Goal: Task Accomplishment & Management: Use online tool/utility

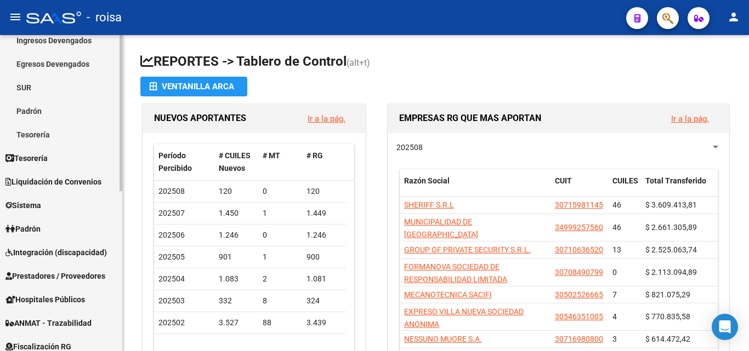
scroll to position [110, 0]
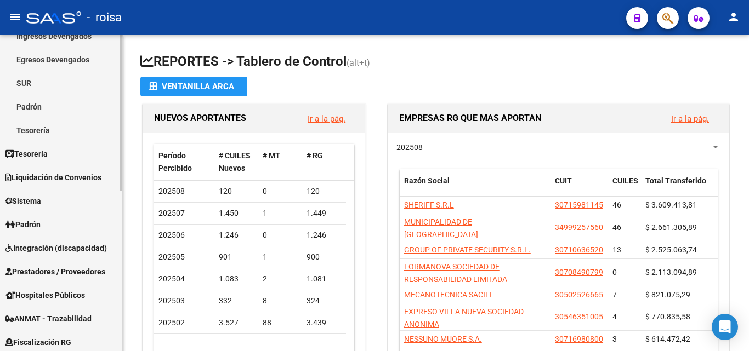
click at [60, 222] on link "Padrón" at bounding box center [61, 225] width 122 height 24
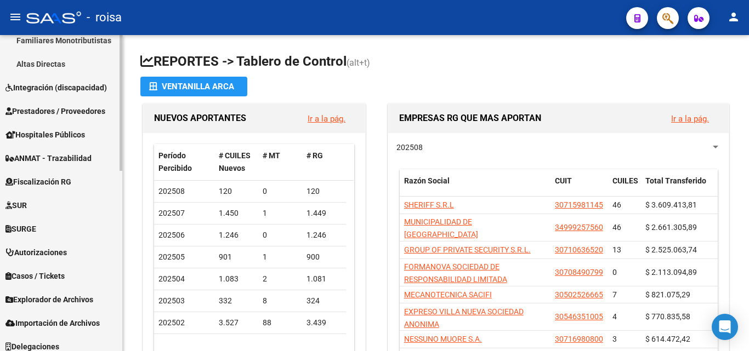
scroll to position [419, 0]
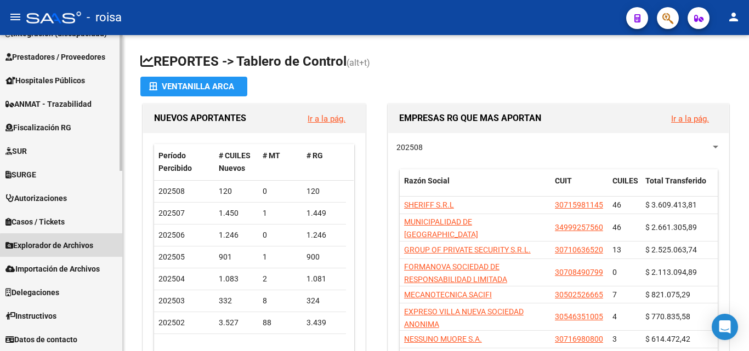
click at [83, 248] on span "Explorador de Archivos" at bounding box center [49, 246] width 88 height 12
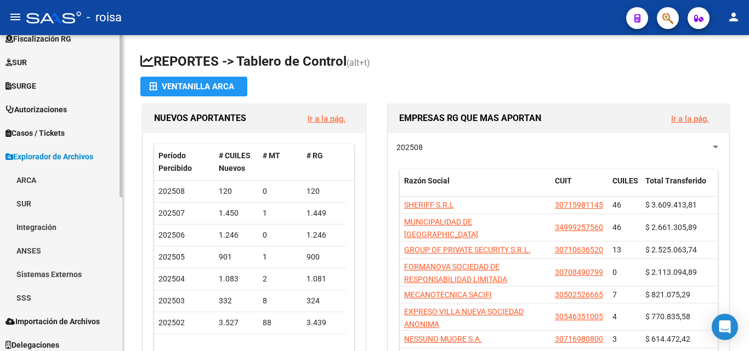
scroll to position [270, 0]
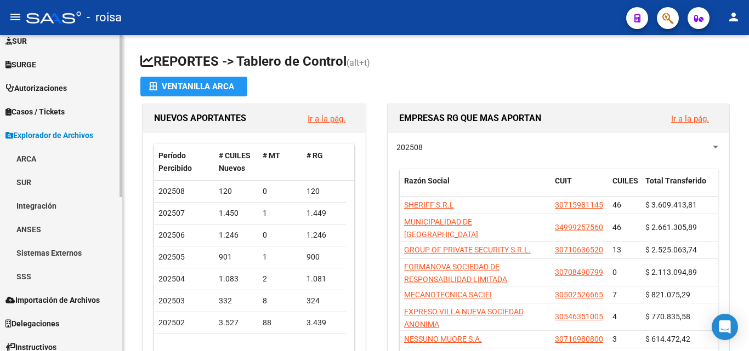
click at [63, 281] on link "SSS" at bounding box center [61, 277] width 122 height 24
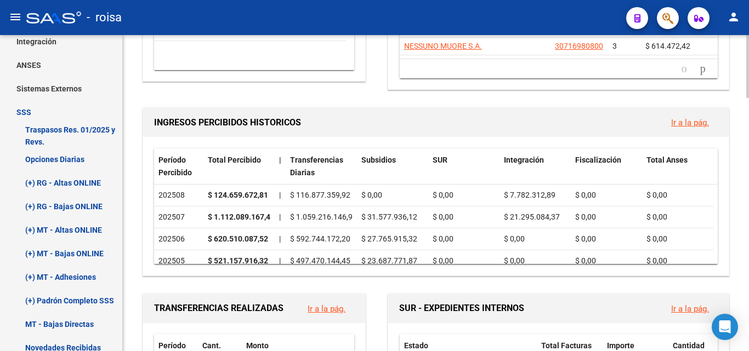
scroll to position [329, 0]
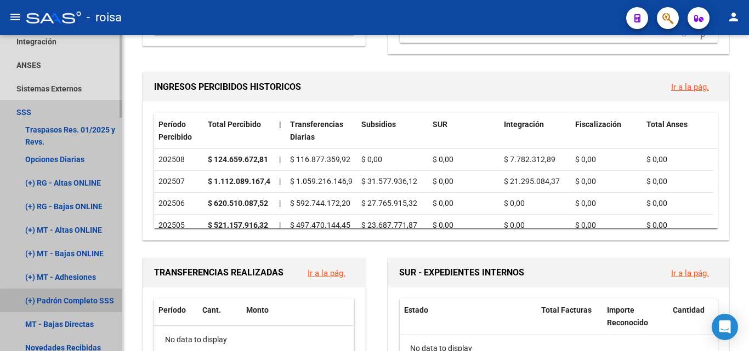
click at [82, 309] on link "(+) Padrón Completo SSS" at bounding box center [61, 301] width 122 height 24
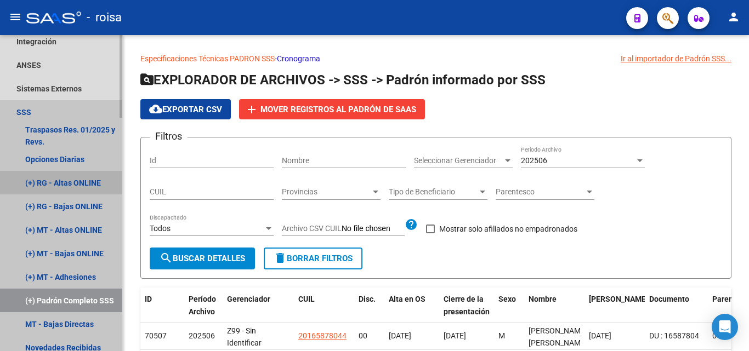
click at [101, 176] on link "(+) RG - Altas ONLINE" at bounding box center [61, 183] width 122 height 24
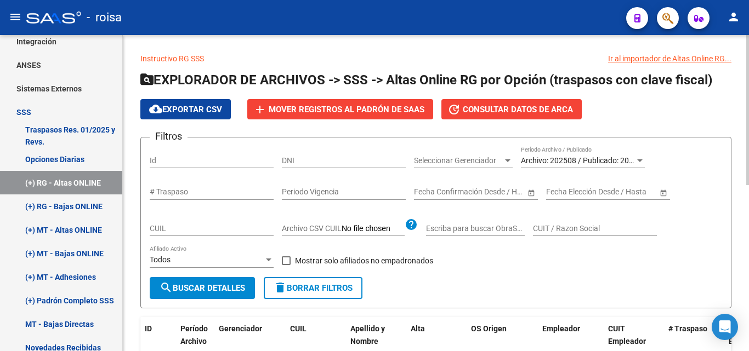
click at [638, 160] on div at bounding box center [639, 161] width 5 height 3
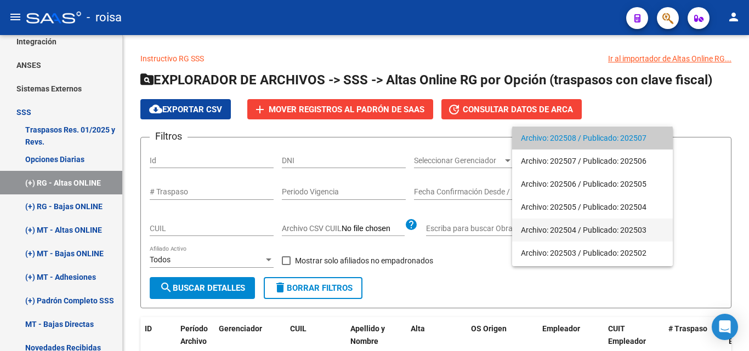
scroll to position [44, 0]
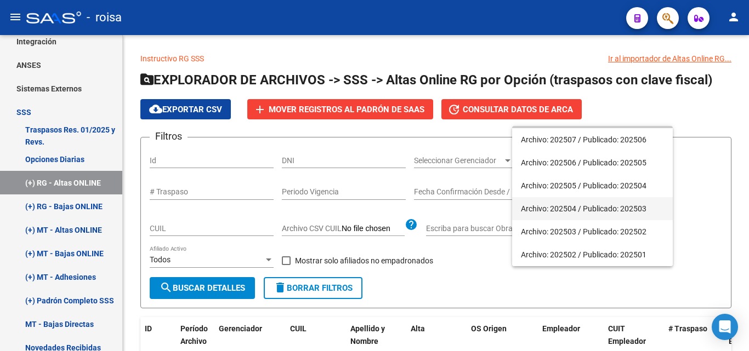
click at [599, 206] on span "Archivo: 202504 / Publicado: 202503" at bounding box center [592, 208] width 143 height 23
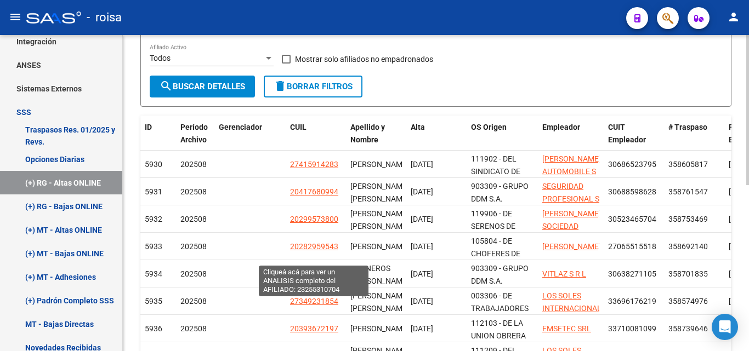
scroll to position [55, 0]
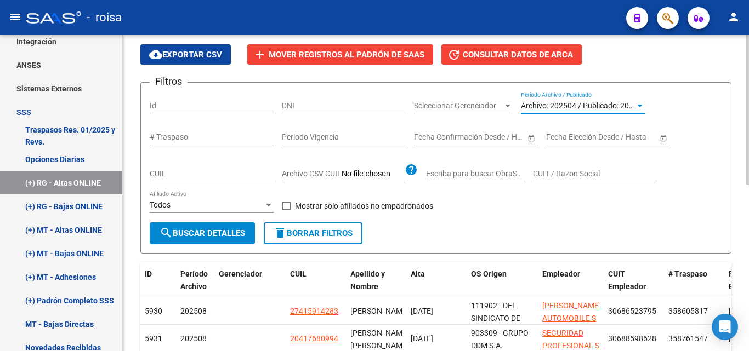
click at [644, 108] on div "Filtros Id DNI Seleccionar Gerenciador Seleccionar Gerenciador Archivo: 202504 …" at bounding box center [436, 157] width 572 height 131
click at [640, 110] on div at bounding box center [640, 105] width 10 height 9
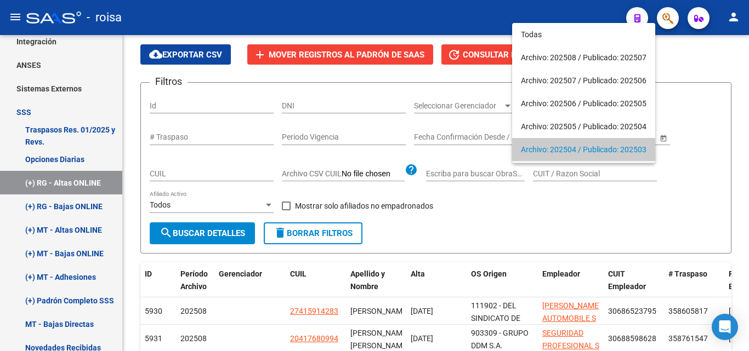
scroll to position [44, 0]
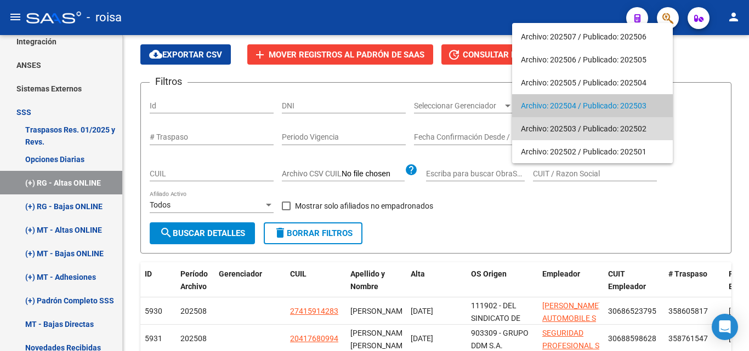
click at [616, 126] on span "Archivo: 202503 / Publicado: 202502" at bounding box center [592, 128] width 143 height 23
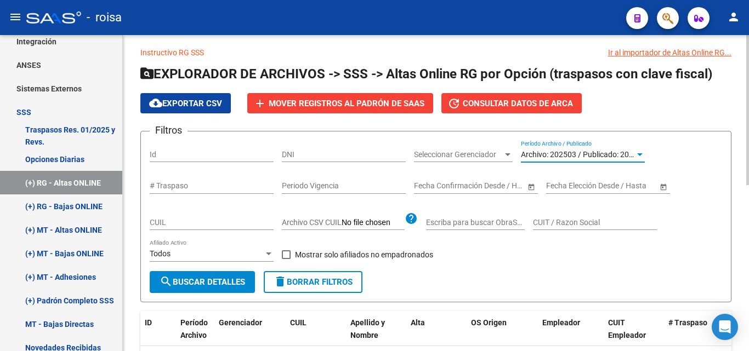
scroll to position [0, 0]
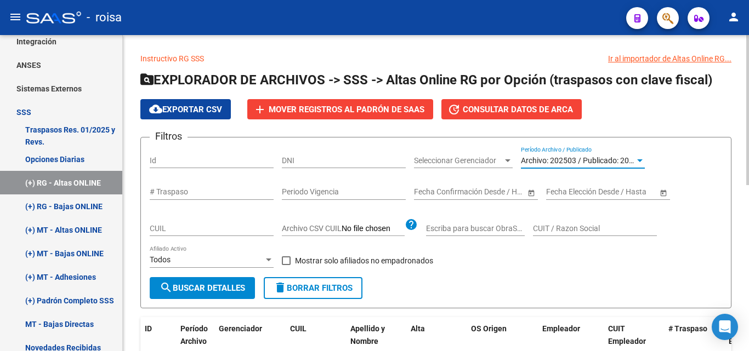
click at [183, 287] on span "search Buscar Detalles" at bounding box center [203, 289] width 86 height 10
click at [585, 160] on span "Archivo: 202503 / Publicado: 202502" at bounding box center [584, 160] width 126 height 9
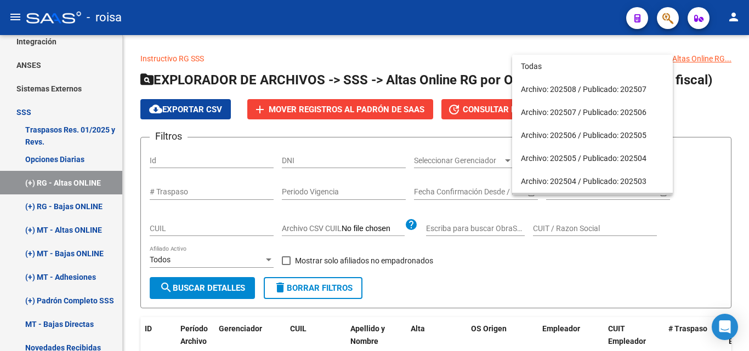
scroll to position [44, 0]
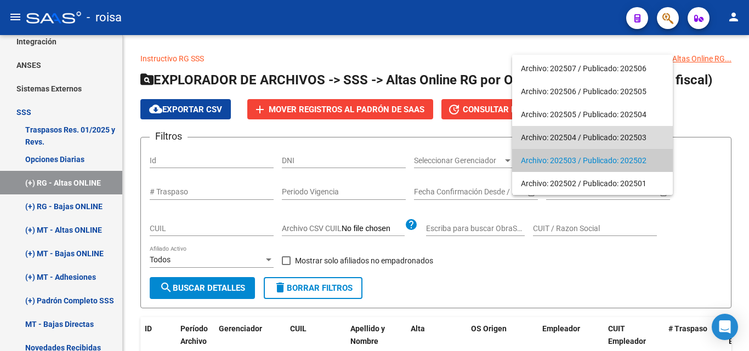
click at [574, 139] on span "Archivo: 202504 / Publicado: 202503" at bounding box center [592, 137] width 143 height 23
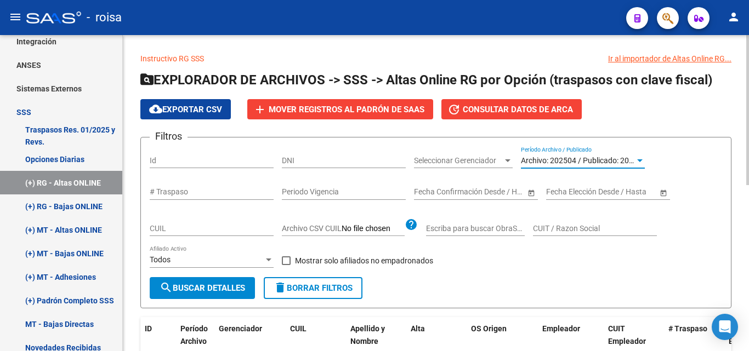
click at [170, 285] on mat-icon "search" at bounding box center [166, 287] width 13 height 13
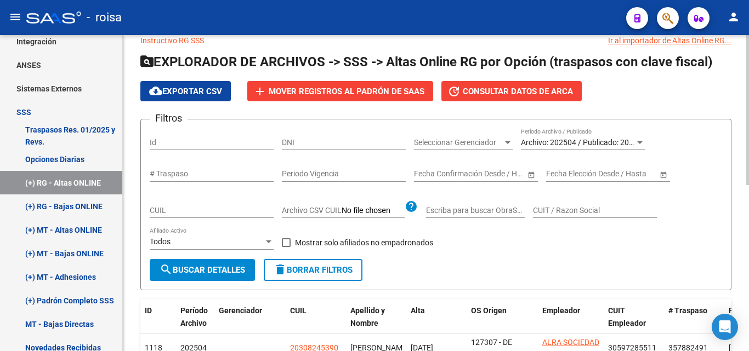
scroll to position [0, 0]
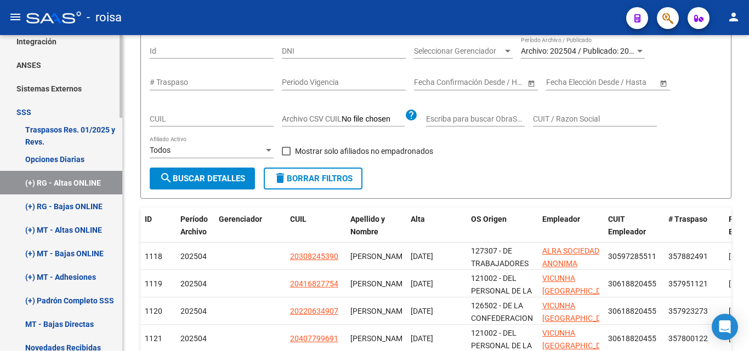
click at [67, 301] on link "(+) Padrón Completo SSS" at bounding box center [61, 301] width 122 height 24
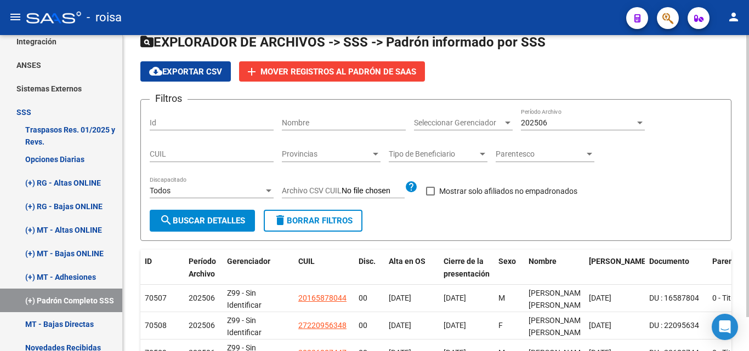
scroll to position [110, 0]
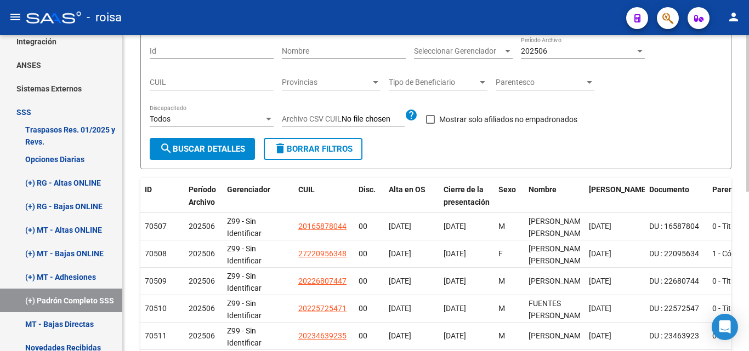
click at [550, 123] on span "Mostrar solo afiliados no empadronados" at bounding box center [508, 119] width 138 height 13
click at [430, 124] on input "Mostrar solo afiliados no empadronados" at bounding box center [430, 124] width 1 height 1
checkbox input "true"
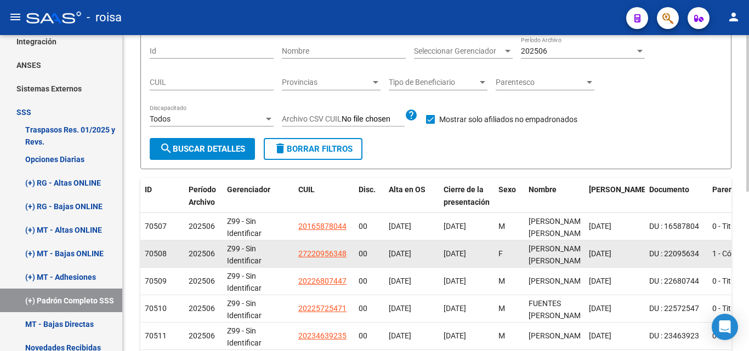
scroll to position [0, 0]
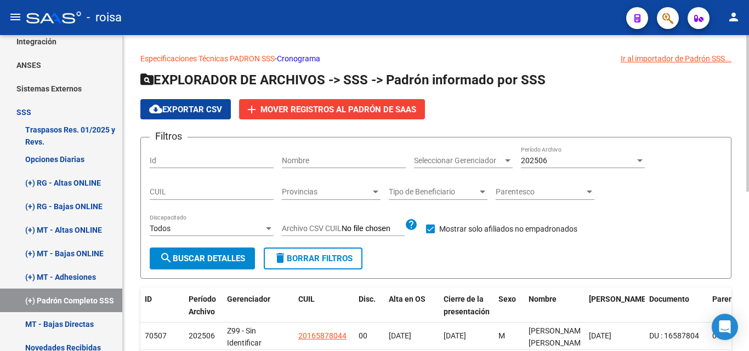
click at [585, 155] on div "202506 Período Archivo" at bounding box center [583, 157] width 124 height 22
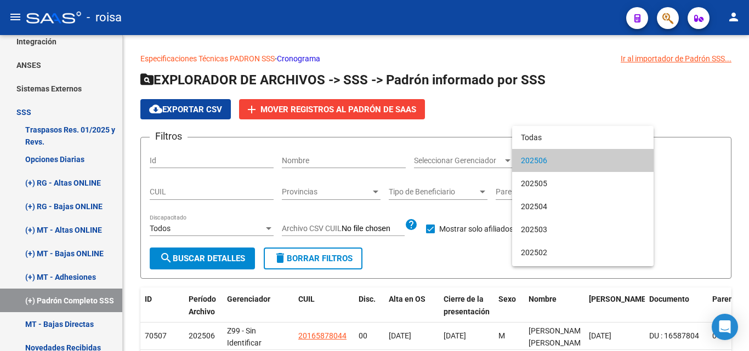
click at [555, 164] on span "202506" at bounding box center [583, 160] width 124 height 23
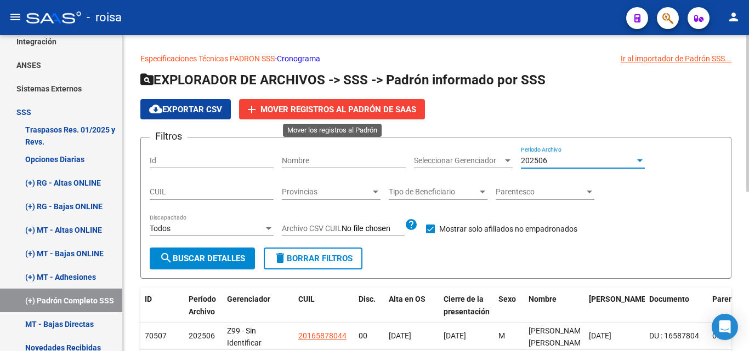
click at [311, 109] on span "Mover registros al PADRÓN de SAAS" at bounding box center [338, 110] width 156 height 10
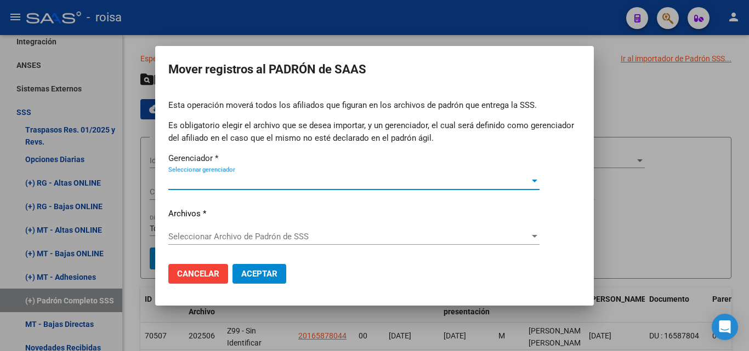
click at [534, 180] on div at bounding box center [534, 181] width 5 height 3
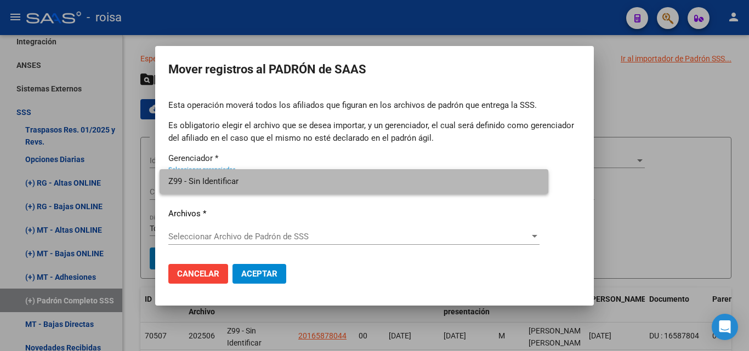
click at [246, 189] on span "Z99 - Sin Identificar" at bounding box center [353, 181] width 371 height 25
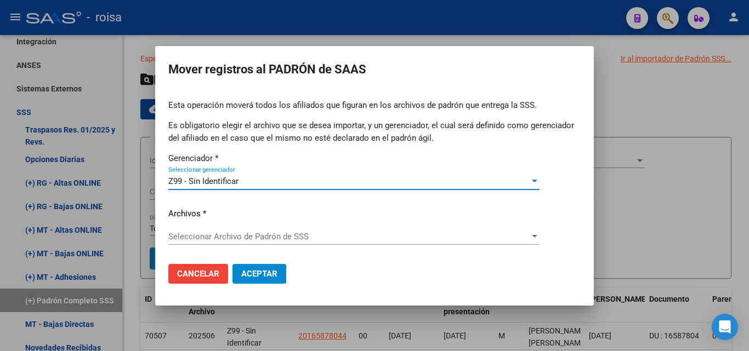
click at [262, 236] on span "Seleccionar Archivo de Padrón de SSS" at bounding box center [348, 237] width 361 height 10
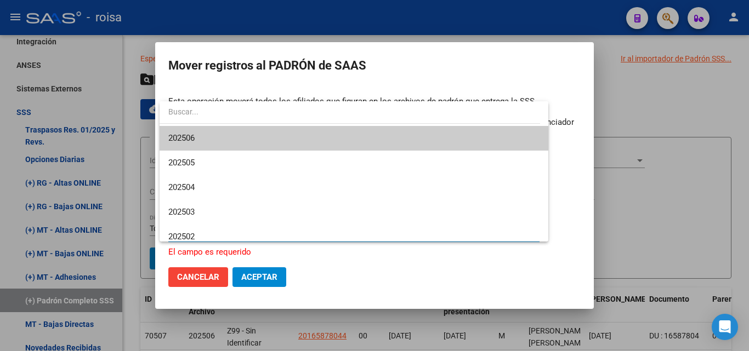
click at [223, 139] on span "202506" at bounding box center [353, 138] width 371 height 25
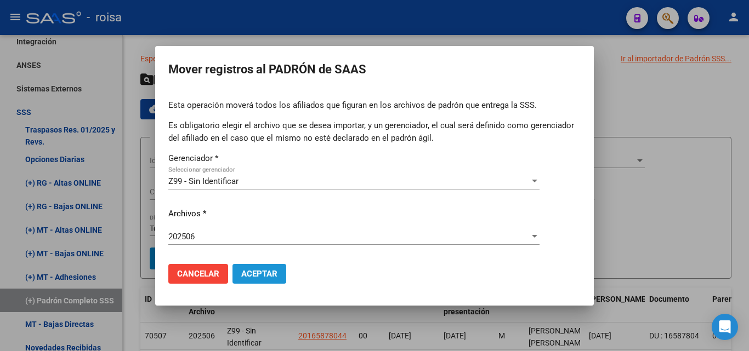
click at [259, 273] on span "Aceptar" at bounding box center [259, 274] width 36 height 10
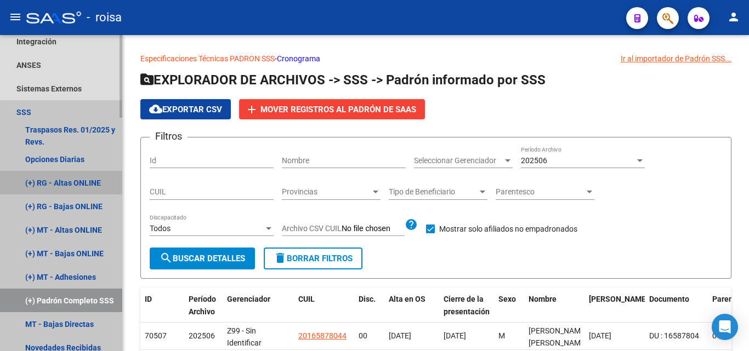
click at [80, 181] on link "(+) RG - Altas ONLINE" at bounding box center [61, 183] width 122 height 24
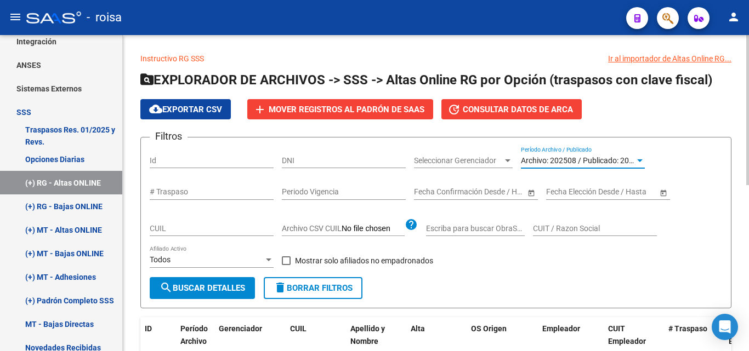
click at [592, 163] on span "Archivo: 202508 / Publicado: 202507" at bounding box center [584, 160] width 126 height 9
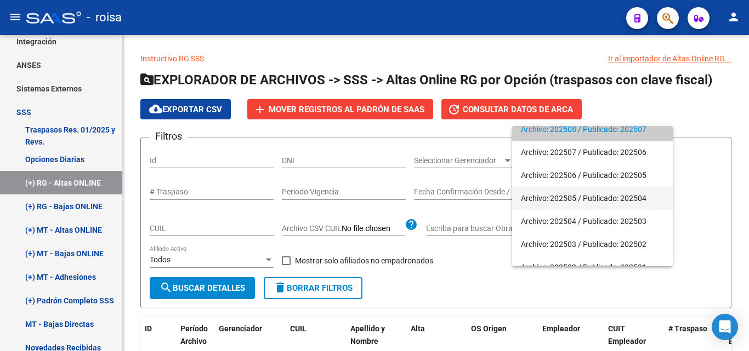
scroll to position [44, 0]
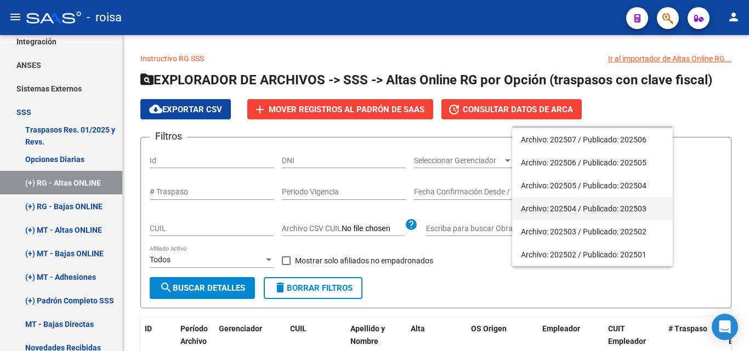
click at [575, 208] on span "Archivo: 202504 / Publicado: 202503" at bounding box center [592, 208] width 143 height 23
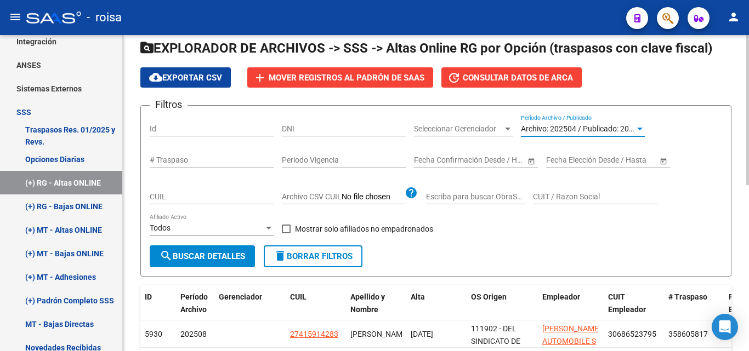
scroll to position [0, 0]
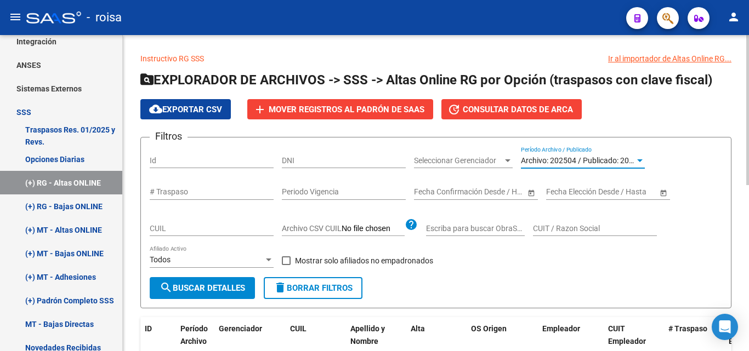
click at [227, 288] on span "search Buscar Detalles" at bounding box center [203, 289] width 86 height 10
click at [614, 165] on div "Archivo: 202504 / Publicado: 202503" at bounding box center [578, 160] width 114 height 9
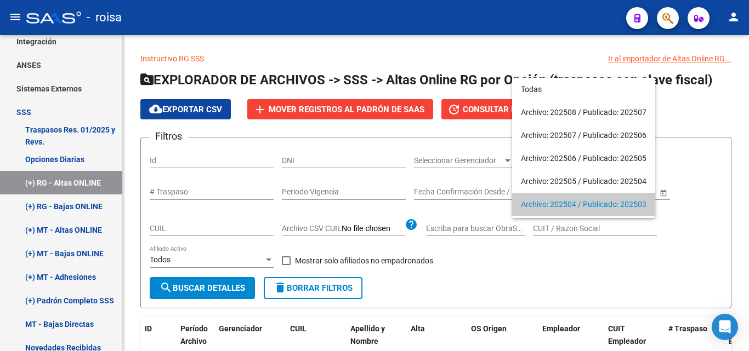
scroll to position [44, 0]
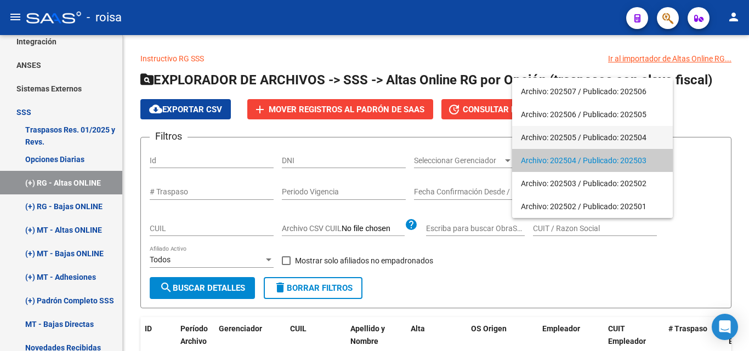
click at [585, 137] on span "Archivo: 202505 / Publicado: 202504" at bounding box center [592, 137] width 143 height 23
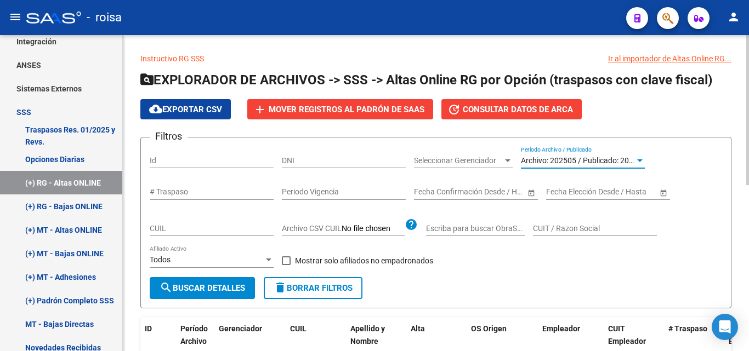
click at [230, 289] on span "search Buscar Detalles" at bounding box center [203, 289] width 86 height 10
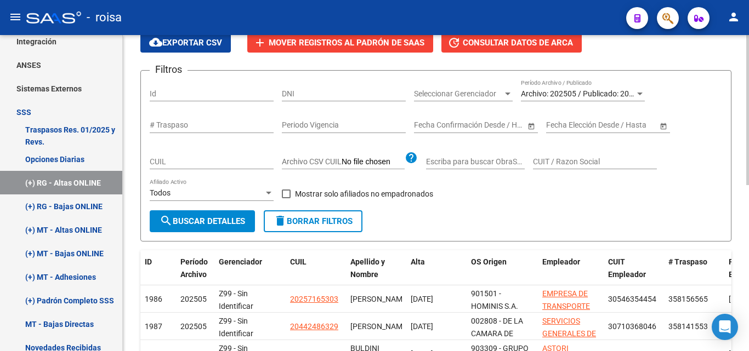
scroll to position [55, 0]
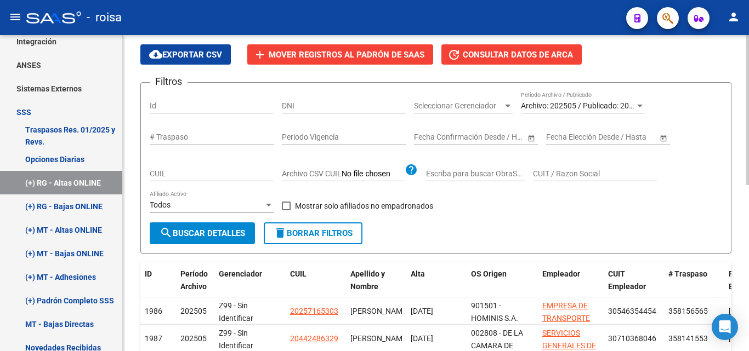
click at [614, 106] on span "Archivo: 202505 / Publicado: 202504" at bounding box center [584, 105] width 126 height 9
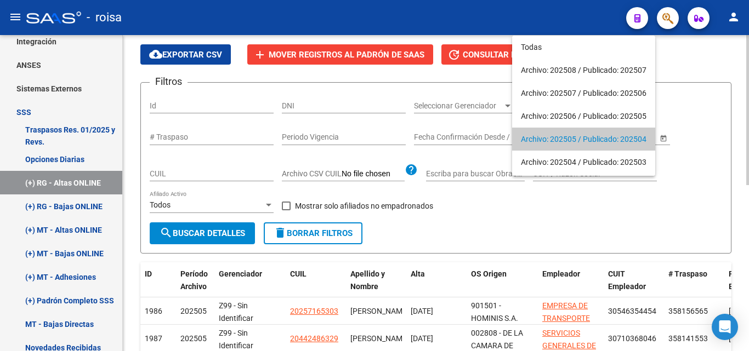
scroll to position [33, 0]
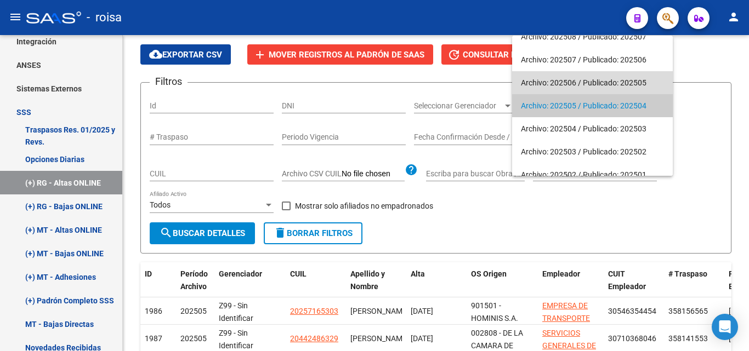
click at [607, 81] on span "Archivo: 202506 / Publicado: 202505" at bounding box center [592, 82] width 143 height 23
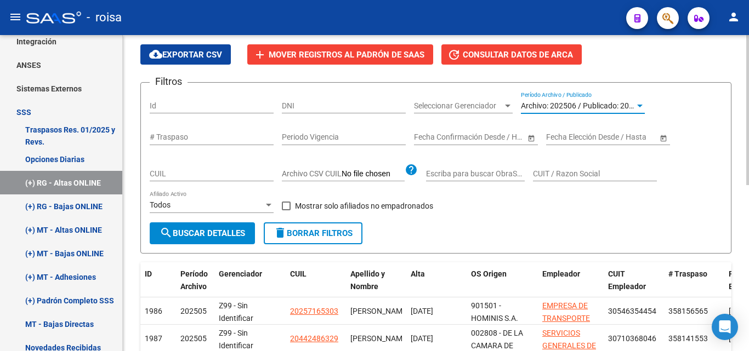
click at [228, 234] on span "search Buscar Detalles" at bounding box center [203, 234] width 86 height 10
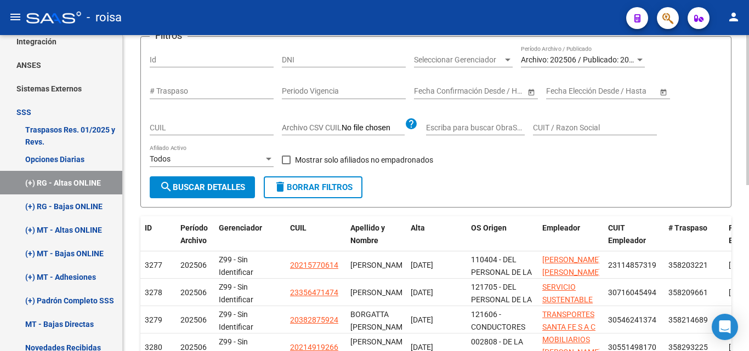
scroll to position [0, 0]
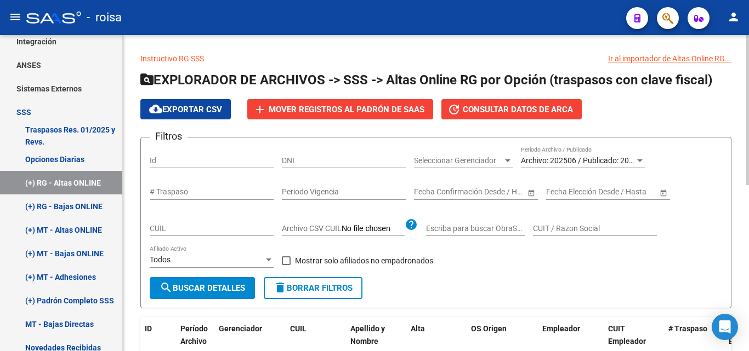
click at [583, 160] on span "Archivo: 202506 / Publicado: 202505" at bounding box center [584, 160] width 126 height 9
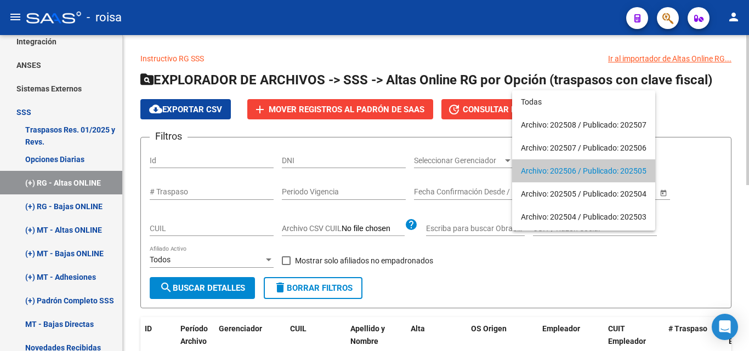
scroll to position [10, 0]
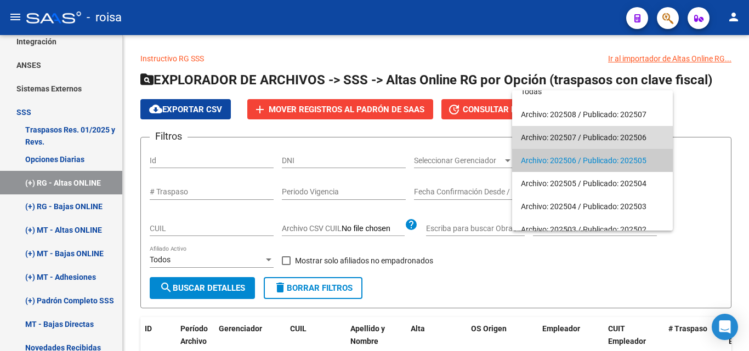
click at [592, 134] on span "Archivo: 202507 / Publicado: 202506" at bounding box center [592, 137] width 143 height 23
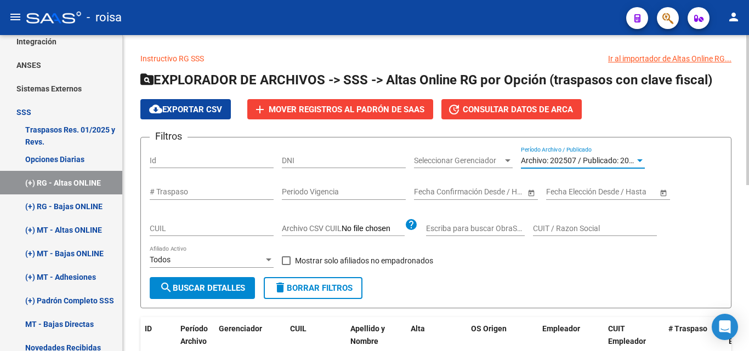
click at [201, 289] on span "search Buscar Detalles" at bounding box center [203, 289] width 86 height 10
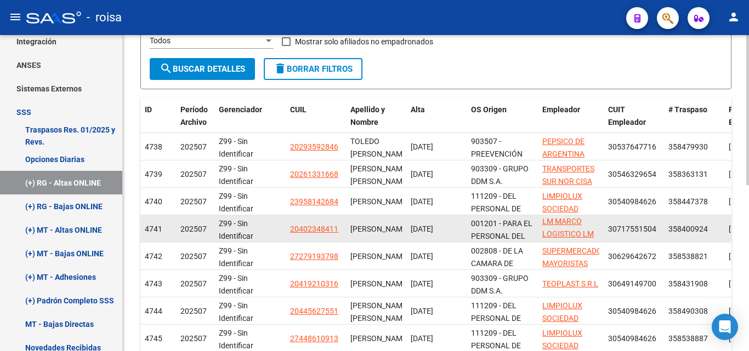
scroll to position [0, 0]
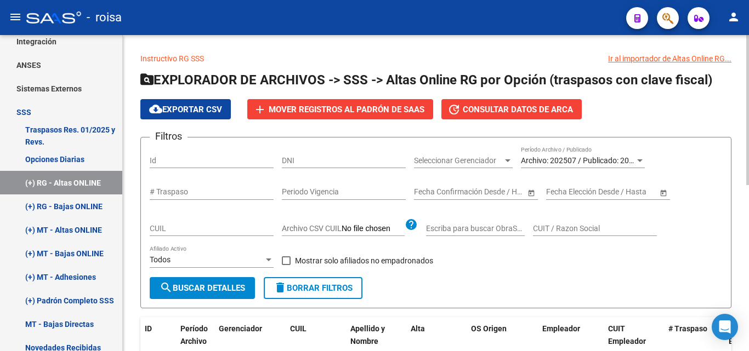
click at [616, 162] on span "Archivo: 202507 / Publicado: 202506" at bounding box center [584, 160] width 126 height 9
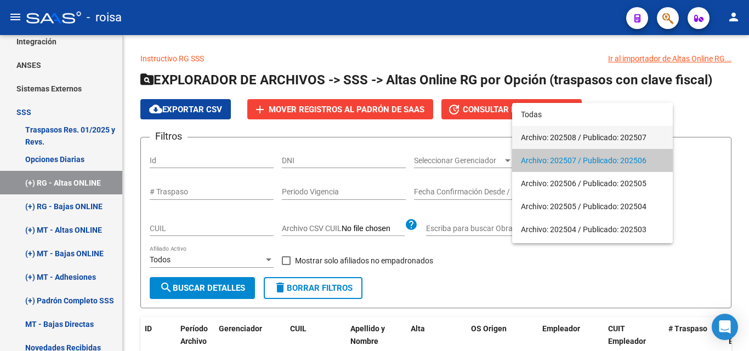
click at [615, 137] on span "Archivo: 202508 / Publicado: 202507" at bounding box center [592, 137] width 143 height 23
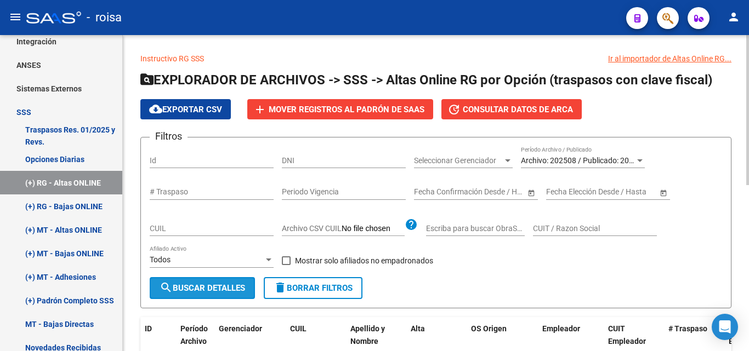
click at [212, 293] on span "search Buscar Detalles" at bounding box center [203, 289] width 86 height 10
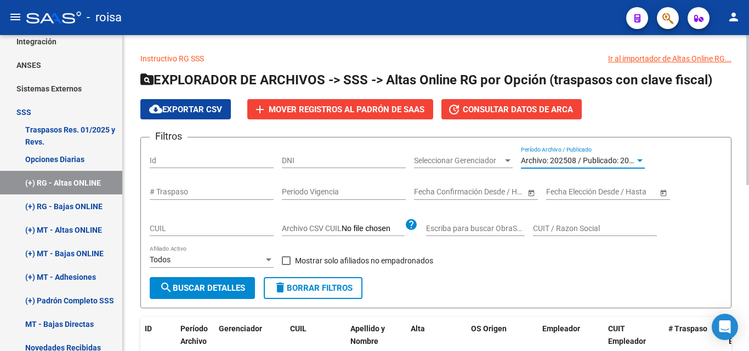
click at [620, 160] on span "Archivo: 202508 / Publicado: 202507" at bounding box center [584, 160] width 126 height 9
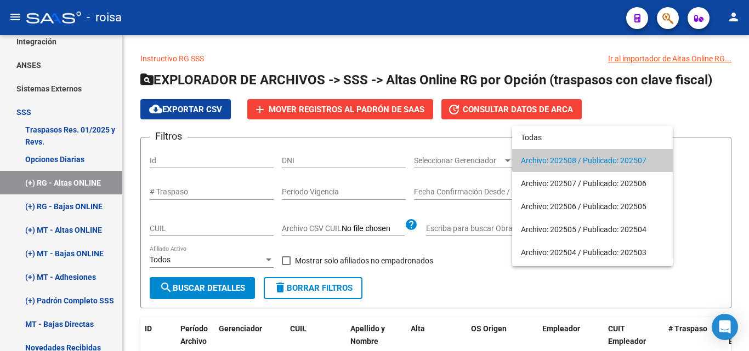
click at [644, 164] on span "Archivo: 202508 / Publicado: 202507" at bounding box center [592, 160] width 143 height 23
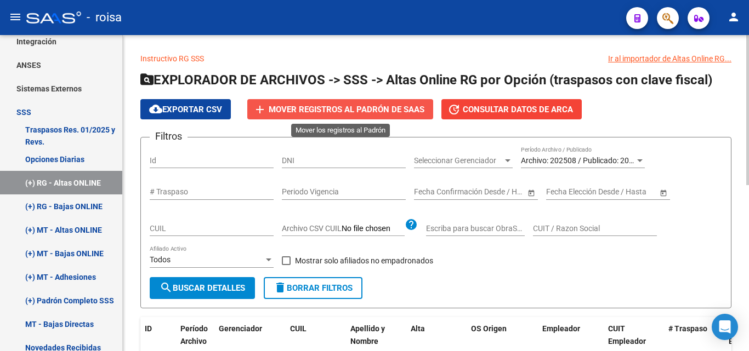
click at [340, 109] on span "Mover registros al PADRÓN de SAAS" at bounding box center [347, 110] width 156 height 10
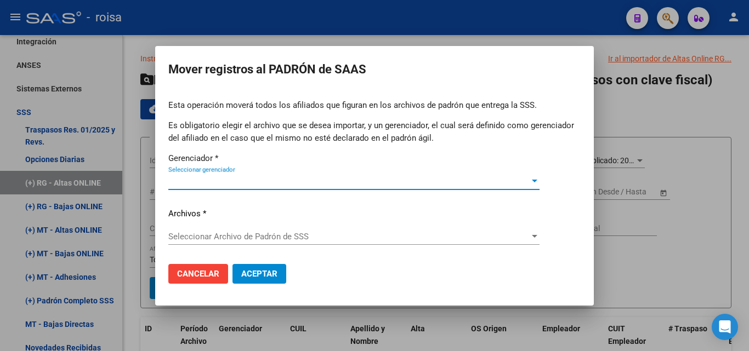
click at [243, 238] on span "Seleccionar Archivo de Padrón de SSS" at bounding box center [348, 237] width 361 height 10
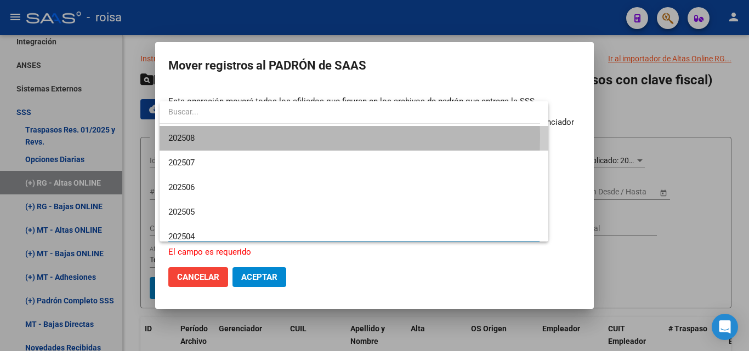
click at [251, 138] on span "202508" at bounding box center [353, 138] width 371 height 25
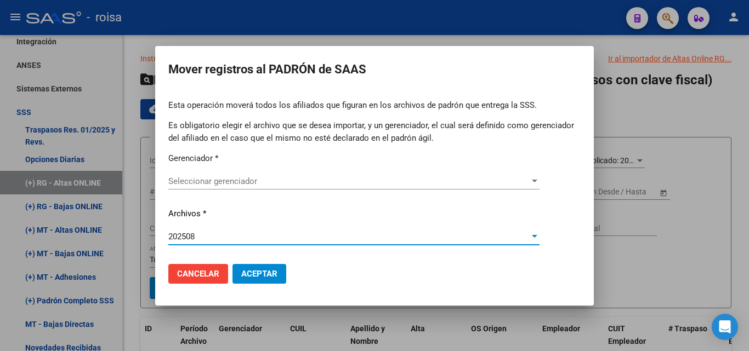
click at [259, 183] on span "Seleccionar gerenciador" at bounding box center [348, 182] width 361 height 10
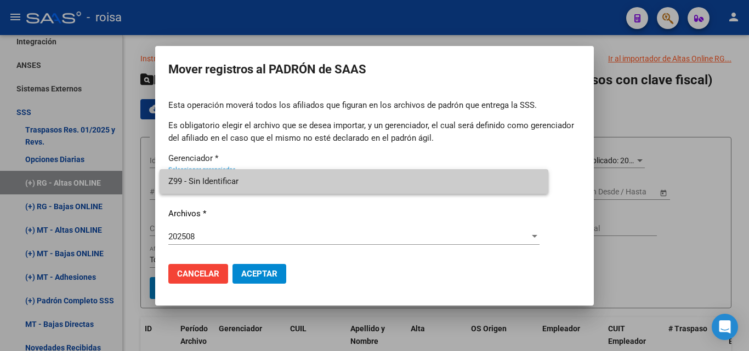
click at [259, 183] on span "Z99 - Sin Identificar" at bounding box center [353, 181] width 371 height 25
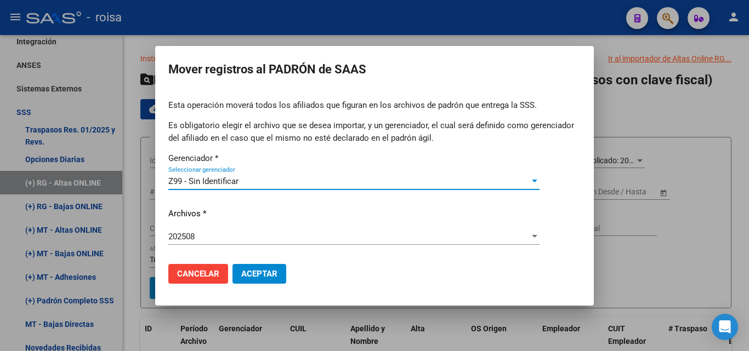
click at [258, 275] on span "Aceptar" at bounding box center [259, 274] width 36 height 10
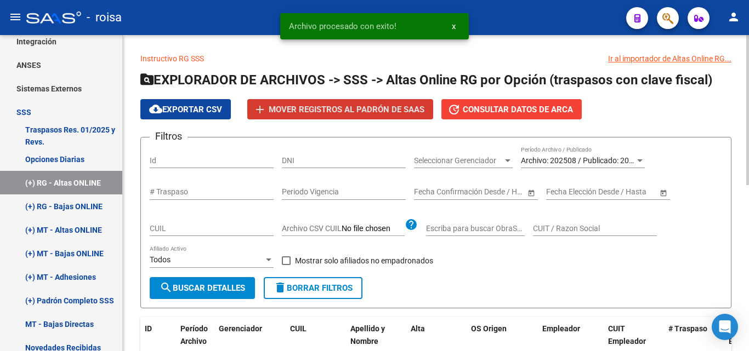
click at [583, 161] on span "Archivo: 202508 / Publicado: 202507" at bounding box center [584, 160] width 126 height 9
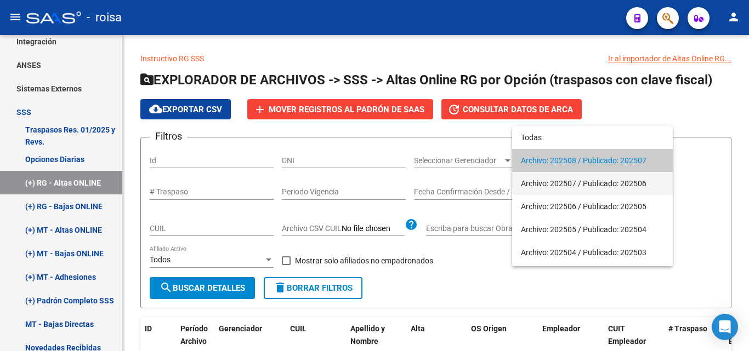
click at [579, 184] on span "Archivo: 202507 / Publicado: 202506" at bounding box center [592, 183] width 143 height 23
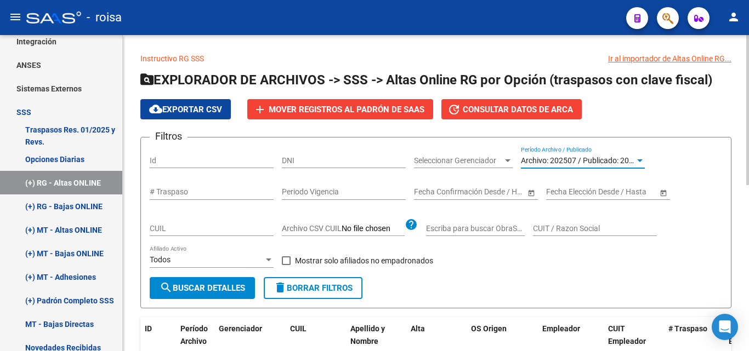
click at [222, 287] on span "search Buscar Detalles" at bounding box center [203, 289] width 86 height 10
click at [613, 159] on span "Archivo: 202507 / Publicado: 202506" at bounding box center [584, 160] width 126 height 9
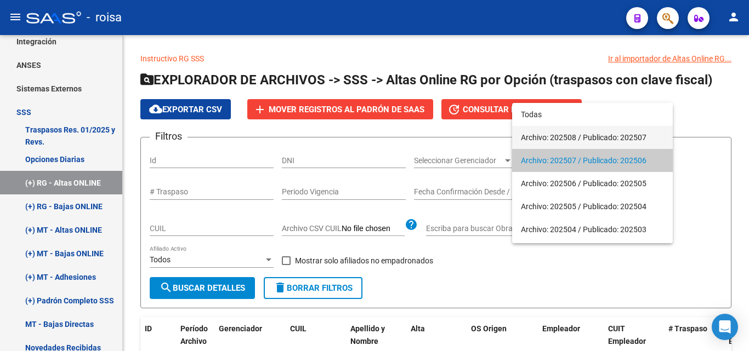
click at [576, 137] on span "Archivo: 202508 / Publicado: 202507" at bounding box center [592, 137] width 143 height 23
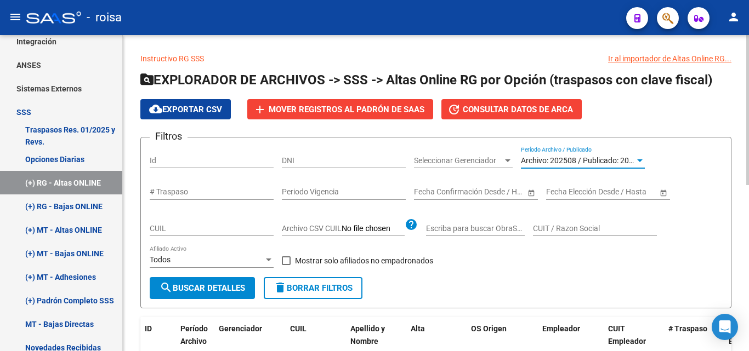
click at [197, 282] on button "search Buscar Detalles" at bounding box center [202, 288] width 105 height 22
click at [90, 206] on link "(+) RG - Bajas ONLINE" at bounding box center [61, 207] width 122 height 24
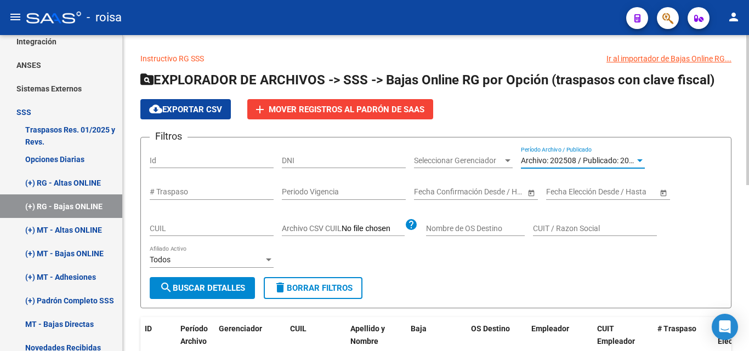
click at [599, 163] on span "Archivo: 202508 / Publicado: 202507" at bounding box center [584, 160] width 126 height 9
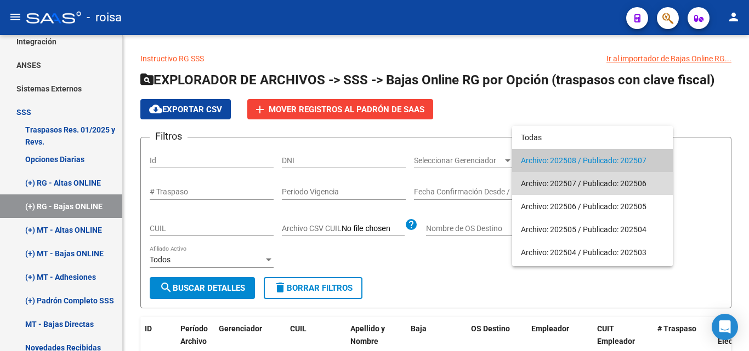
click at [596, 188] on span "Archivo: 202507 / Publicado: 202506" at bounding box center [592, 183] width 143 height 23
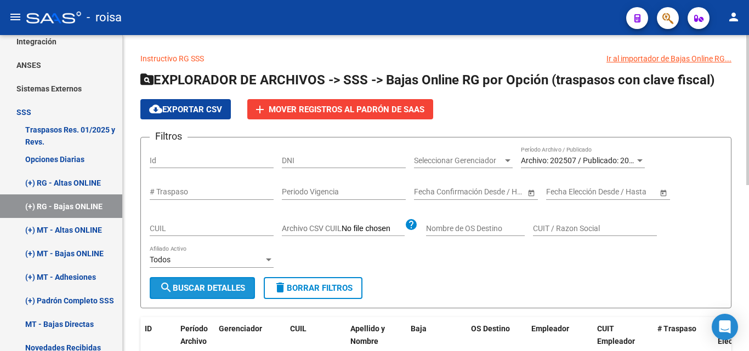
click at [203, 292] on span "search Buscar Detalles" at bounding box center [203, 289] width 86 height 10
click at [559, 167] on div "Archivo: 202507 / Publicado: 202506 Período Archivo / Publicado" at bounding box center [583, 157] width 124 height 22
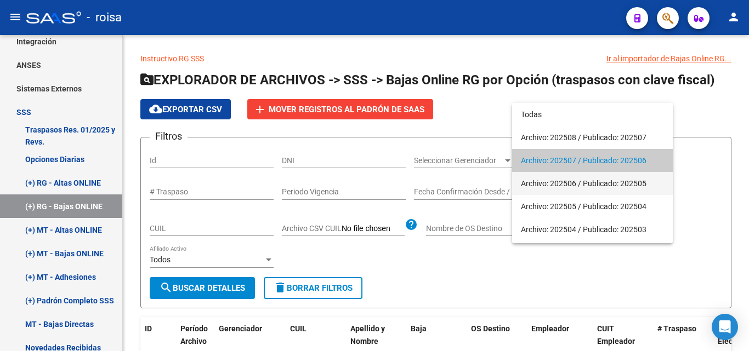
click at [555, 188] on span "Archivo: 202506 / Publicado: 202505" at bounding box center [592, 183] width 143 height 23
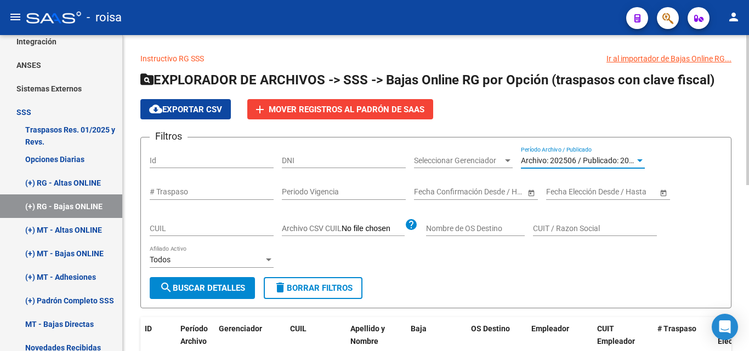
click at [182, 284] on button "search Buscar Detalles" at bounding box center [202, 288] width 105 height 22
click at [605, 162] on span "Archivo: 202506 / Publicado: 202505" at bounding box center [584, 160] width 126 height 9
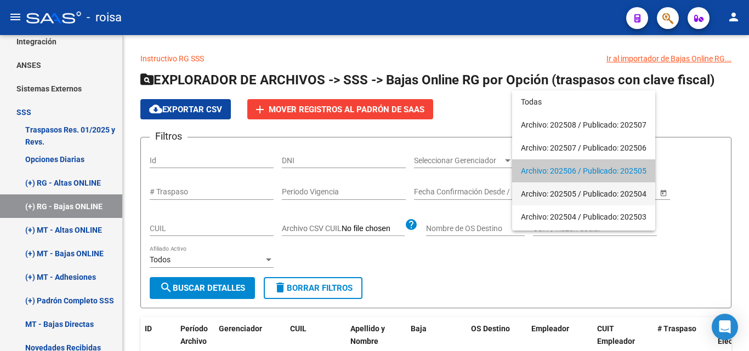
scroll to position [10, 0]
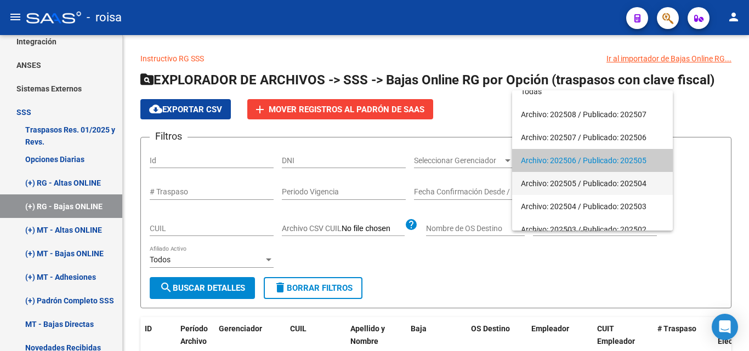
click at [593, 185] on span "Archivo: 202505 / Publicado: 202504" at bounding box center [592, 183] width 143 height 23
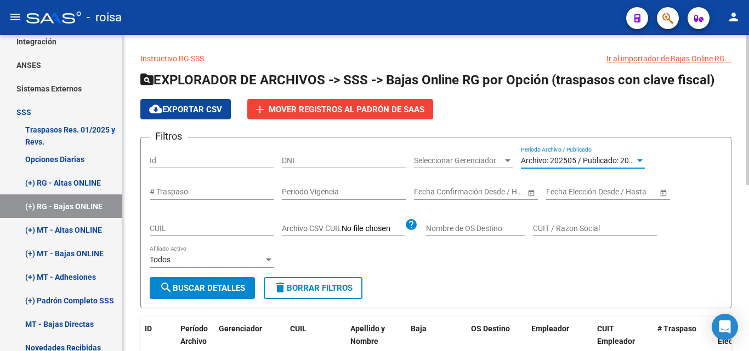
click at [209, 286] on span "search Buscar Detalles" at bounding box center [203, 289] width 86 height 10
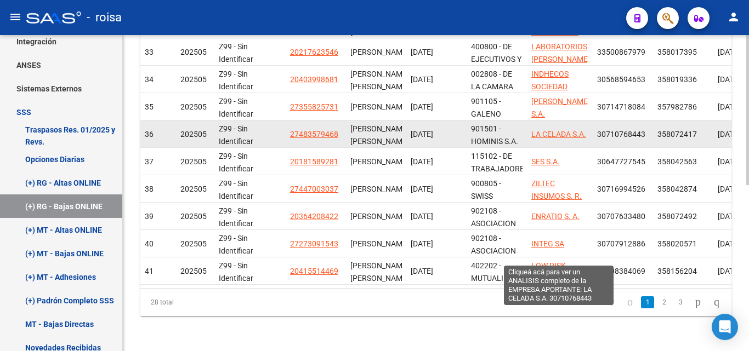
scroll to position [0, 0]
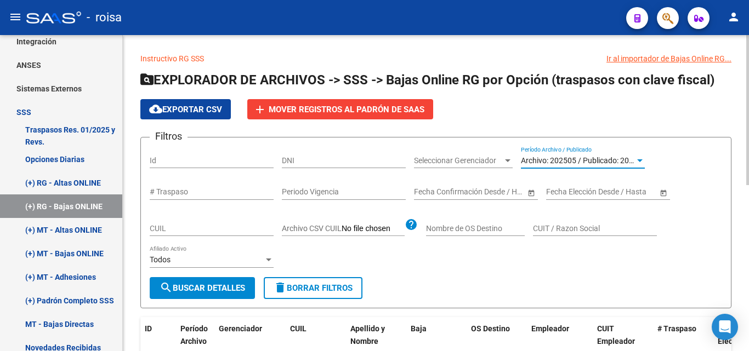
click at [598, 165] on span "Archivo: 202505 / Publicado: 202504" at bounding box center [584, 160] width 126 height 9
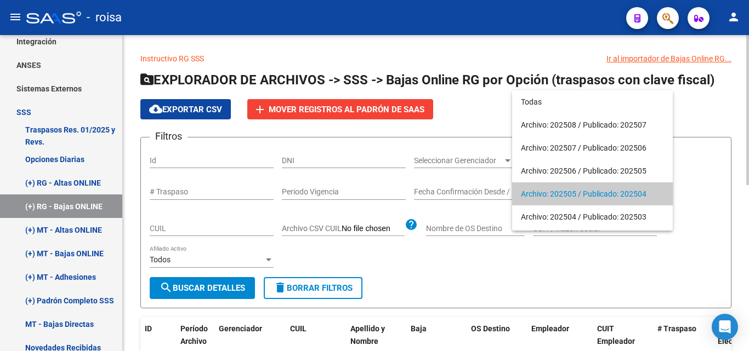
scroll to position [33, 0]
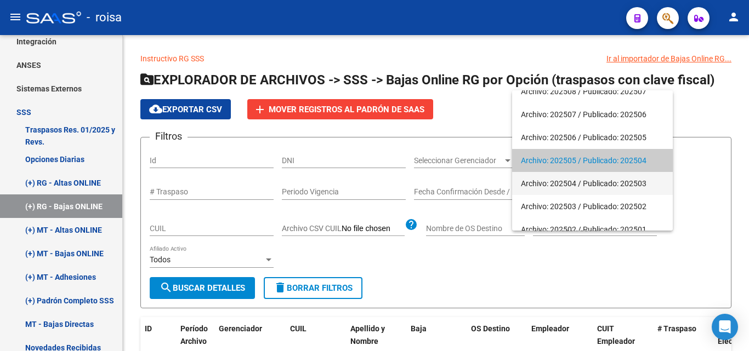
click at [591, 185] on span "Archivo: 202504 / Publicado: 202503" at bounding box center [592, 183] width 143 height 23
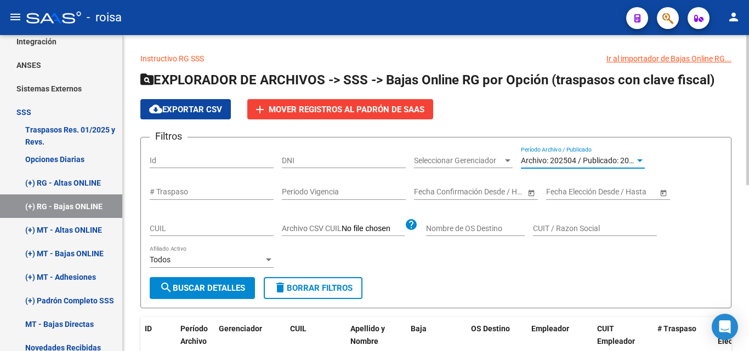
click at [182, 296] on button "search Buscar Detalles" at bounding box center [202, 288] width 105 height 22
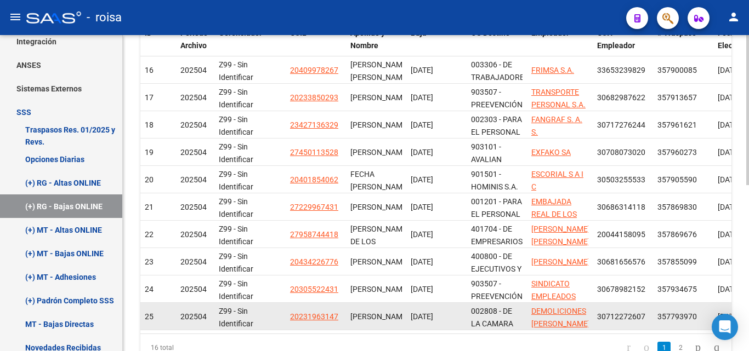
scroll to position [0, 0]
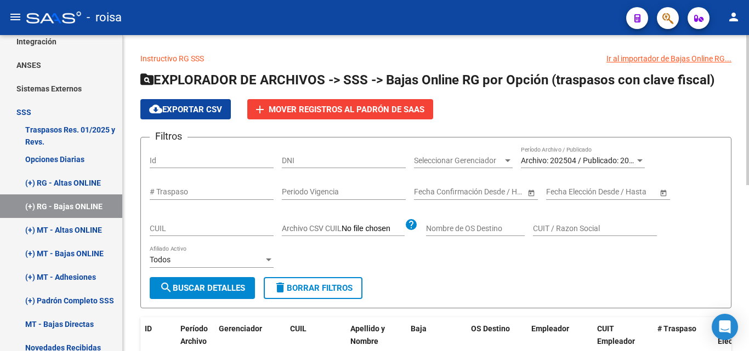
click at [603, 166] on div "Archivo: 202504 / Publicado: 202503 Período Archivo / Publicado" at bounding box center [583, 157] width 124 height 22
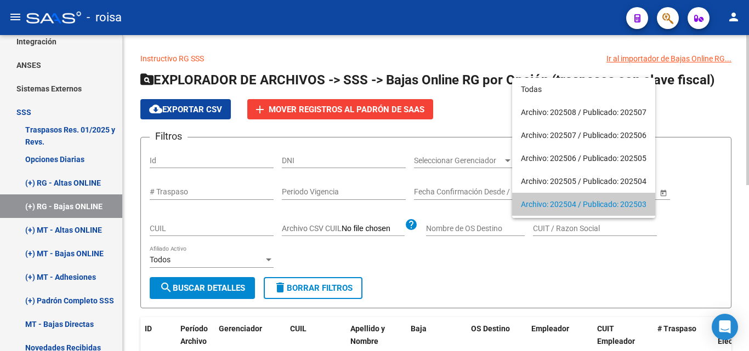
scroll to position [44, 0]
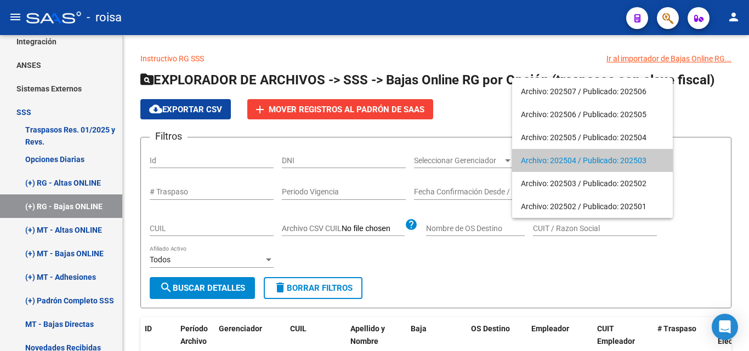
click at [462, 127] on div at bounding box center [374, 175] width 749 height 351
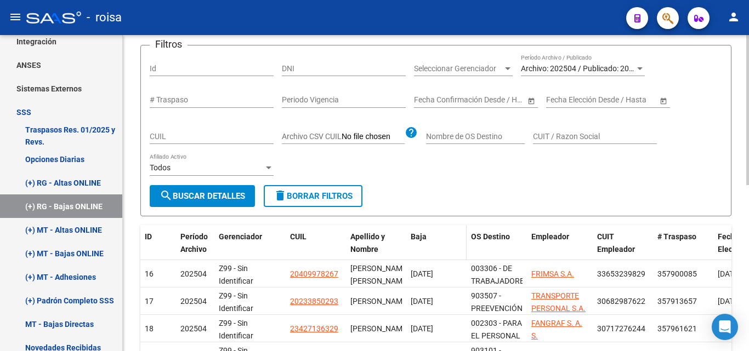
scroll to position [110, 0]
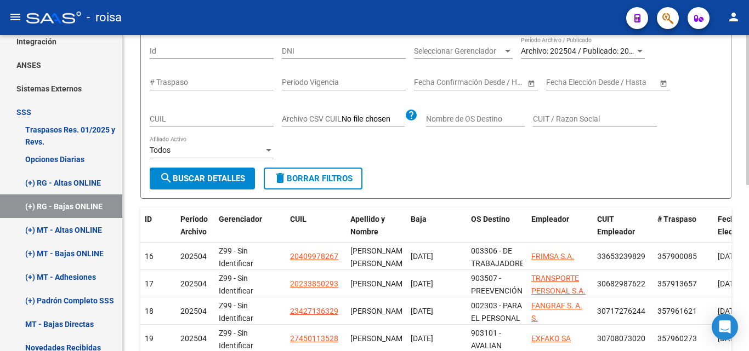
click at [205, 179] on span "search Buscar Detalles" at bounding box center [203, 179] width 86 height 10
click at [92, 238] on link "(+) MT - Altas ONLINE" at bounding box center [61, 230] width 122 height 24
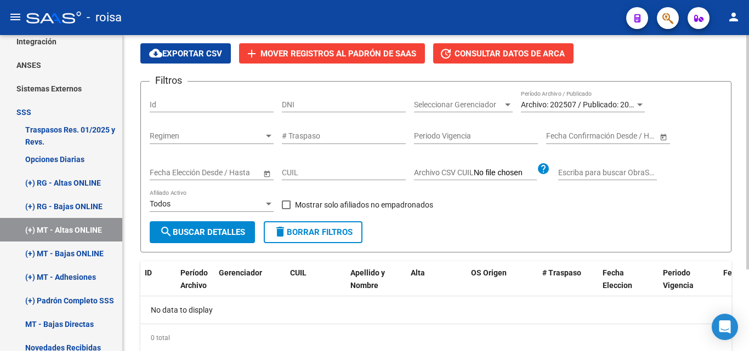
scroll to position [55, 0]
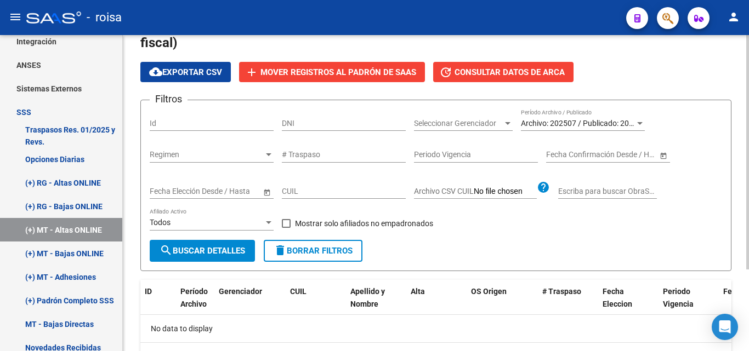
click at [618, 116] on div "Archivo: 202507 / Publicado: 202506 Período Archivo / Publicado" at bounding box center [583, 120] width 124 height 22
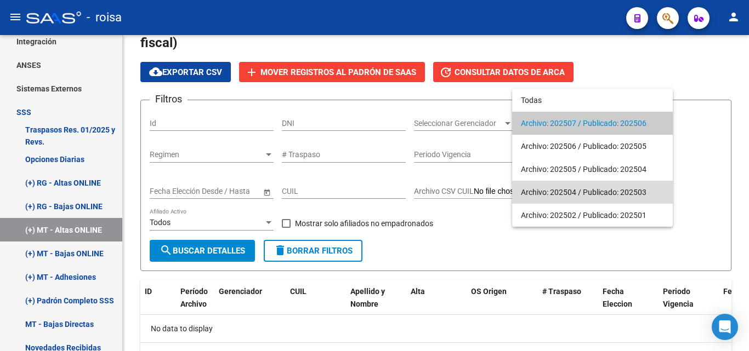
click at [585, 194] on span "Archivo: 202504 / Publicado: 202503" at bounding box center [592, 192] width 143 height 23
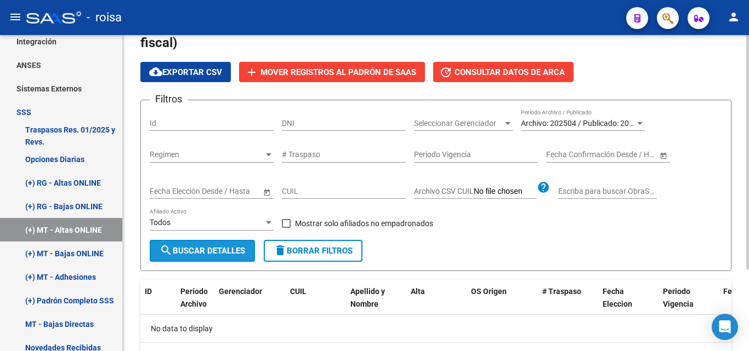
click at [235, 248] on span "search Buscar Detalles" at bounding box center [203, 251] width 86 height 10
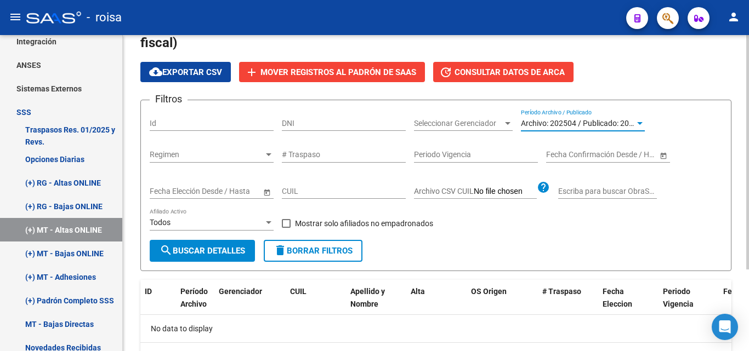
click at [579, 120] on span "Archivo: 202504 / Publicado: 202503" at bounding box center [584, 123] width 126 height 9
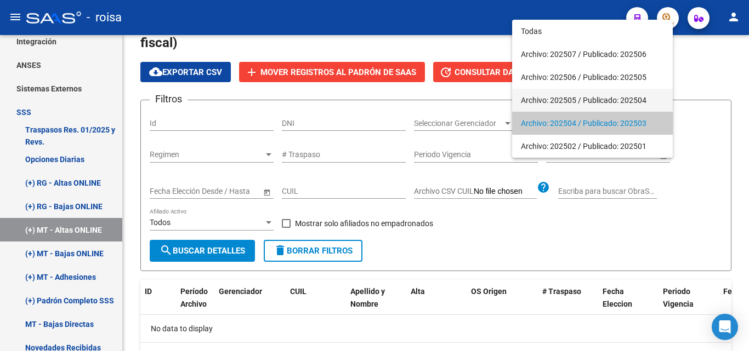
click at [570, 98] on span "Archivo: 202505 / Publicado: 202504" at bounding box center [592, 100] width 143 height 23
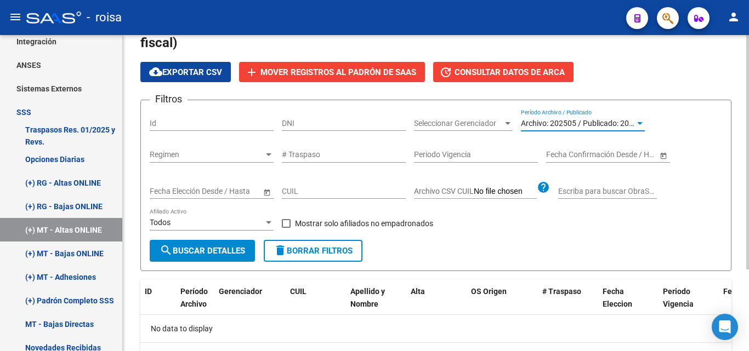
click at [225, 260] on button "search Buscar Detalles" at bounding box center [202, 251] width 105 height 22
click at [600, 128] on div "Archivo: 202505 / Publicado: 202504 Período Archivo / Publicado" at bounding box center [583, 120] width 124 height 22
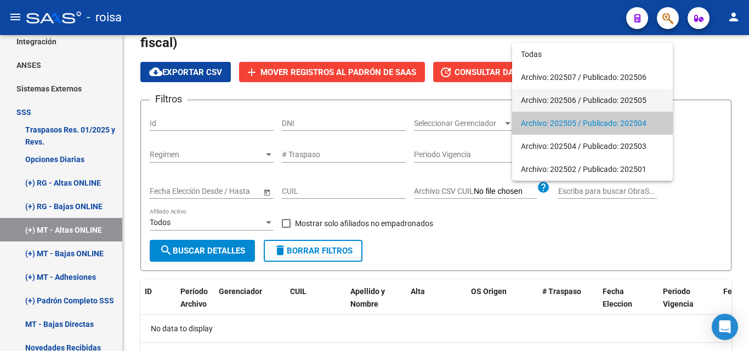
click at [599, 106] on span "Archivo: 202506 / Publicado: 202505" at bounding box center [592, 100] width 143 height 23
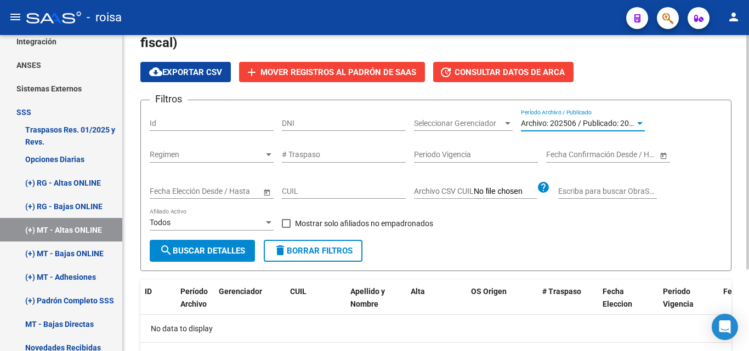
click at [205, 251] on span "search Buscar Detalles" at bounding box center [203, 251] width 86 height 10
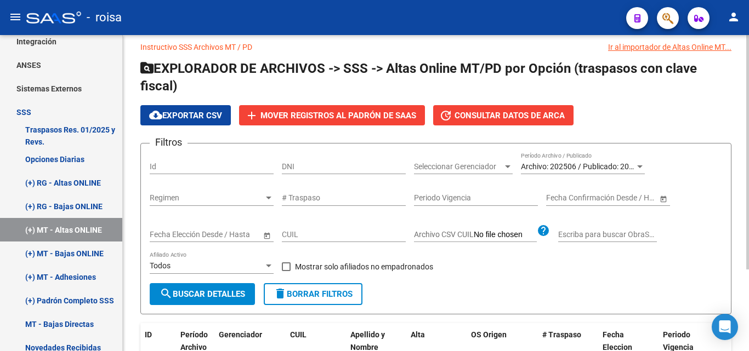
scroll to position [0, 0]
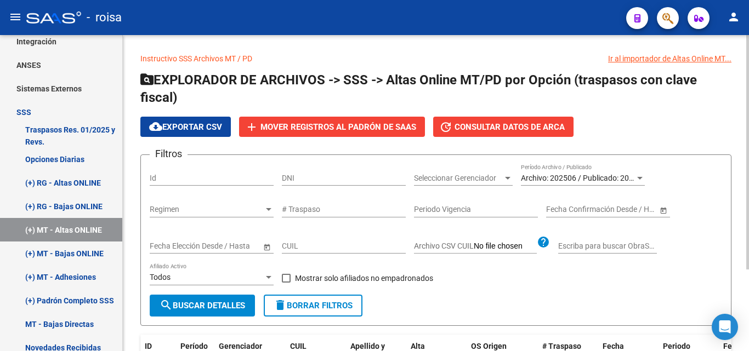
click at [587, 179] on span "Archivo: 202506 / Publicado: 202505" at bounding box center [584, 178] width 126 height 9
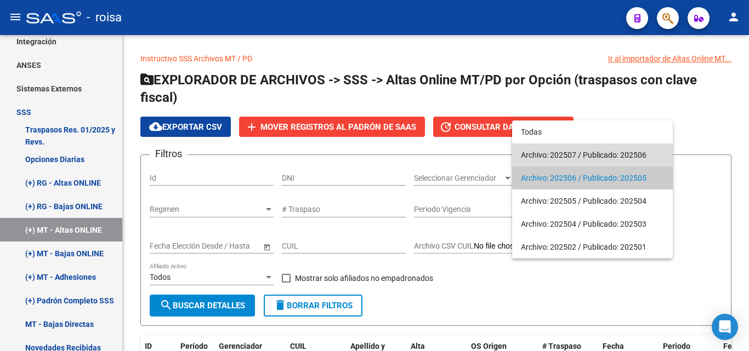
click at [586, 155] on span "Archivo: 202507 / Publicado: 202506" at bounding box center [592, 155] width 143 height 23
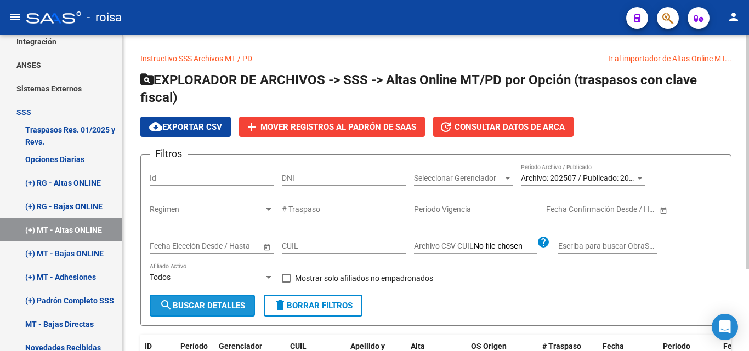
drag, startPoint x: 215, startPoint y: 300, endPoint x: 413, endPoint y: 271, distance: 200.5
click at [214, 300] on button "search Buscar Detalles" at bounding box center [202, 306] width 105 height 22
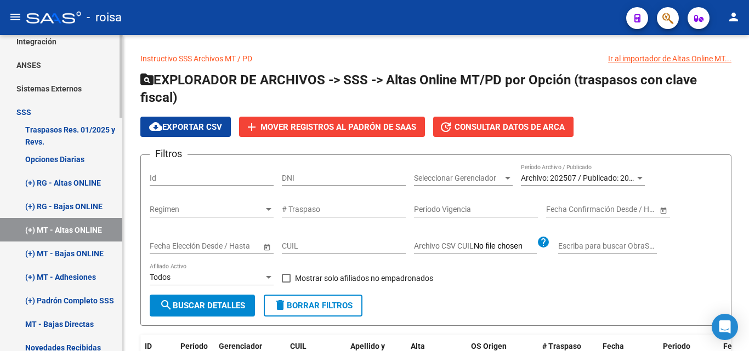
click at [67, 253] on link "(+) MT - Bajas ONLINE" at bounding box center [61, 254] width 122 height 24
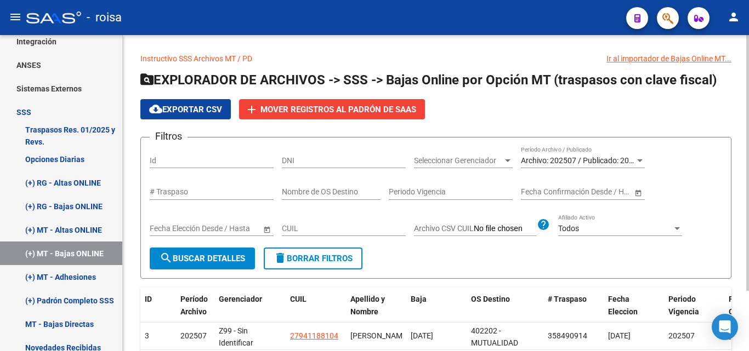
click at [594, 157] on span "Archivo: 202507 / Publicado: 202506" at bounding box center [584, 160] width 126 height 9
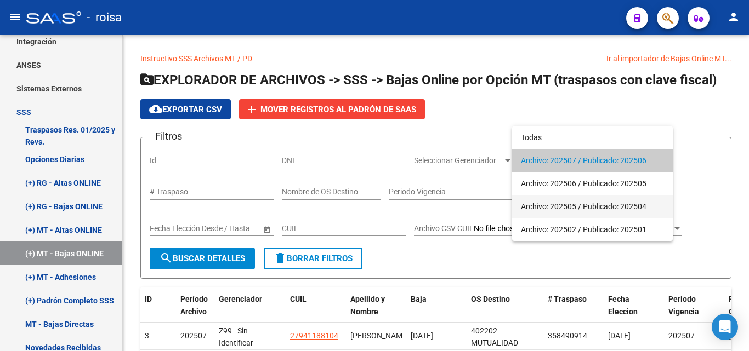
click at [593, 204] on span "Archivo: 202505 / Publicado: 202504" at bounding box center [592, 206] width 143 height 23
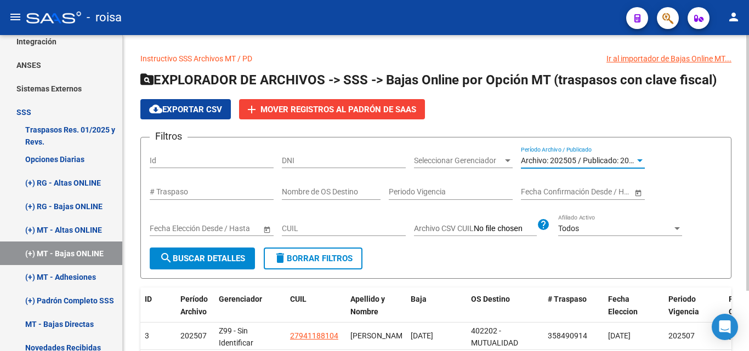
click at [218, 260] on span "search Buscar Detalles" at bounding box center [203, 259] width 86 height 10
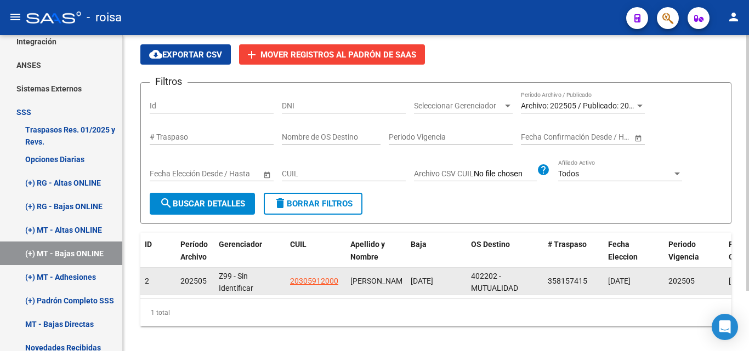
drag, startPoint x: 375, startPoint y: 286, endPoint x: 349, endPoint y: 277, distance: 26.9
click at [349, 277] on datatable-body-cell "[PERSON_NAME]" at bounding box center [376, 281] width 60 height 27
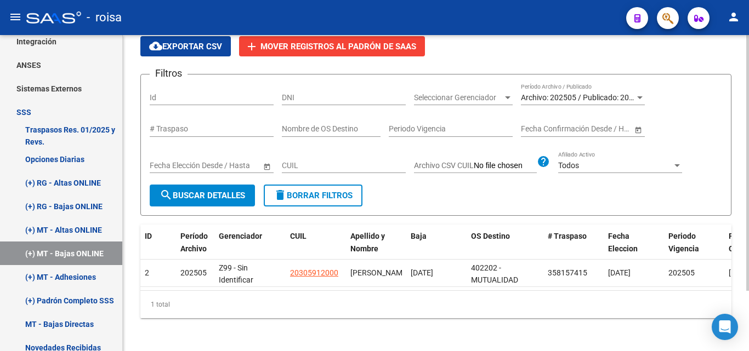
scroll to position [75, 0]
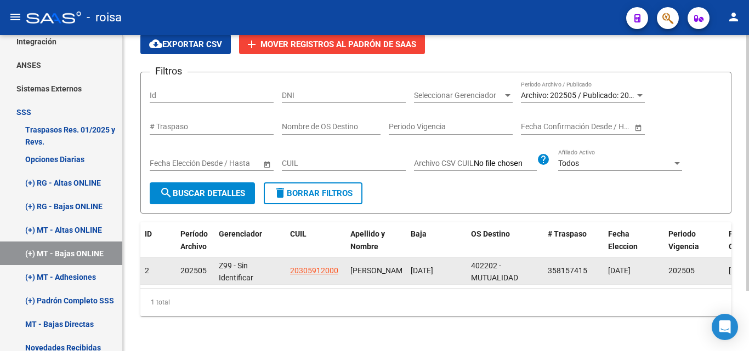
copy span "[PERSON_NAME]"
drag, startPoint x: 382, startPoint y: 268, endPoint x: 349, endPoint y: 257, distance: 34.7
click at [349, 258] on datatable-body-cell "[PERSON_NAME]" at bounding box center [376, 271] width 60 height 27
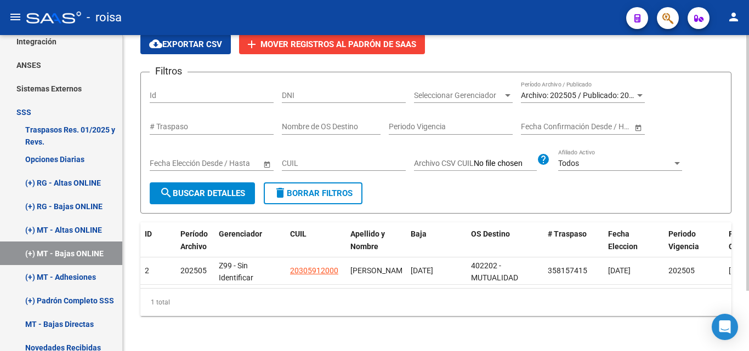
copy span "[PERSON_NAME]"
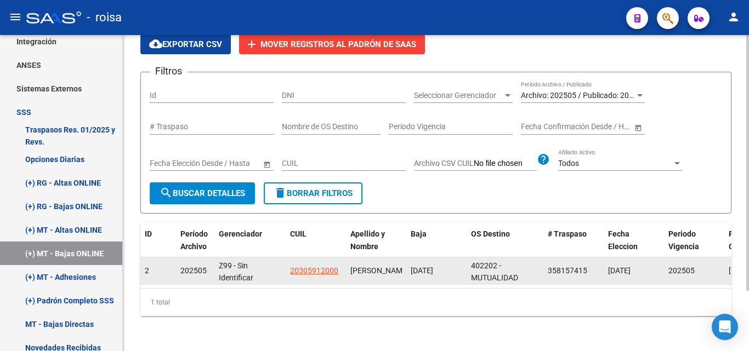
scroll to position [20, 0]
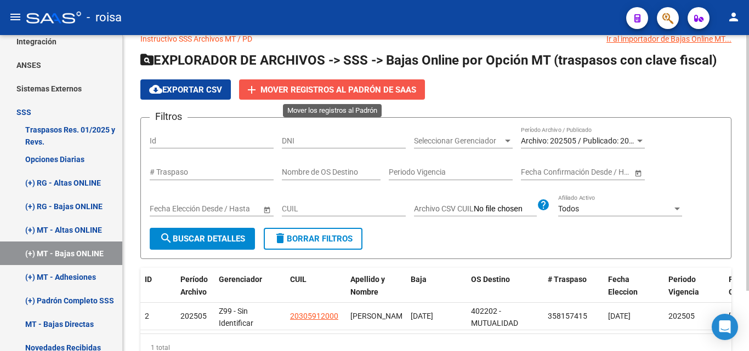
click at [345, 89] on span "Mover registros al PADRÓN de SAAS" at bounding box center [338, 90] width 156 height 10
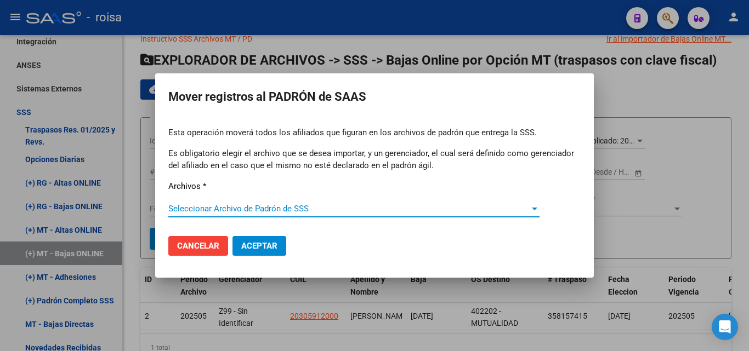
click at [248, 207] on span "Seleccionar Archivo de Padrón de SSS" at bounding box center [348, 209] width 361 height 10
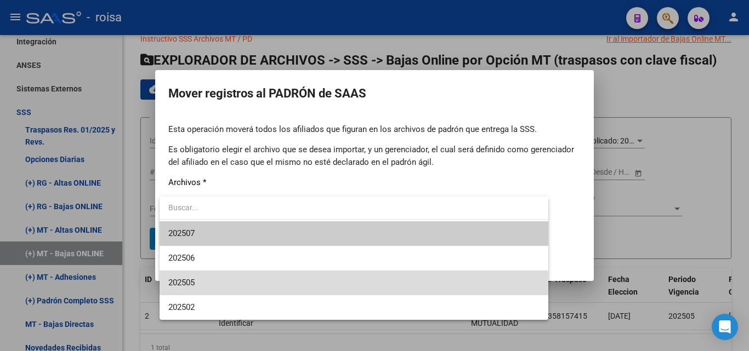
click at [216, 284] on span "202505" at bounding box center [353, 283] width 371 height 25
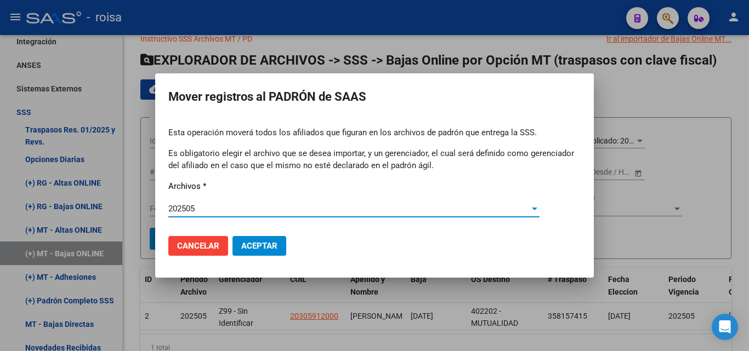
click at [248, 241] on span "Aceptar" at bounding box center [259, 246] width 36 height 10
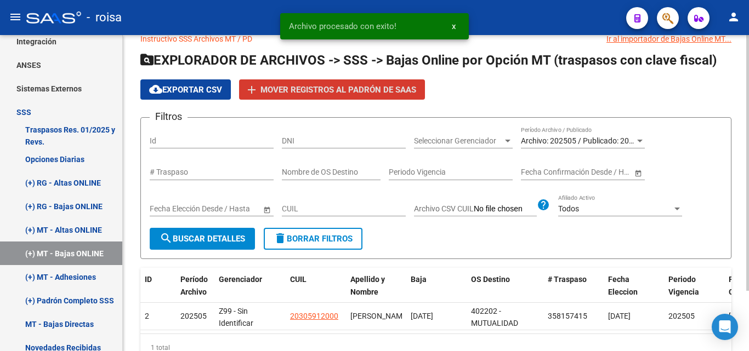
click at [610, 143] on span "Archivo: 202505 / Publicado: 202504" at bounding box center [584, 141] width 126 height 9
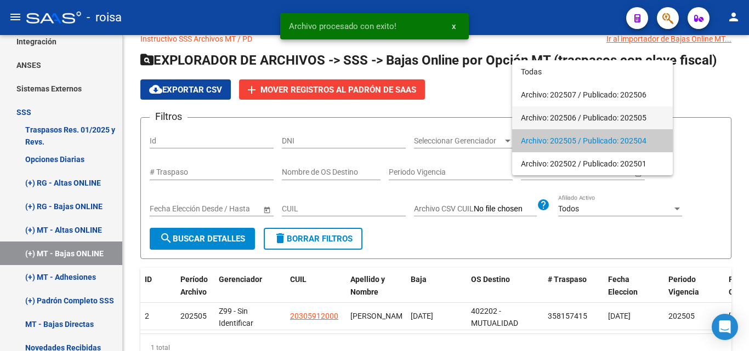
click at [594, 118] on span "Archivo: 202506 / Publicado: 202505" at bounding box center [592, 117] width 143 height 23
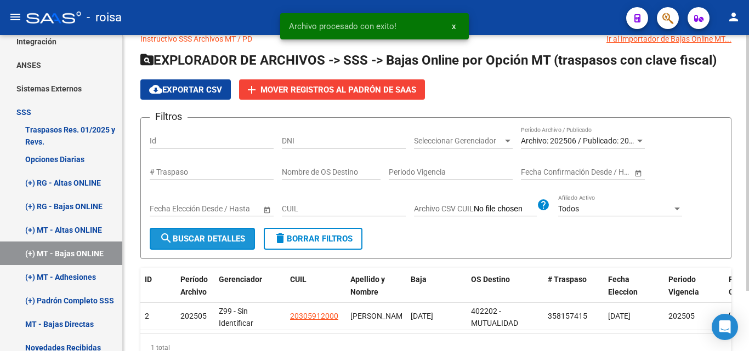
click at [203, 242] on span "search Buscar Detalles" at bounding box center [203, 239] width 86 height 10
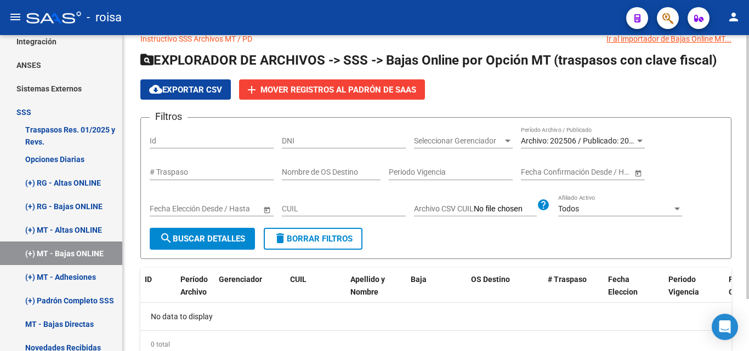
click at [580, 141] on span "Archivo: 202506 / Publicado: 202505" at bounding box center [584, 141] width 126 height 9
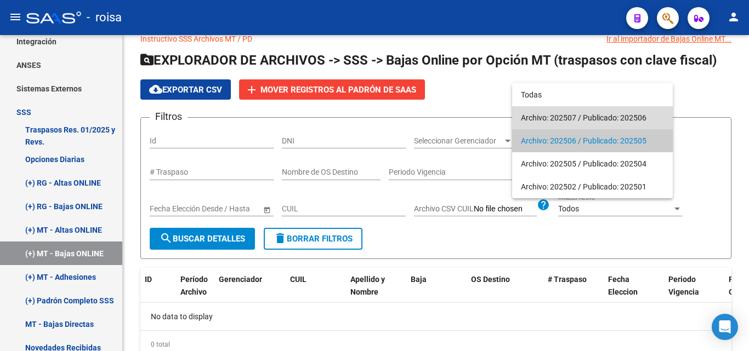
click at [576, 116] on span "Archivo: 202507 / Publicado: 202506" at bounding box center [592, 117] width 143 height 23
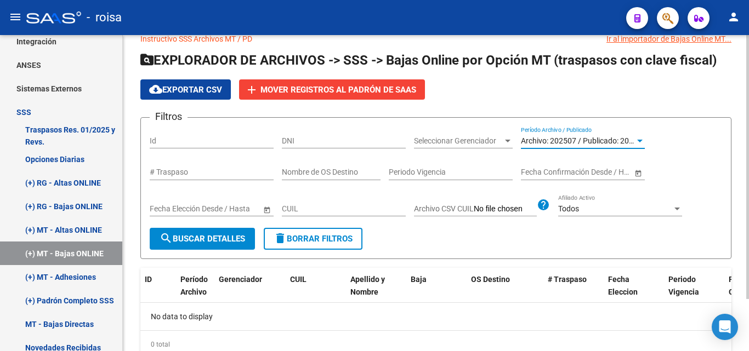
click at [186, 235] on span "search Buscar Detalles" at bounding box center [203, 239] width 86 height 10
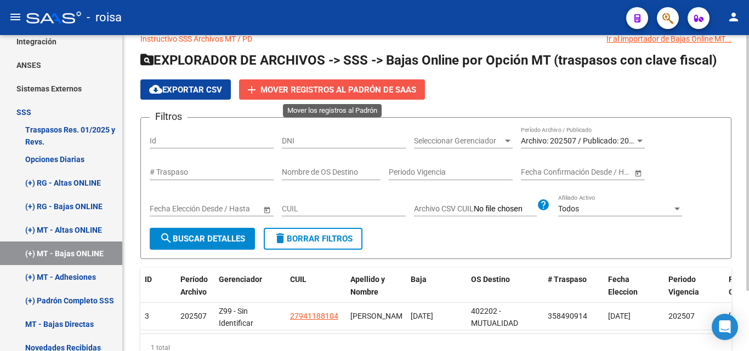
click at [305, 84] on button "add Mover registros al PADRÓN de SAAS" at bounding box center [332, 90] width 186 height 20
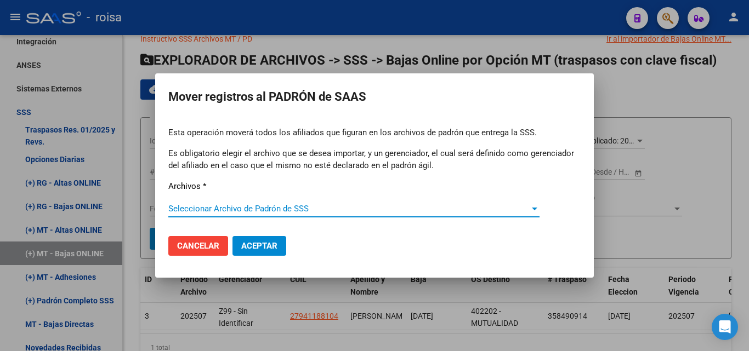
click at [254, 207] on span "Seleccionar Archivo de Padrón de SSS" at bounding box center [348, 209] width 361 height 10
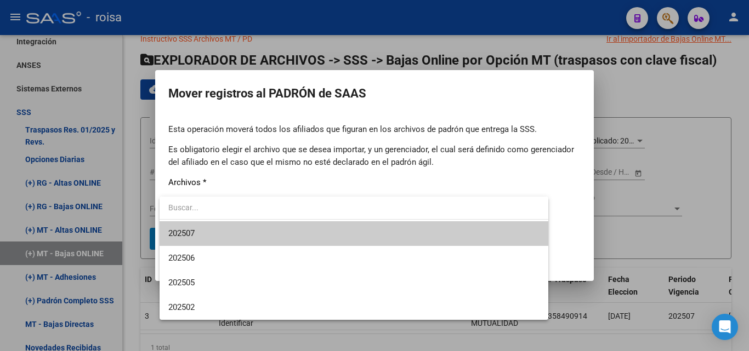
click at [220, 233] on span "202507" at bounding box center [353, 234] width 371 height 25
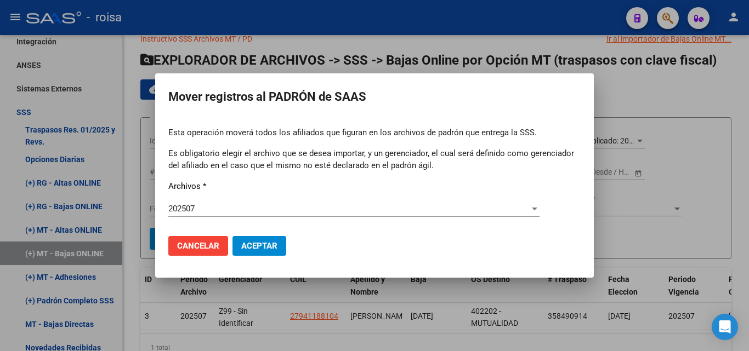
drag, startPoint x: 398, startPoint y: 81, endPoint x: 445, endPoint y: 282, distance: 206.0
click at [445, 282] on div "Mover registros al [PERSON_NAME] Esta operación moverá todos los afiliados que …" at bounding box center [374, 175] width 749 height 351
click at [259, 239] on button "Aceptar" at bounding box center [260, 246] width 54 height 20
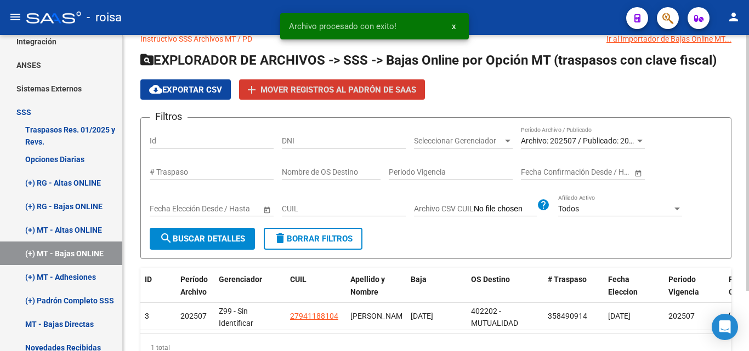
click at [551, 140] on span "Archivo: 202507 / Publicado: 202506" at bounding box center [584, 141] width 126 height 9
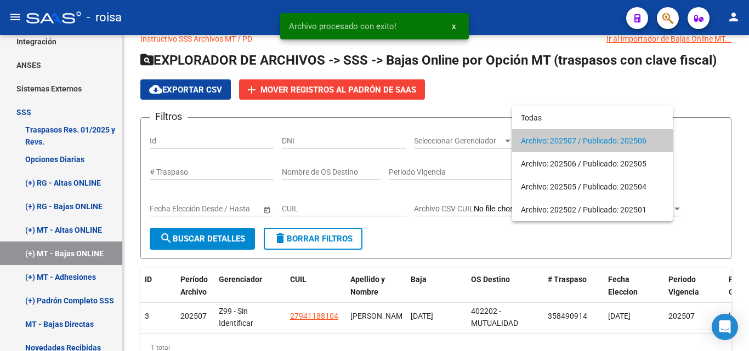
click at [354, 124] on div at bounding box center [374, 175] width 749 height 351
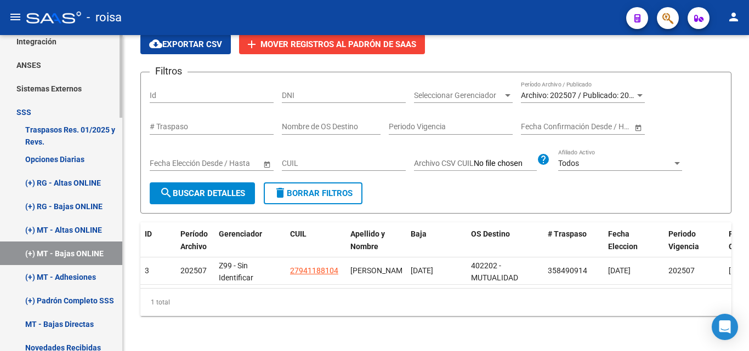
scroll to position [489, 0]
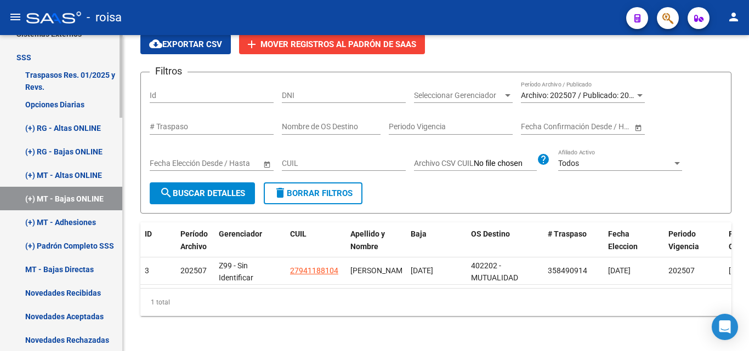
click at [99, 229] on link "(+) MT - Adhesiones" at bounding box center [61, 223] width 122 height 24
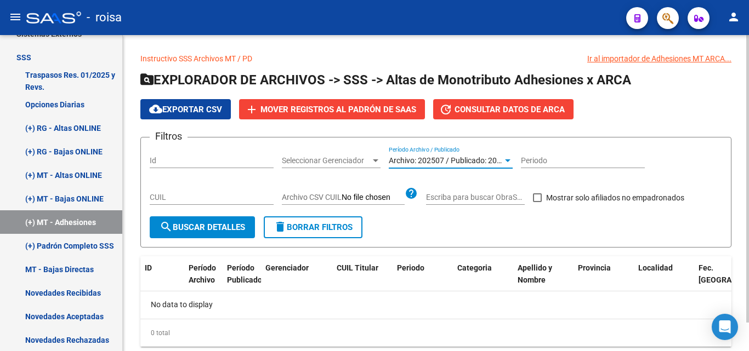
click at [503, 158] on div at bounding box center [508, 160] width 10 height 9
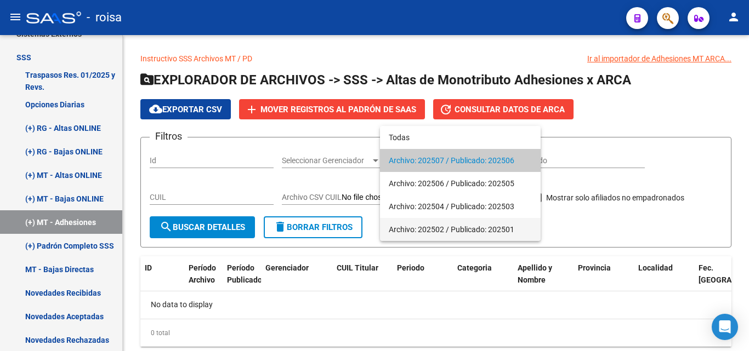
click at [489, 229] on span "Archivo: 202502 / Publicado: 202501" at bounding box center [460, 229] width 143 height 23
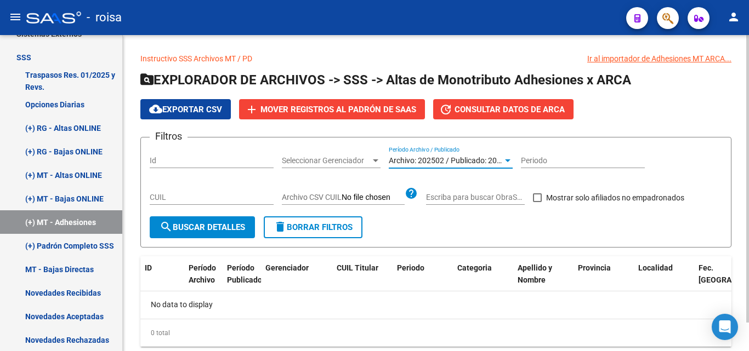
click at [223, 234] on button "search Buscar Detalles" at bounding box center [202, 228] width 105 height 22
click at [468, 160] on span "Archivo: 202502 / Publicado: 202501" at bounding box center [452, 160] width 126 height 9
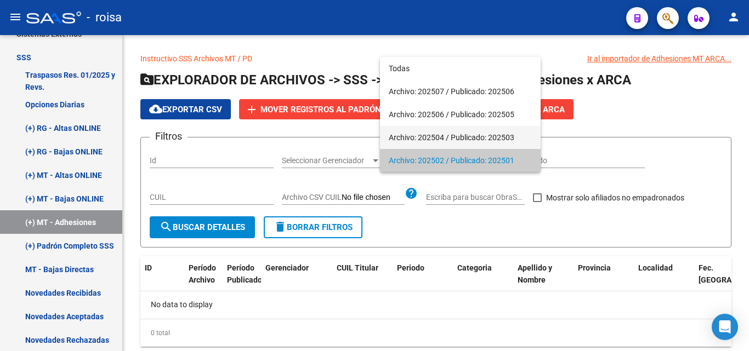
click at [458, 133] on span "Archivo: 202504 / Publicado: 202503" at bounding box center [460, 137] width 143 height 23
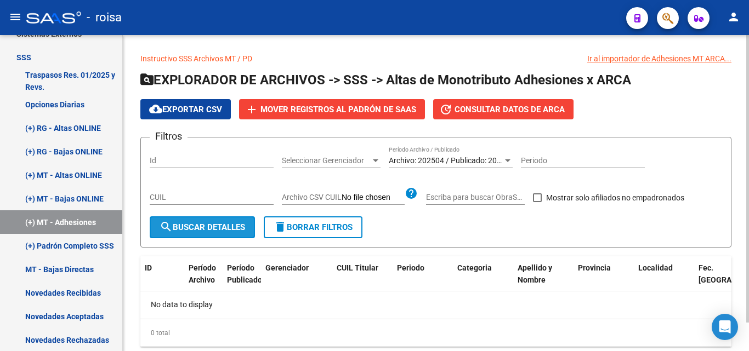
click at [202, 224] on span "search Buscar Detalles" at bounding box center [203, 228] width 86 height 10
click at [499, 165] on div "Archivo: 202504 / Publicado: 202503" at bounding box center [446, 160] width 114 height 9
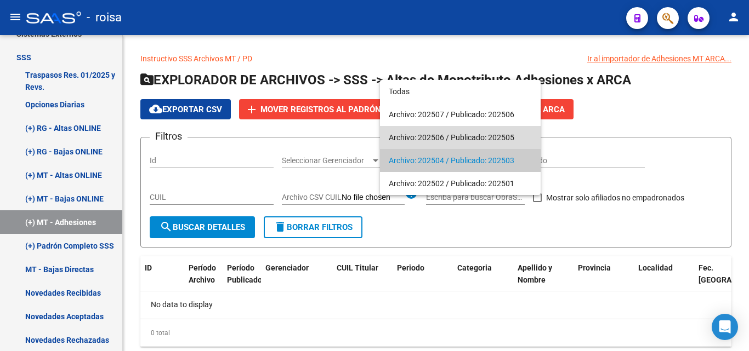
click at [449, 128] on span "Archivo: 202506 / Publicado: 202505" at bounding box center [460, 137] width 143 height 23
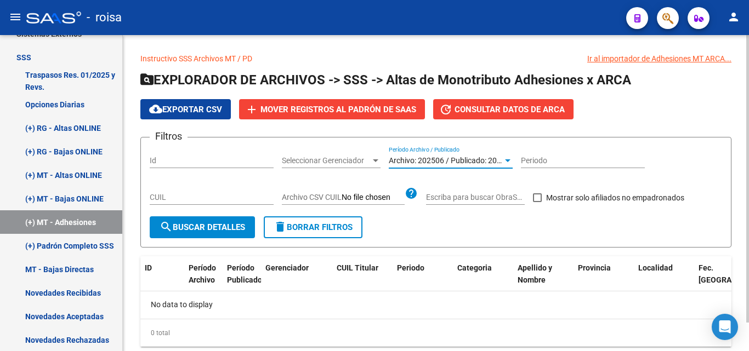
click at [227, 220] on button "search Buscar Detalles" at bounding box center [202, 228] width 105 height 22
click at [464, 160] on span "Archivo: 202506 / Publicado: 202505" at bounding box center [452, 160] width 126 height 9
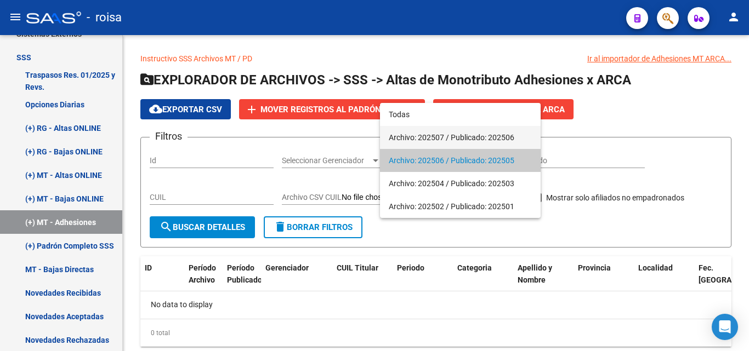
click at [450, 138] on span "Archivo: 202507 / Publicado: 202506" at bounding box center [460, 137] width 143 height 23
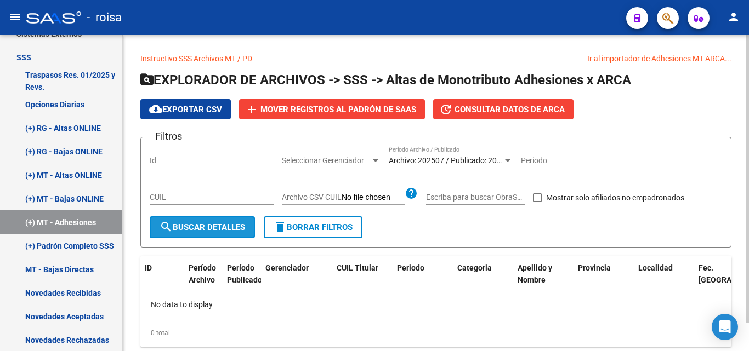
click at [203, 224] on span "search Buscar Detalles" at bounding box center [203, 228] width 86 height 10
click at [524, 244] on form "Filtros Id Seleccionar Gerenciador Seleccionar Gerenciador Archivo: 202507 / Pu…" at bounding box center [435, 192] width 591 height 110
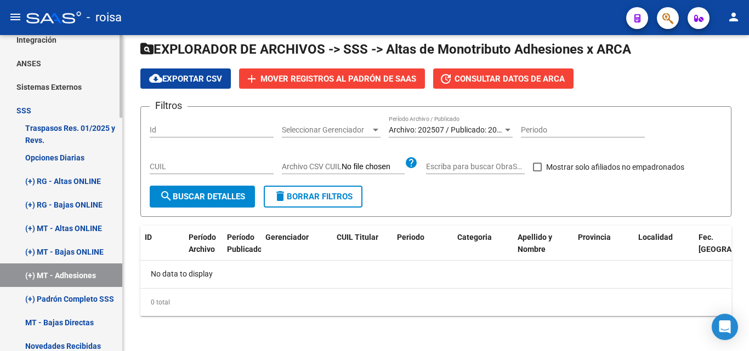
scroll to position [434, 0]
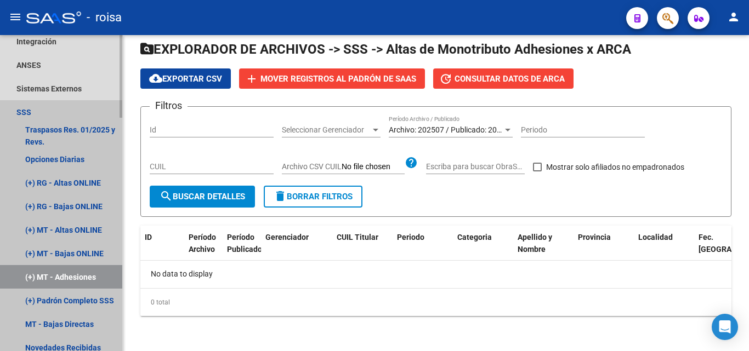
click at [78, 122] on link "SSS" at bounding box center [61, 112] width 122 height 24
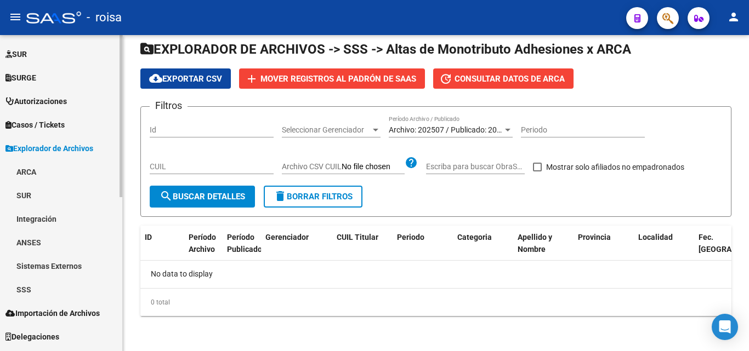
scroll to position [301, 0]
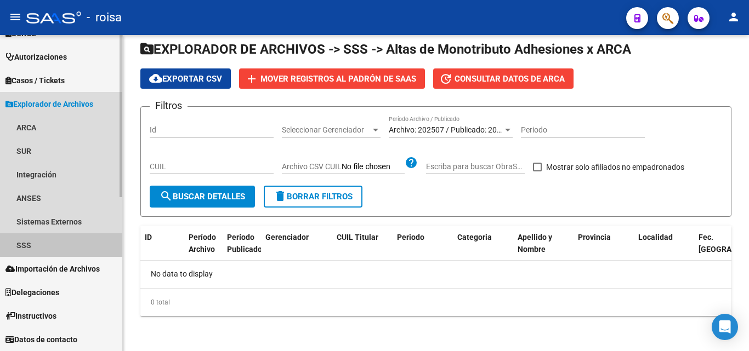
click at [72, 251] on link "SSS" at bounding box center [61, 246] width 122 height 24
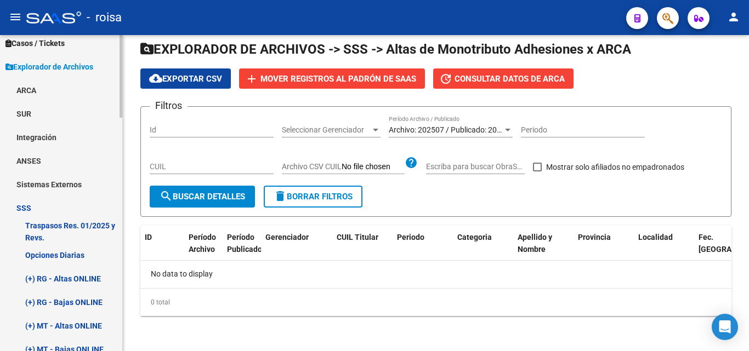
scroll to position [356, 0]
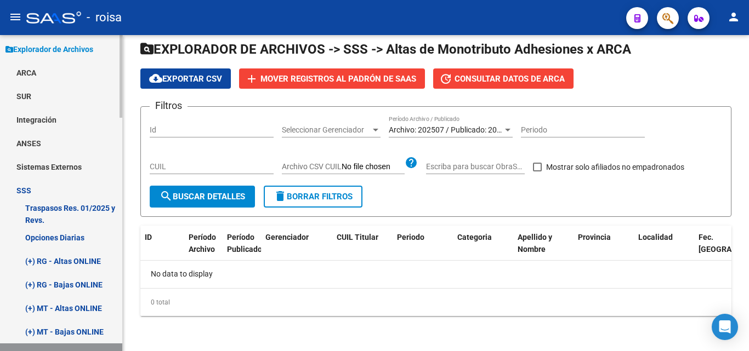
click at [90, 284] on link "(+) RG - Bajas ONLINE" at bounding box center [61, 285] width 122 height 24
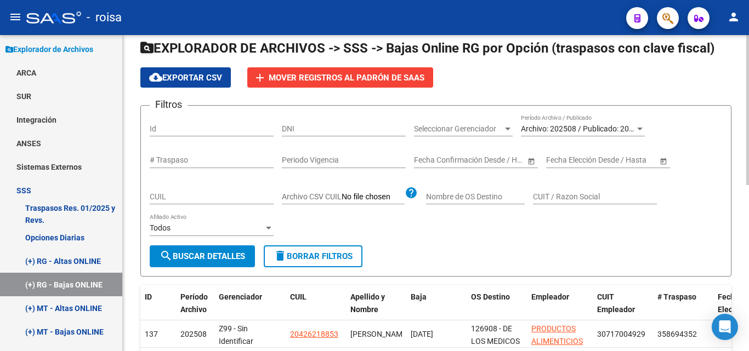
scroll to position [55, 0]
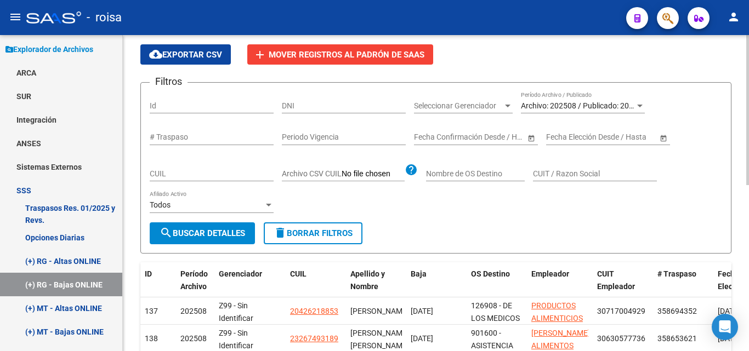
click at [577, 109] on span "Archivo: 202508 / Publicado: 202507" at bounding box center [584, 105] width 126 height 9
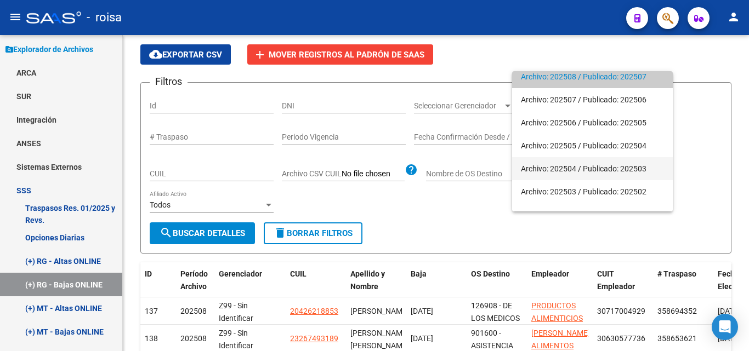
scroll to position [44, 0]
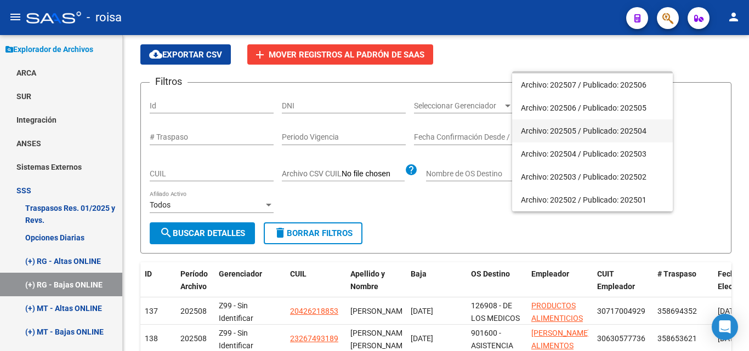
click at [572, 131] on span "Archivo: 202505 / Publicado: 202504" at bounding box center [592, 131] width 143 height 23
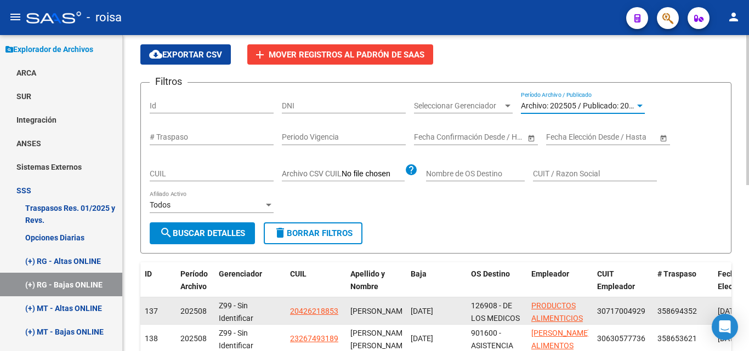
scroll to position [0, 0]
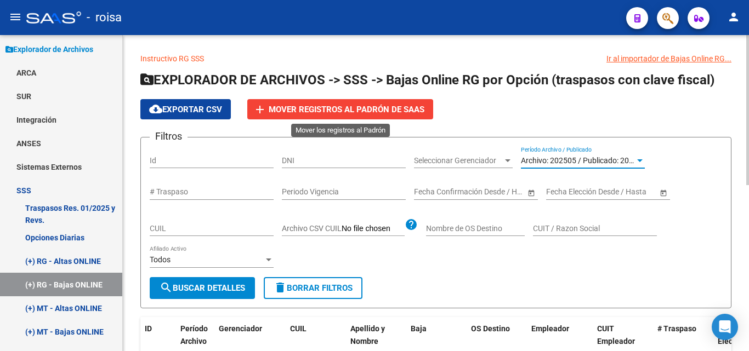
click at [322, 112] on span "Mover registros al PADRÓN de SAAS" at bounding box center [347, 110] width 156 height 10
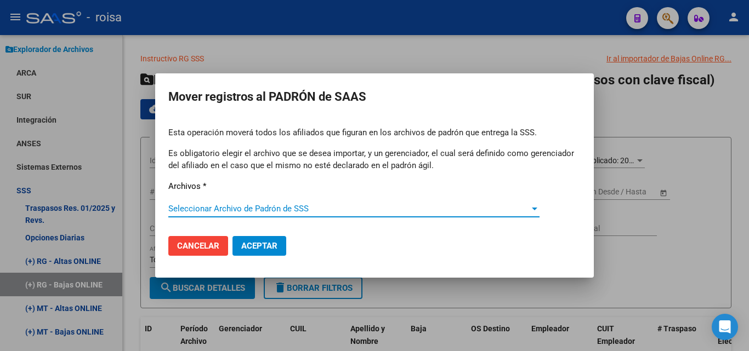
click at [232, 213] on span "Seleccionar Archivo de Padrón de SSS" at bounding box center [348, 209] width 361 height 10
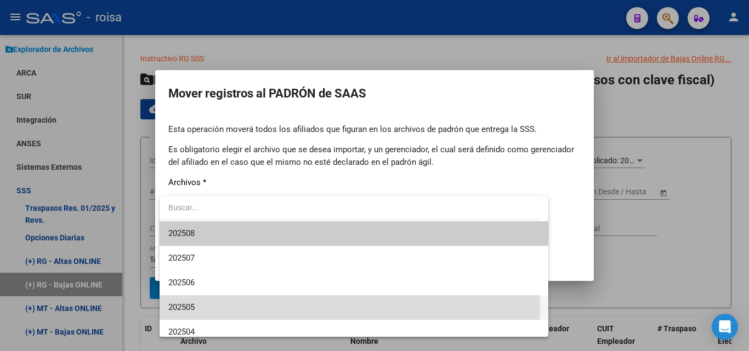
click at [199, 308] on span "202505" at bounding box center [353, 308] width 371 height 25
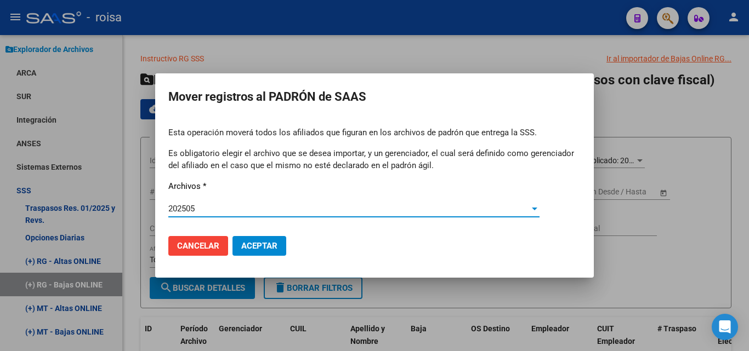
click at [248, 245] on span "Aceptar" at bounding box center [259, 246] width 36 height 10
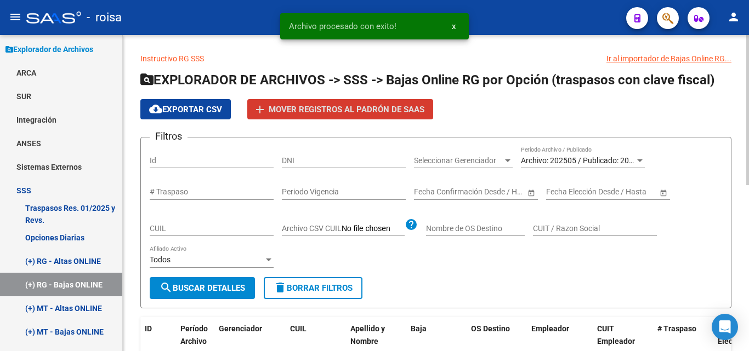
click at [597, 162] on span "Archivo: 202505 / Publicado: 202504" at bounding box center [584, 160] width 126 height 9
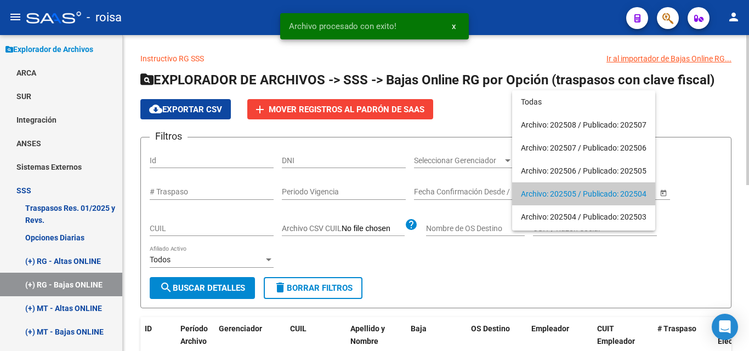
scroll to position [33, 0]
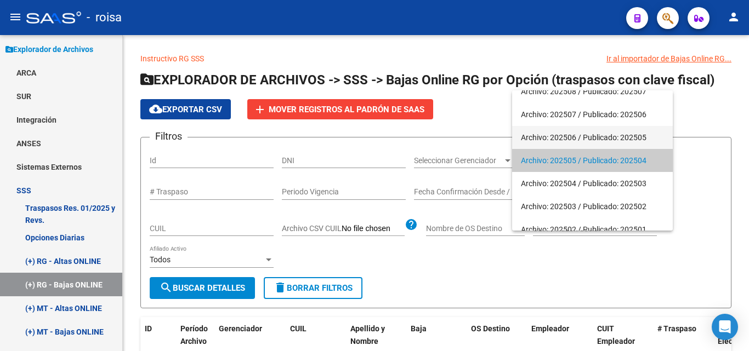
click at [598, 137] on span "Archivo: 202506 / Publicado: 202505" at bounding box center [592, 137] width 143 height 23
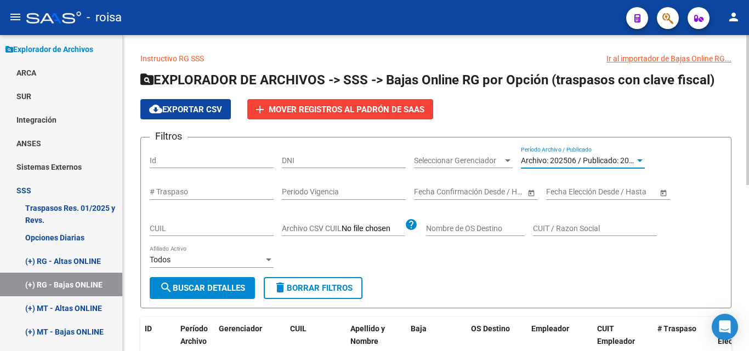
click at [222, 290] on span "search Buscar Detalles" at bounding box center [203, 289] width 86 height 10
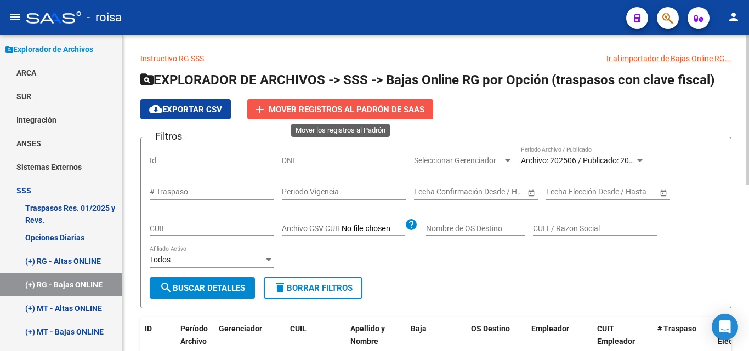
click at [313, 110] on span "Mover registros al PADRÓN de SAAS" at bounding box center [347, 110] width 156 height 10
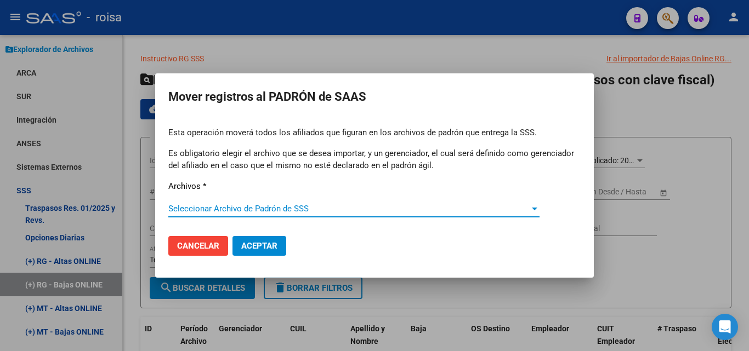
click at [258, 211] on span "Seleccionar Archivo de Padrón de SSS" at bounding box center [348, 209] width 361 height 10
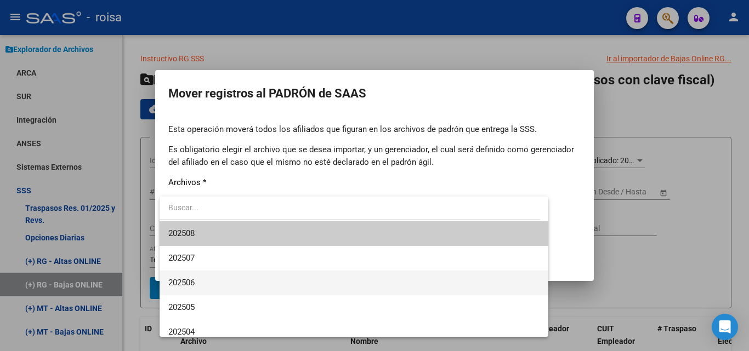
click at [206, 285] on span "202506" at bounding box center [353, 283] width 371 height 25
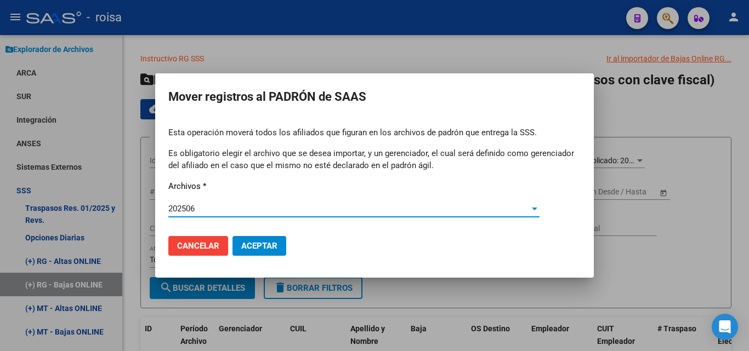
click at [258, 242] on span "Aceptar" at bounding box center [259, 246] width 36 height 10
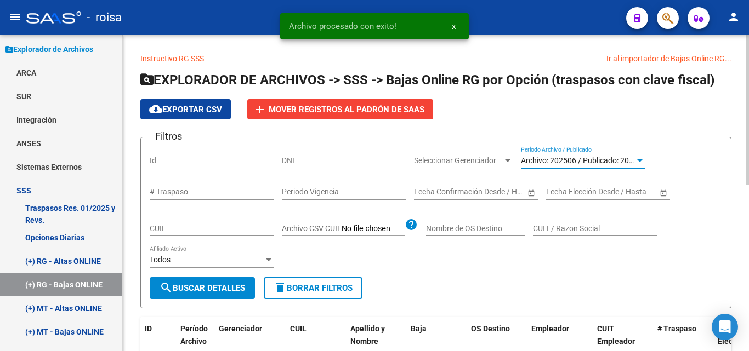
click at [592, 160] on span "Archivo: 202506 / Publicado: 202505" at bounding box center [584, 160] width 126 height 9
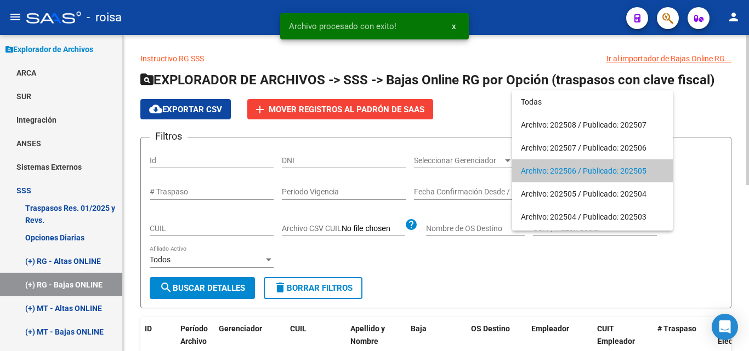
scroll to position [10, 0]
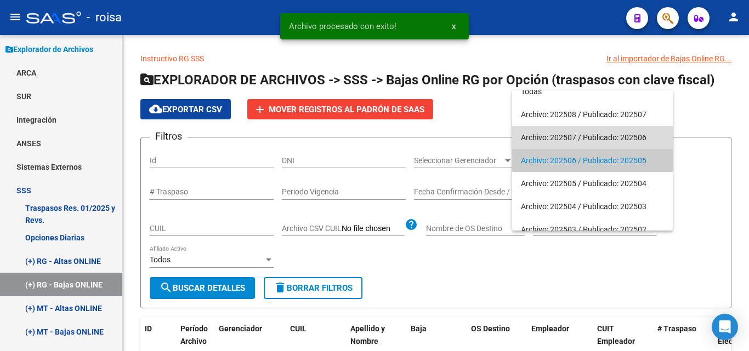
click at [592, 136] on span "Archivo: 202507 / Publicado: 202506" at bounding box center [592, 137] width 143 height 23
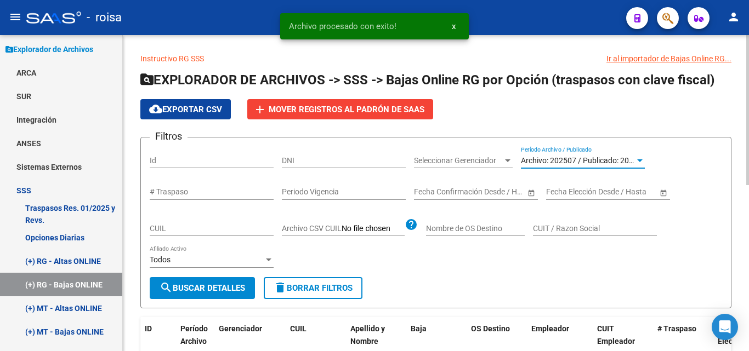
click at [201, 285] on span "search Buscar Detalles" at bounding box center [203, 289] width 86 height 10
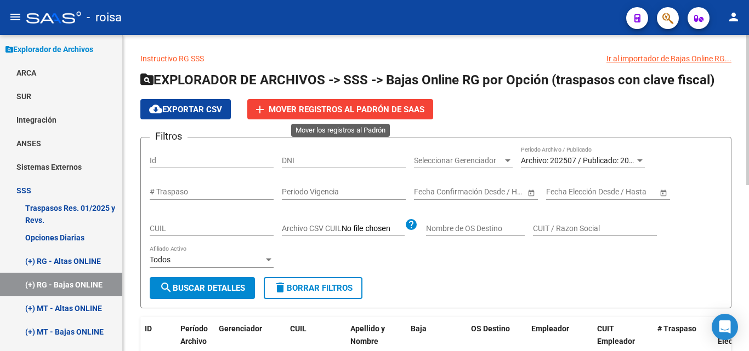
click at [296, 110] on span "Mover registros al PADRÓN de SAAS" at bounding box center [347, 110] width 156 height 10
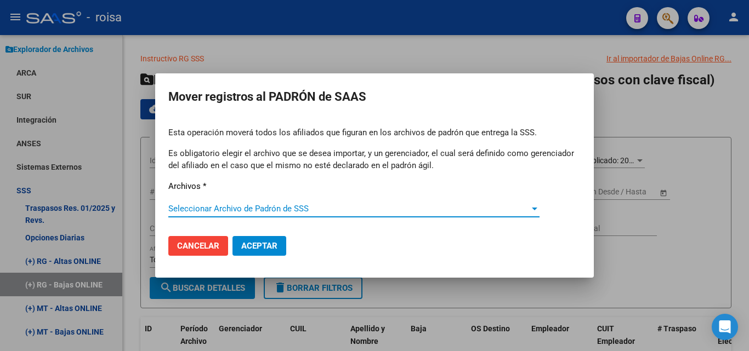
click at [243, 211] on span "Seleccionar Archivo de Padrón de SSS" at bounding box center [348, 209] width 361 height 10
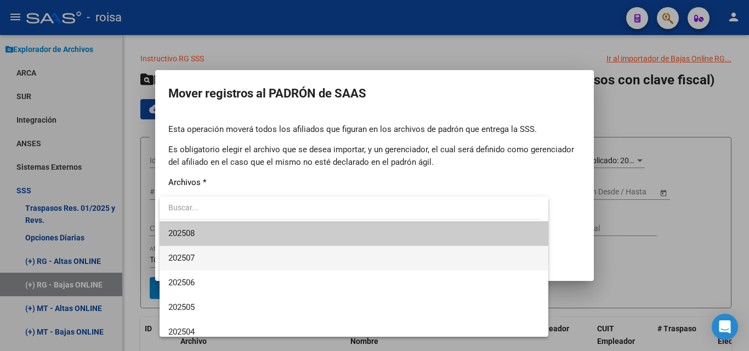
click at [208, 256] on span "202507" at bounding box center [353, 258] width 371 height 25
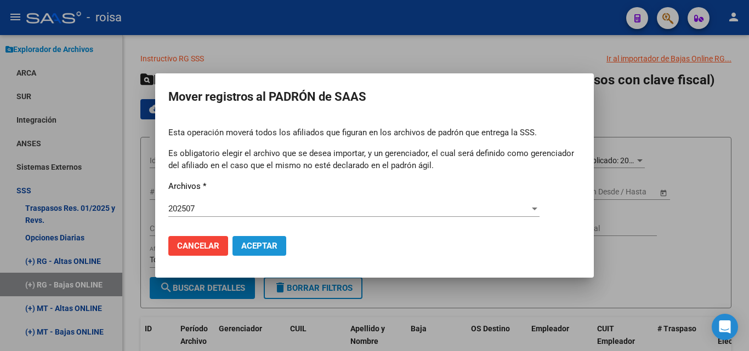
click at [253, 239] on button "Aceptar" at bounding box center [260, 246] width 54 height 20
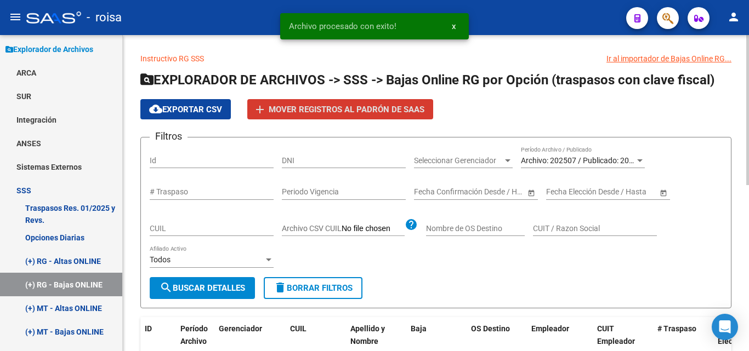
click at [580, 160] on span "Archivo: 202507 / Publicado: 202506" at bounding box center [584, 160] width 126 height 9
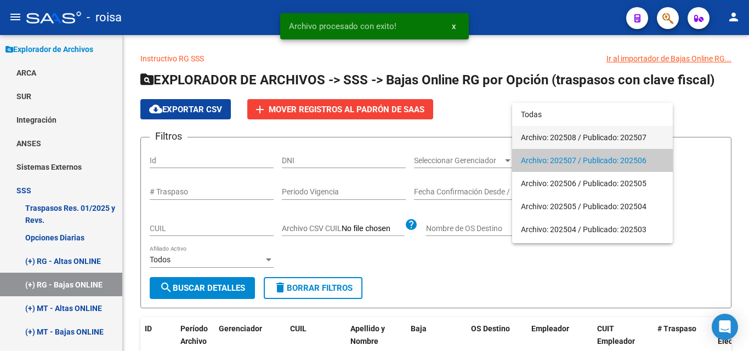
click at [580, 137] on span "Archivo: 202508 / Publicado: 202507" at bounding box center [592, 137] width 143 height 23
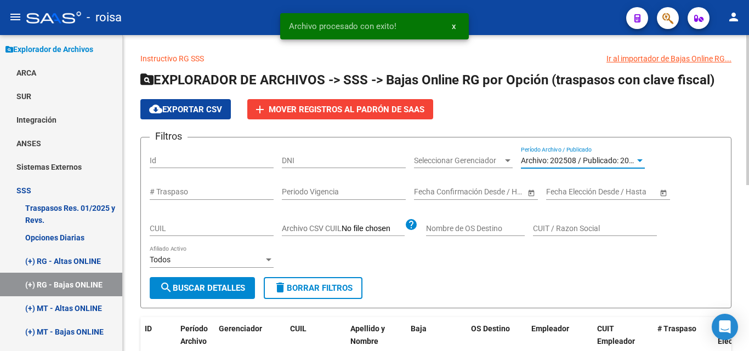
click at [197, 285] on span "search Buscar Detalles" at bounding box center [203, 289] width 86 height 10
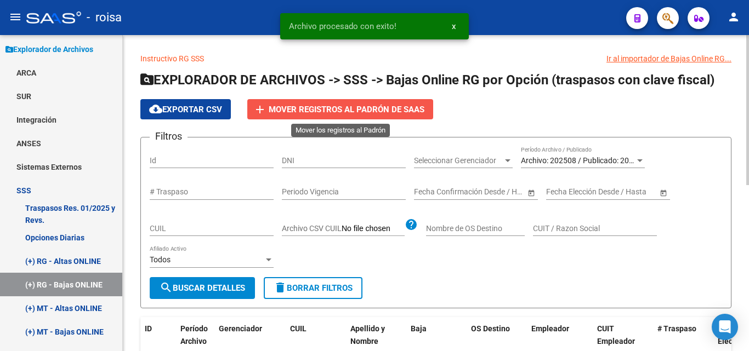
click at [289, 104] on button "add Mover registros al PADRÓN de SAAS" at bounding box center [340, 109] width 186 height 20
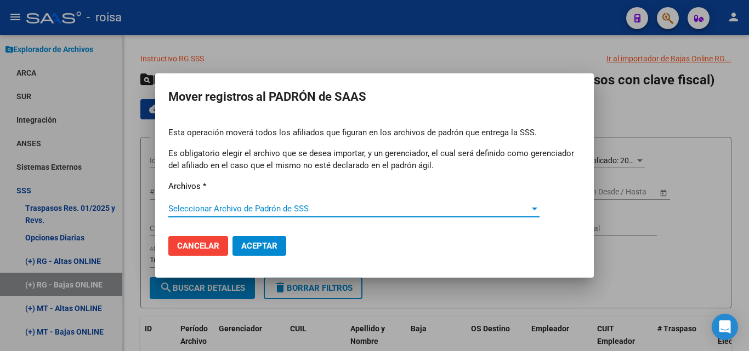
click at [265, 208] on span "Seleccionar Archivo de Padrón de SSS" at bounding box center [348, 209] width 361 height 10
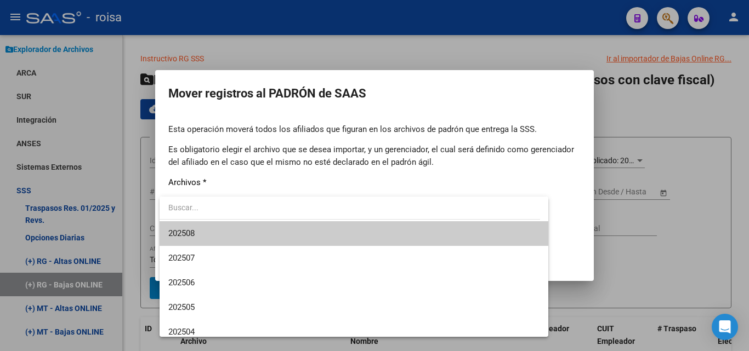
click at [221, 233] on span "202508" at bounding box center [353, 234] width 371 height 25
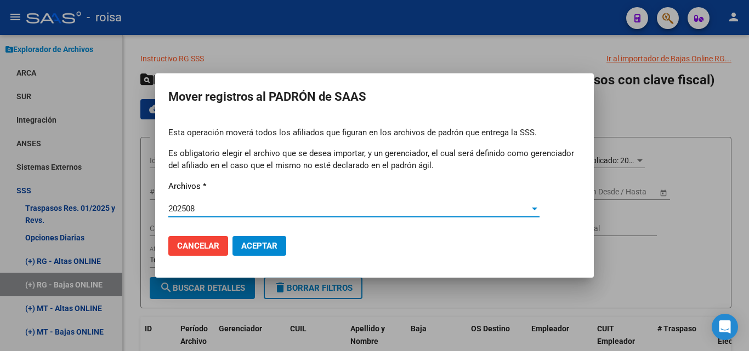
click at [257, 241] on span "Aceptar" at bounding box center [259, 246] width 36 height 10
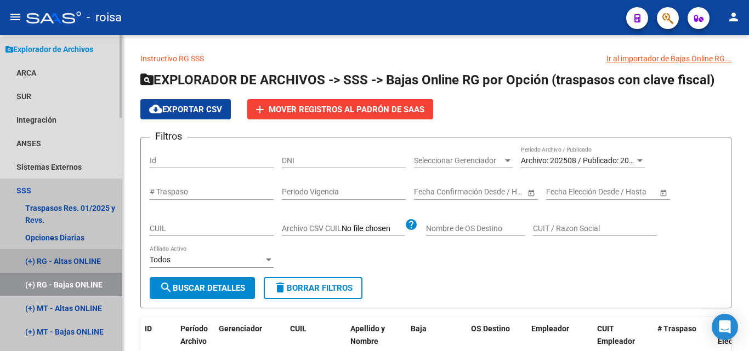
click at [81, 258] on link "(+) RG - Altas ONLINE" at bounding box center [61, 262] width 122 height 24
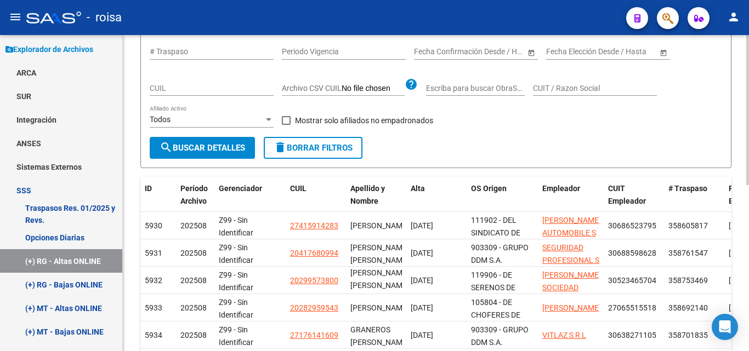
scroll to position [22, 0]
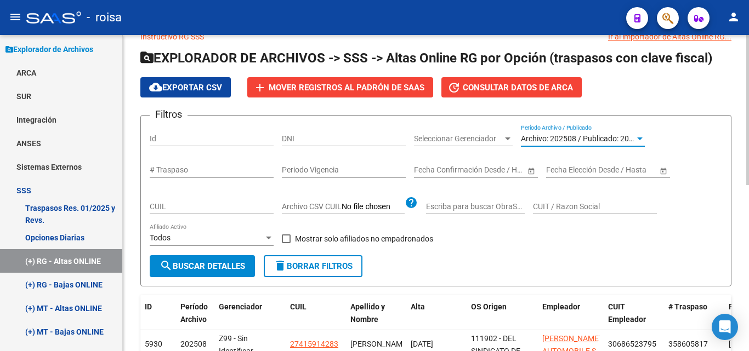
click at [622, 137] on span "Archivo: 202508 / Publicado: 202507" at bounding box center [584, 138] width 126 height 9
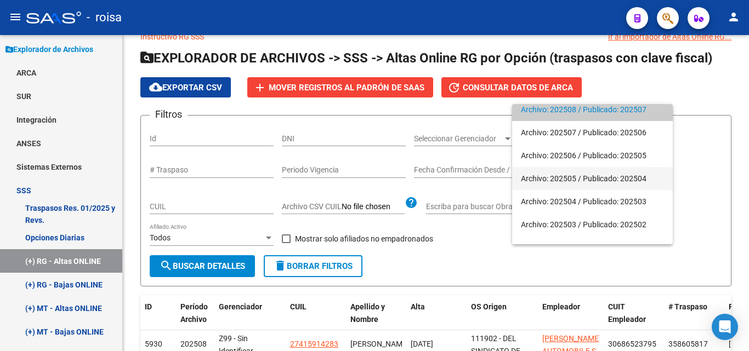
scroll to position [44, 0]
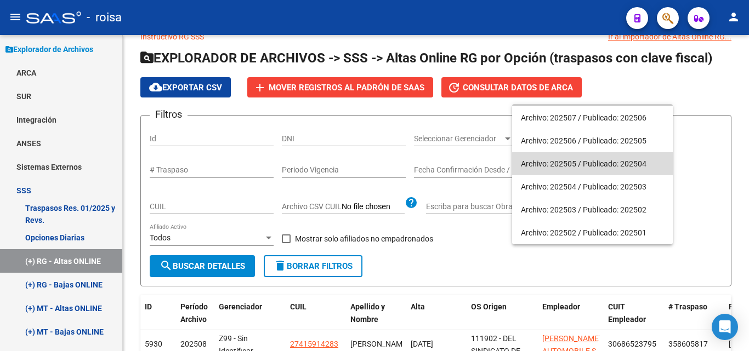
click at [602, 166] on span "Archivo: 202505 / Publicado: 202504" at bounding box center [592, 163] width 143 height 23
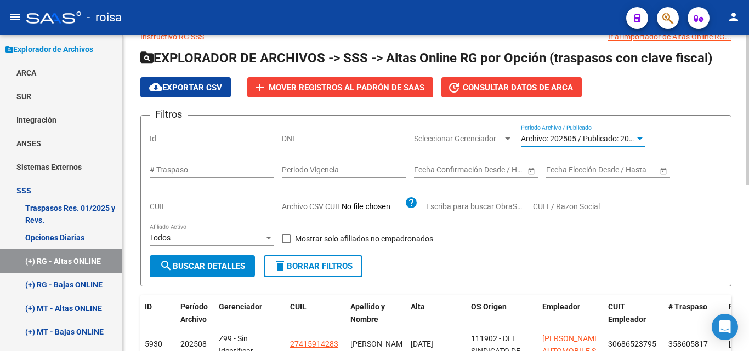
click at [202, 269] on span "search Buscar Detalles" at bounding box center [203, 267] width 86 height 10
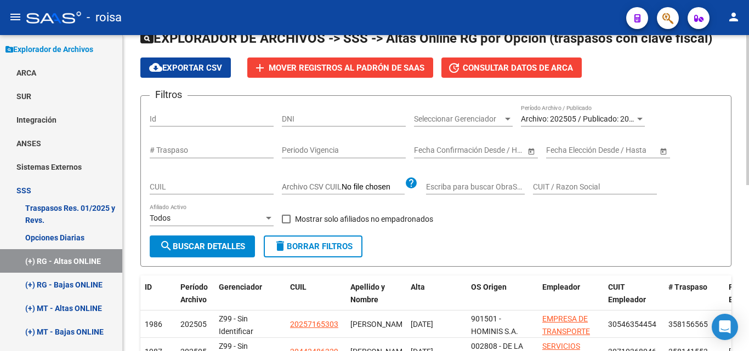
scroll to position [0, 0]
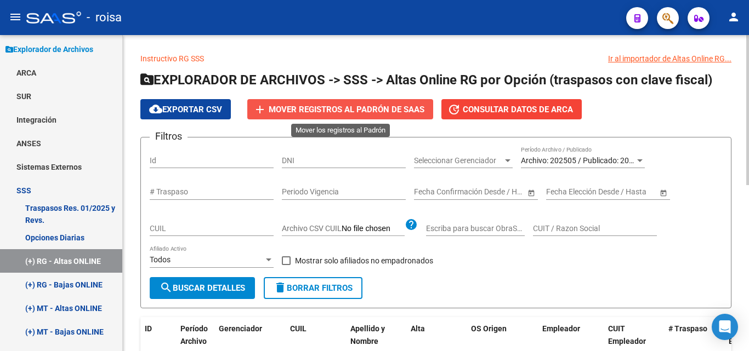
click at [330, 104] on button "add Mover registros al PADRÓN de SAAS" at bounding box center [340, 109] width 186 height 20
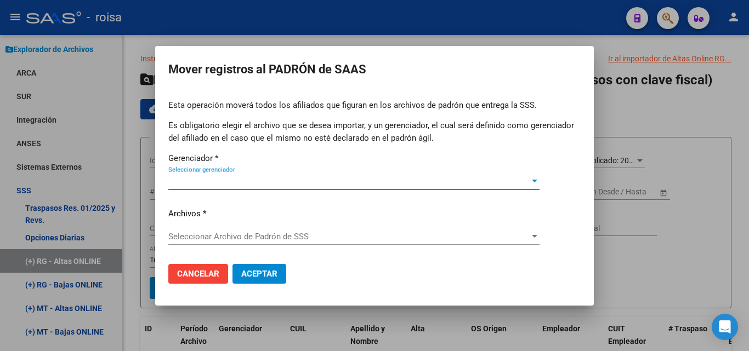
click at [235, 183] on span "Seleccionar gerenciador" at bounding box center [348, 182] width 361 height 10
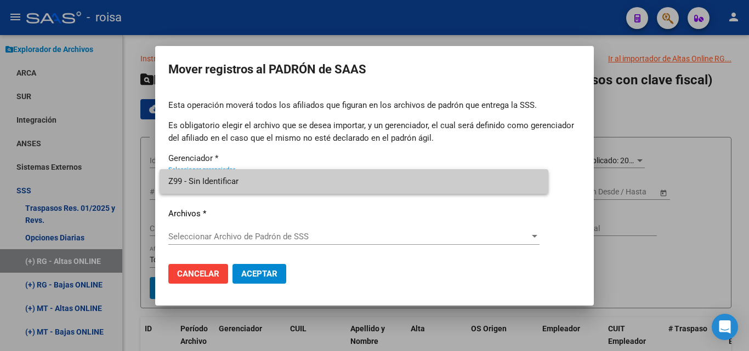
click at [236, 180] on span "Z99 - Sin Identificar" at bounding box center [353, 181] width 371 height 25
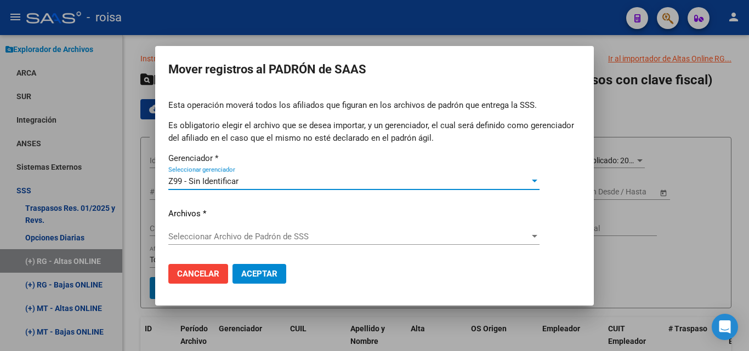
click at [249, 226] on div "Esta operación moverá todos los afiliados que figuran en los archivos [PERSON_N…" at bounding box center [374, 177] width 412 height 156
click at [250, 233] on span "Seleccionar Archivo de Padrón de SSS" at bounding box center [348, 237] width 361 height 10
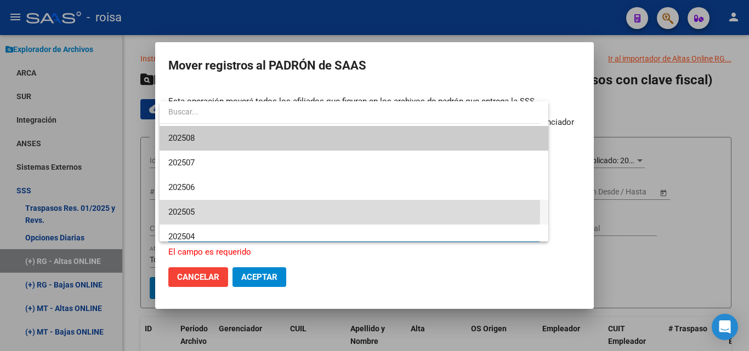
click at [242, 211] on span "202505" at bounding box center [353, 212] width 371 height 25
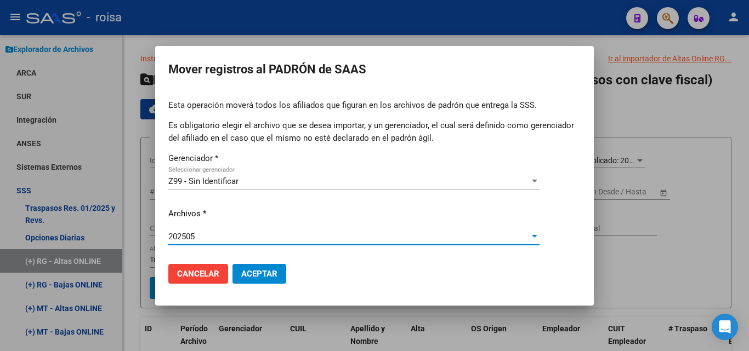
click at [245, 270] on span "Aceptar" at bounding box center [259, 274] width 36 height 10
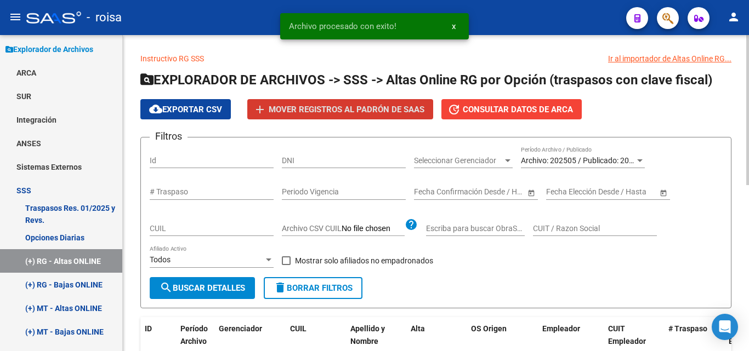
click at [584, 154] on div "Archivo: 202505 / Publicado: 202504 Período Archivo / Publicado" at bounding box center [583, 157] width 124 height 22
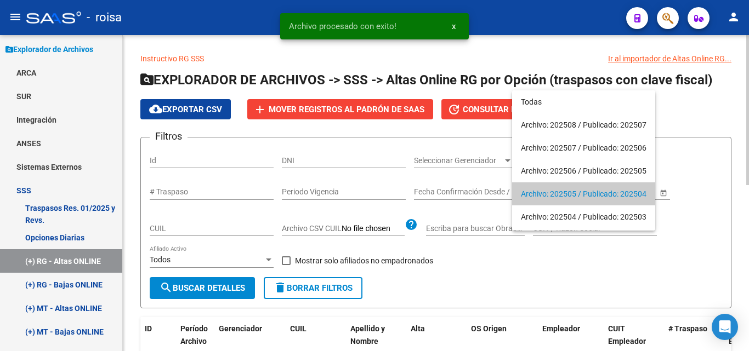
scroll to position [33, 0]
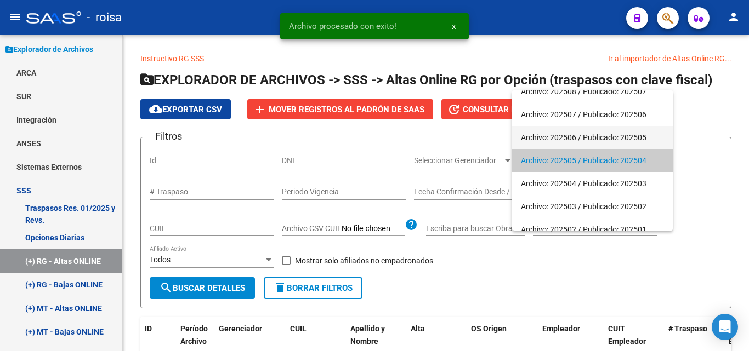
click at [586, 134] on span "Archivo: 202506 / Publicado: 202505" at bounding box center [592, 137] width 143 height 23
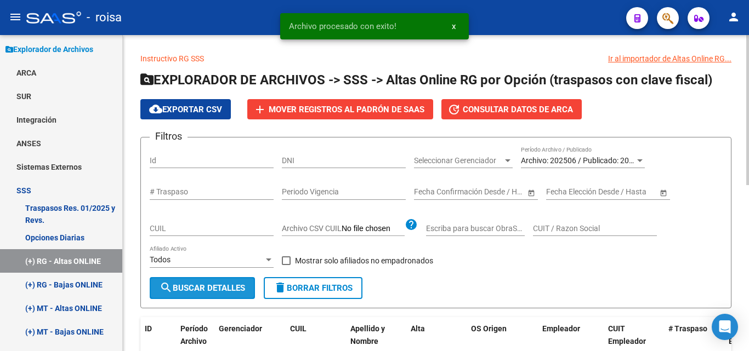
click at [215, 285] on span "search Buscar Detalles" at bounding box center [203, 289] width 86 height 10
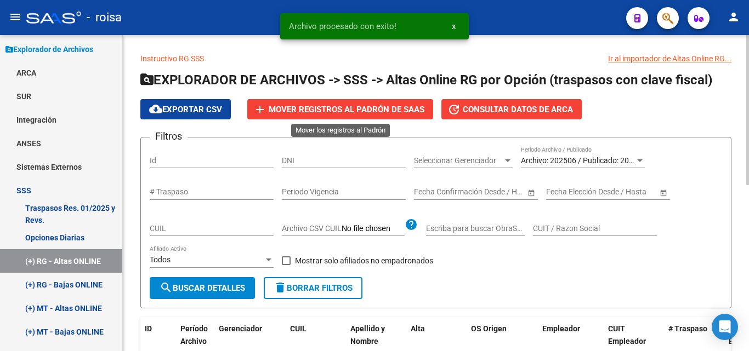
click at [329, 105] on span "Mover registros al PADRÓN de SAAS" at bounding box center [347, 110] width 156 height 10
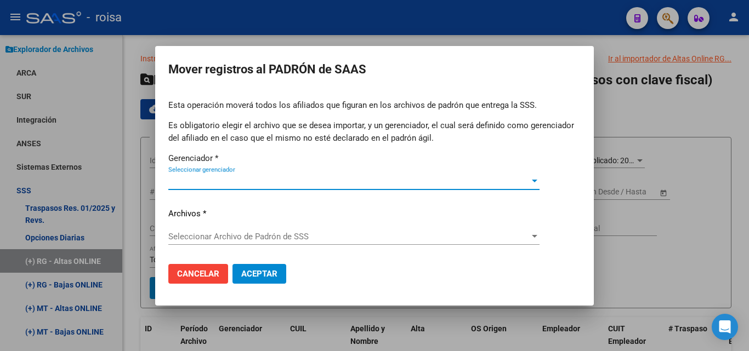
click at [277, 183] on span "Seleccionar gerenciador" at bounding box center [348, 182] width 361 height 10
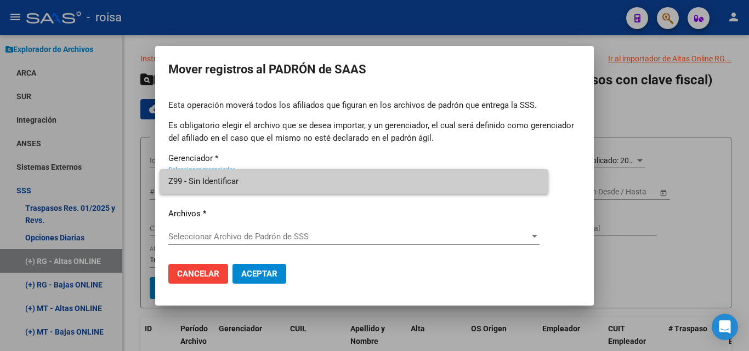
click at [277, 183] on span "Z99 - Sin Identificar" at bounding box center [353, 181] width 371 height 25
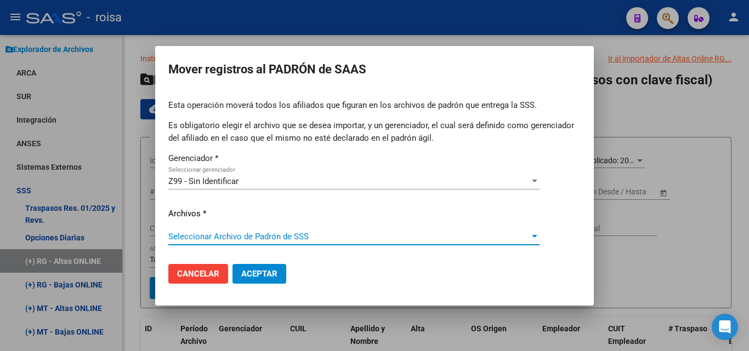
click at [275, 233] on span "Seleccionar Archivo de Padrón de SSS" at bounding box center [348, 237] width 361 height 10
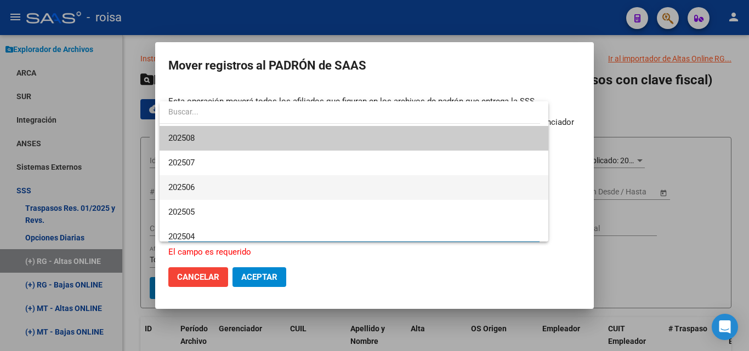
click at [252, 190] on span "202506" at bounding box center [353, 187] width 371 height 25
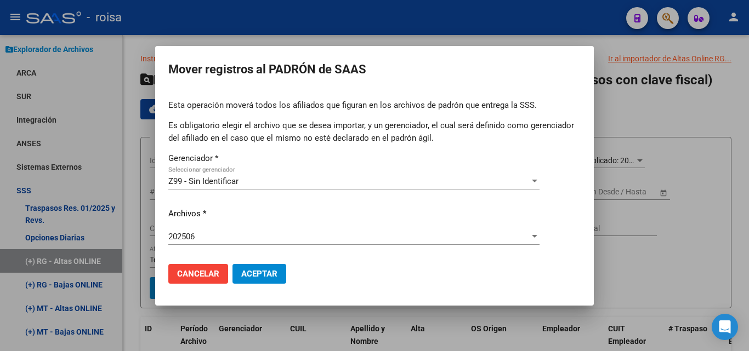
drag, startPoint x: 337, startPoint y: 58, endPoint x: 415, endPoint y: 229, distance: 187.7
click at [421, 231] on mat-dialog-container "Mover registros al [PERSON_NAME] Esta operación moverá todos los afiliados que …" at bounding box center [374, 176] width 439 height 260
click at [192, 272] on span "Cancelar" at bounding box center [198, 274] width 42 height 10
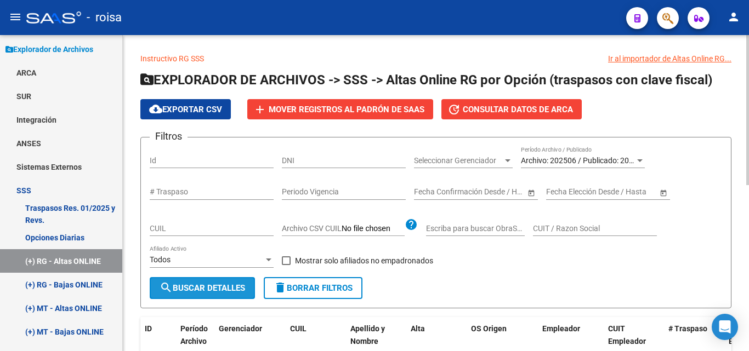
click at [240, 286] on span "search Buscar Detalles" at bounding box center [203, 289] width 86 height 10
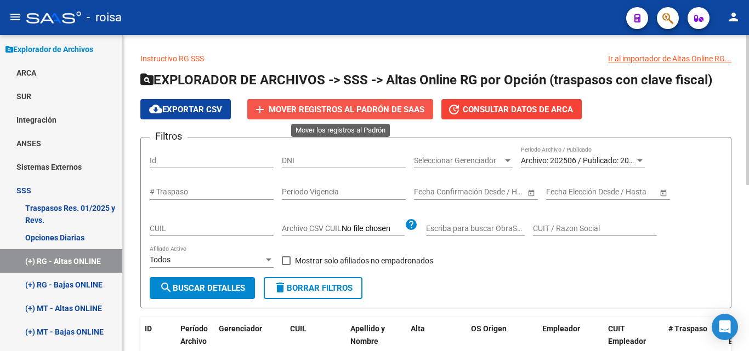
click at [326, 103] on button "add Mover registros al PADRÓN de SAAS" at bounding box center [340, 109] width 186 height 20
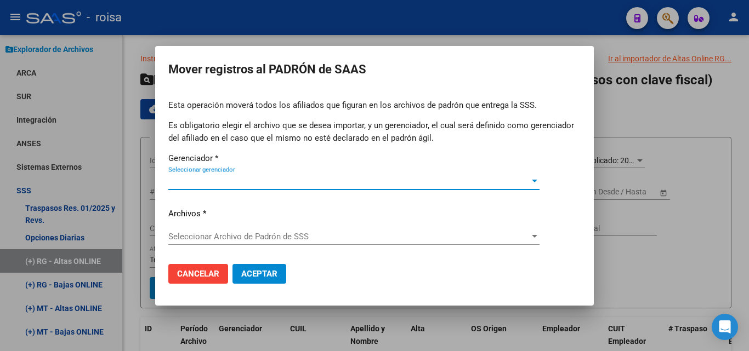
click at [253, 233] on span "Seleccionar Archivo de Padrón de SSS" at bounding box center [348, 237] width 361 height 10
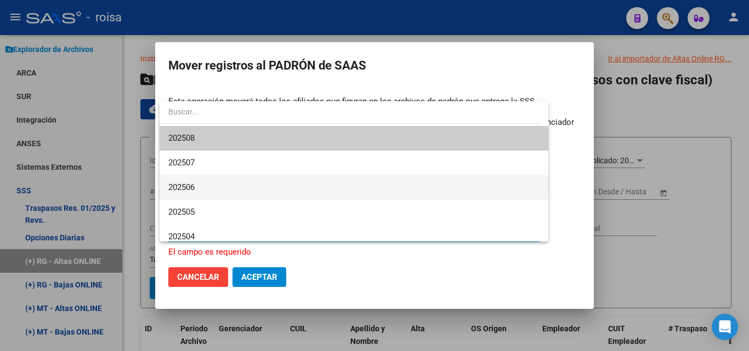
click at [232, 181] on span "202506" at bounding box center [353, 187] width 371 height 25
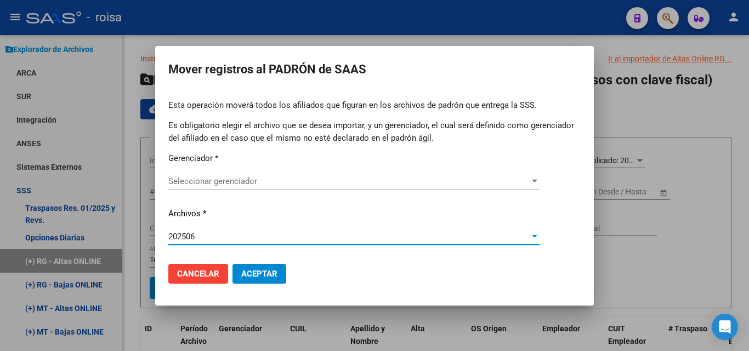
click at [252, 181] on span "Seleccionar gerenciador" at bounding box center [348, 182] width 361 height 10
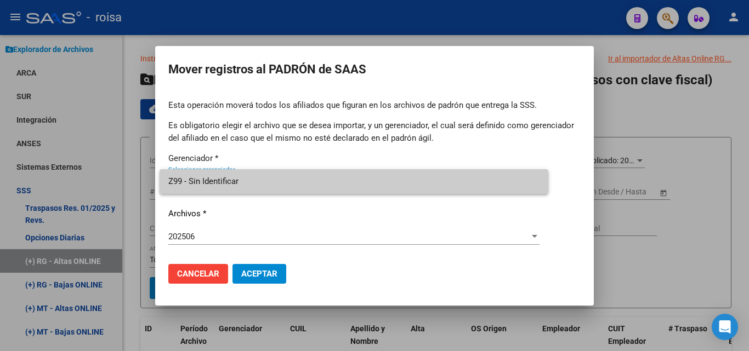
click at [247, 186] on span "Z99 - Sin Identificar" at bounding box center [353, 181] width 371 height 25
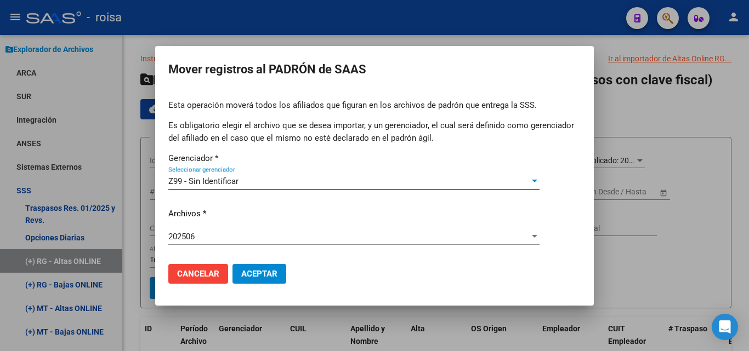
click at [263, 274] on span "Aceptar" at bounding box center [259, 274] width 36 height 10
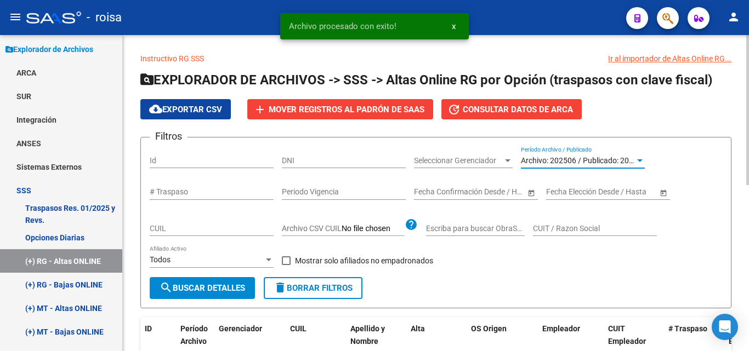
click at [611, 161] on span "Archivo: 202506 / Publicado: 202505" at bounding box center [584, 160] width 126 height 9
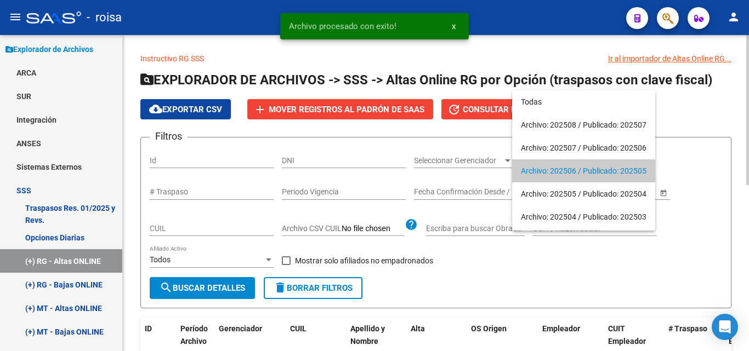
scroll to position [10, 0]
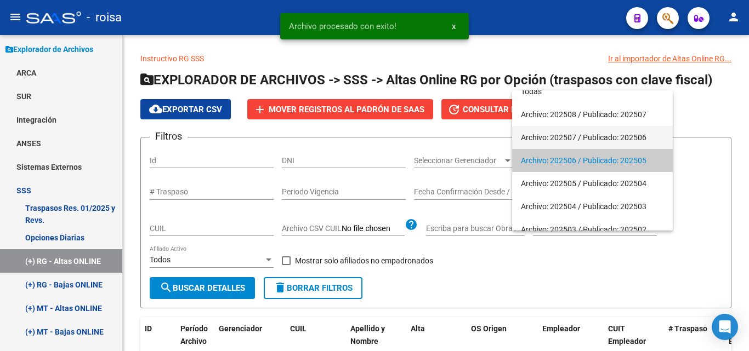
click at [600, 138] on span "Archivo: 202507 / Publicado: 202506" at bounding box center [592, 137] width 143 height 23
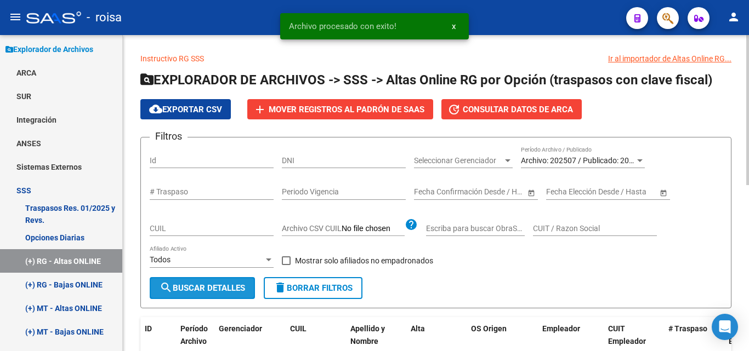
click at [169, 290] on mat-icon "search" at bounding box center [166, 287] width 13 height 13
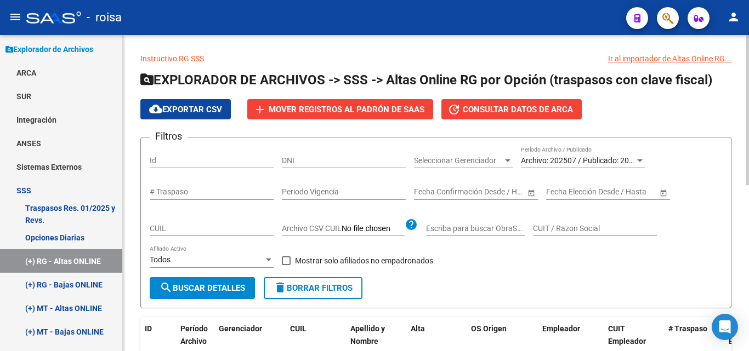
click at [231, 285] on span "search Buscar Detalles" at bounding box center [203, 289] width 86 height 10
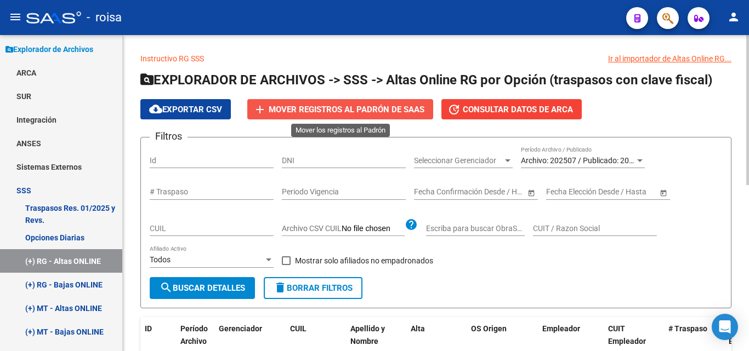
click at [333, 111] on span "Mover registros al PADRÓN de SAAS" at bounding box center [347, 110] width 156 height 10
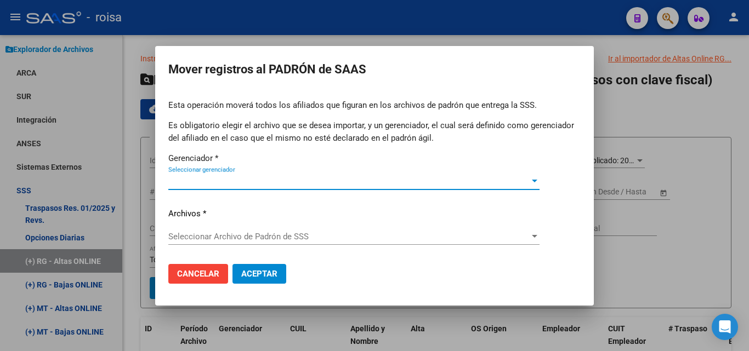
click at [242, 182] on span "Seleccionar gerenciador" at bounding box center [348, 182] width 361 height 10
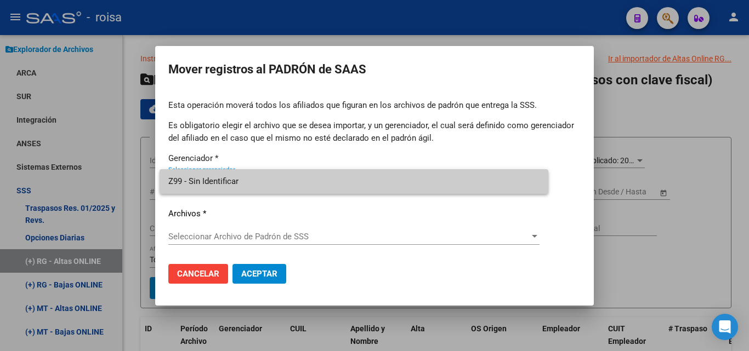
click at [211, 186] on span "Z99 - Sin Identificar" at bounding box center [353, 181] width 371 height 25
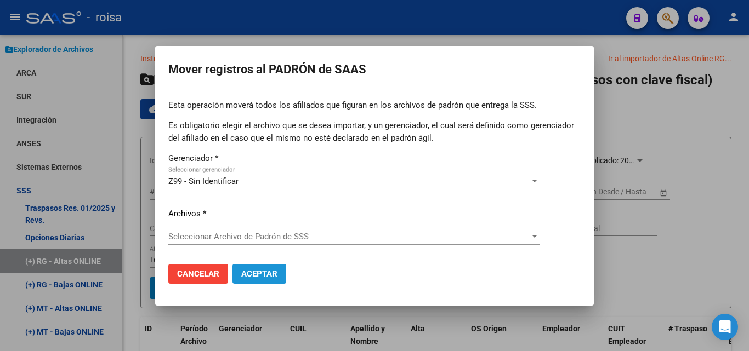
click at [257, 270] on span "Aceptar" at bounding box center [259, 274] width 36 height 10
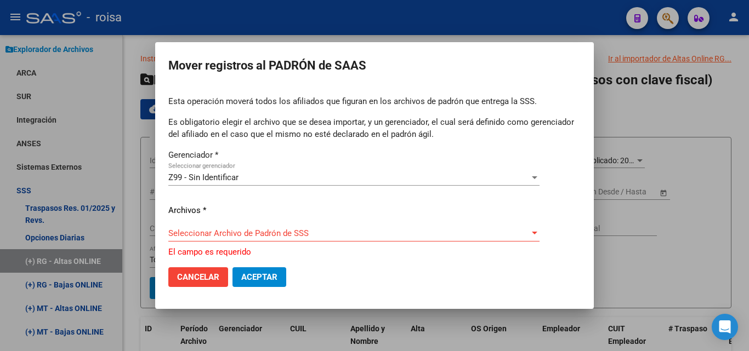
click at [319, 235] on span "Seleccionar Archivo de Padrón de SSS" at bounding box center [348, 234] width 361 height 10
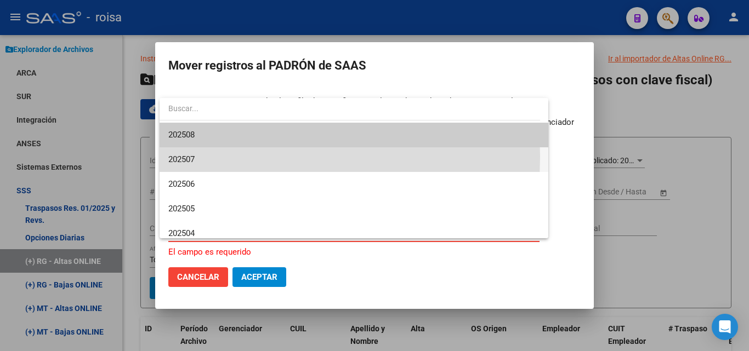
click at [218, 157] on span "202507" at bounding box center [353, 160] width 371 height 25
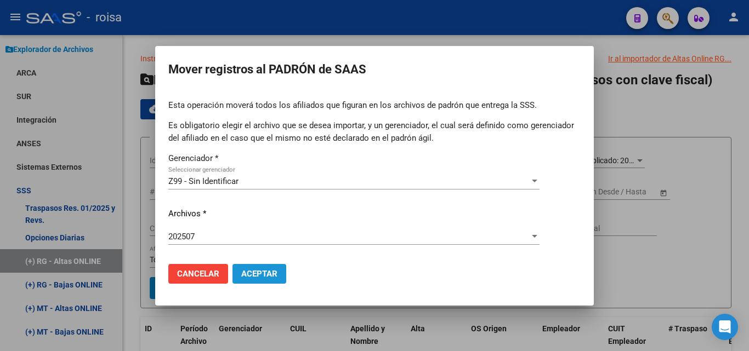
click at [269, 279] on span "Aceptar" at bounding box center [259, 274] width 36 height 10
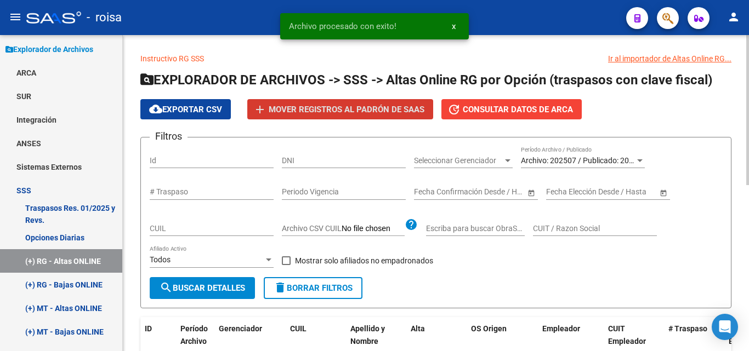
click at [613, 162] on span "Archivo: 202507 / Publicado: 202506" at bounding box center [584, 160] width 126 height 9
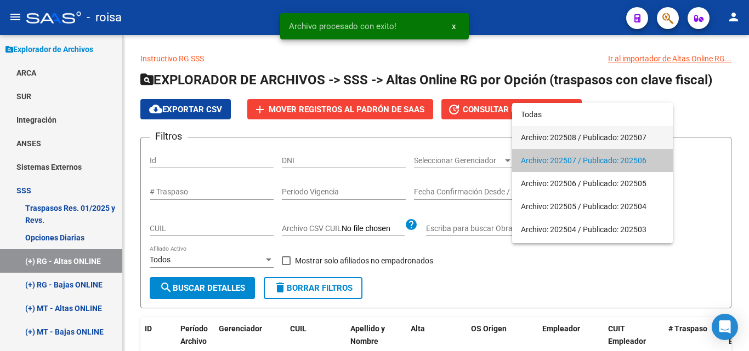
click at [606, 136] on span "Archivo: 202508 / Publicado: 202507" at bounding box center [592, 137] width 143 height 23
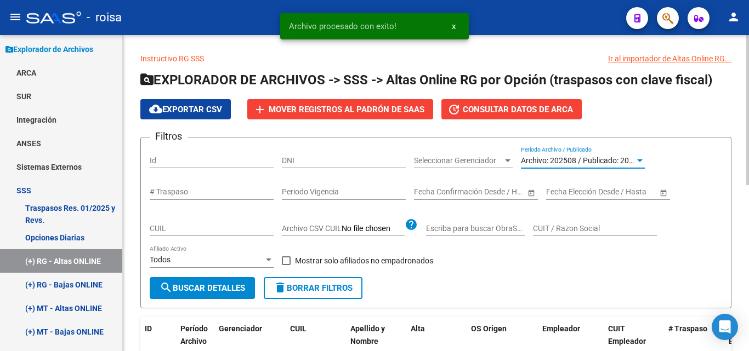
click at [217, 285] on span "search Buscar Detalles" at bounding box center [203, 289] width 86 height 10
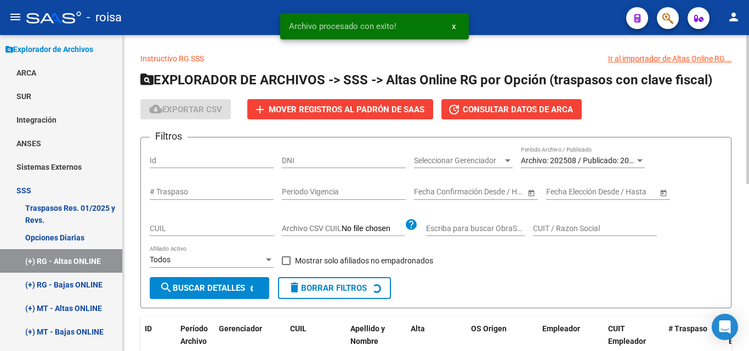
scroll to position [14, 0]
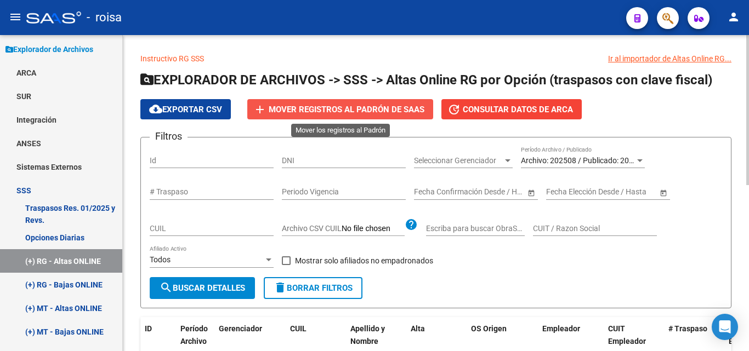
click at [355, 105] on span "Mover registros al PADRÓN de SAAS" at bounding box center [347, 110] width 156 height 10
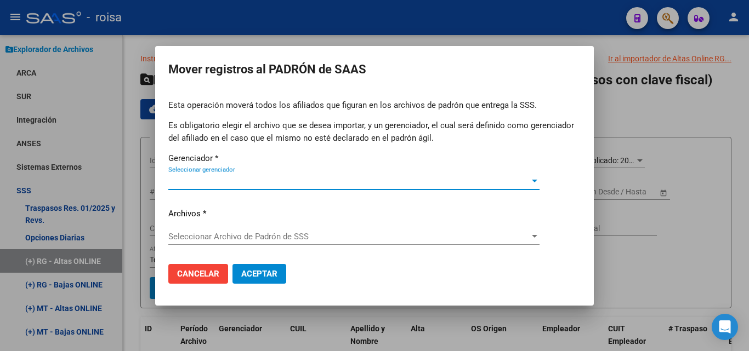
click at [218, 180] on span "Seleccionar gerenciador" at bounding box center [348, 182] width 361 height 10
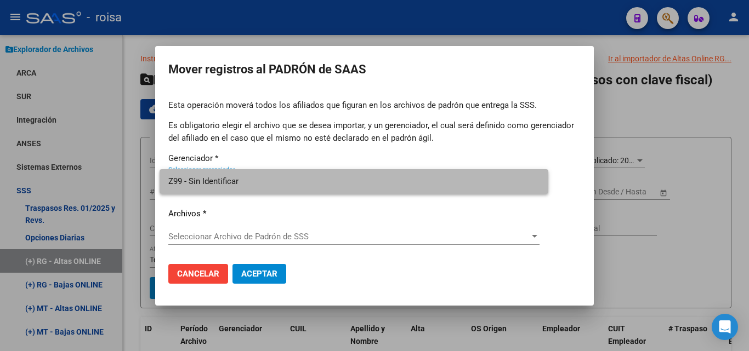
click at [215, 178] on span "Z99 - Sin Identificar" at bounding box center [353, 181] width 371 height 25
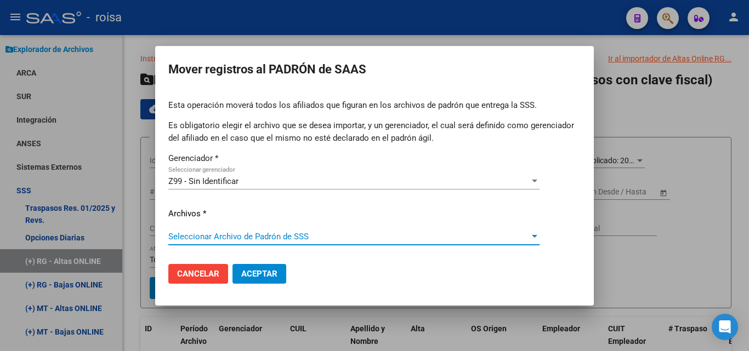
click at [208, 233] on span "Seleccionar Archivo de Padrón de SSS" at bounding box center [348, 237] width 361 height 10
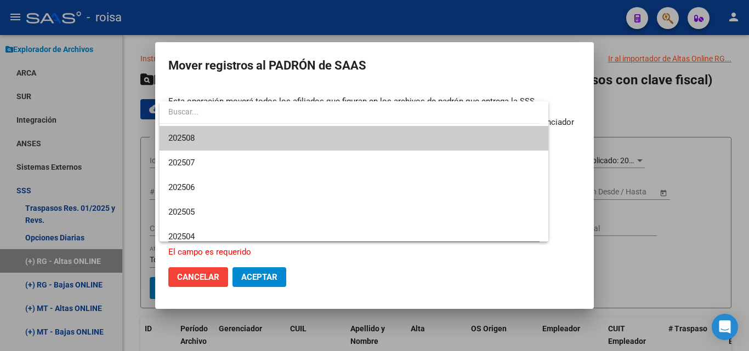
click at [230, 140] on span "202508" at bounding box center [353, 138] width 371 height 25
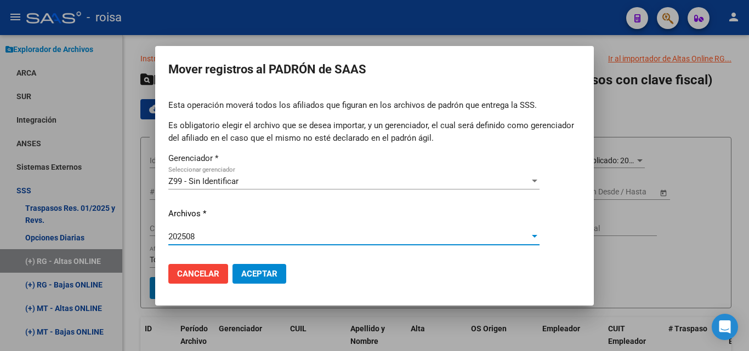
click at [253, 270] on span "Aceptar" at bounding box center [259, 274] width 36 height 10
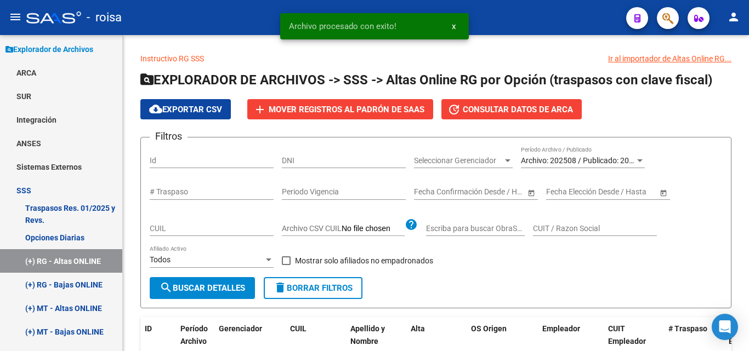
click at [662, 248] on div "Filtros Id DNI Seleccionar Gerenciador Seleccionar Gerenciador Archivo: 202508 …" at bounding box center [436, 211] width 572 height 131
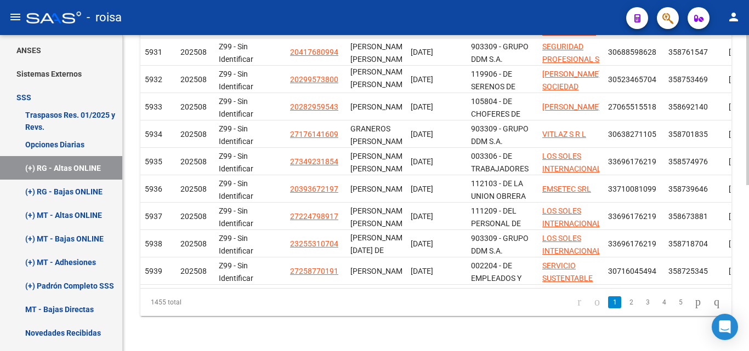
scroll to position [466, 0]
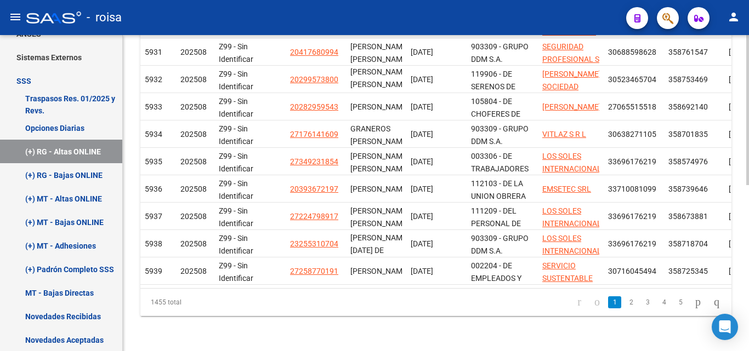
click at [379, 320] on div "Instructivo RG SSS Ir al importador de Altas Online RG... EXPLORADOR DE ARCHIVO…" at bounding box center [436, 22] width 626 height 658
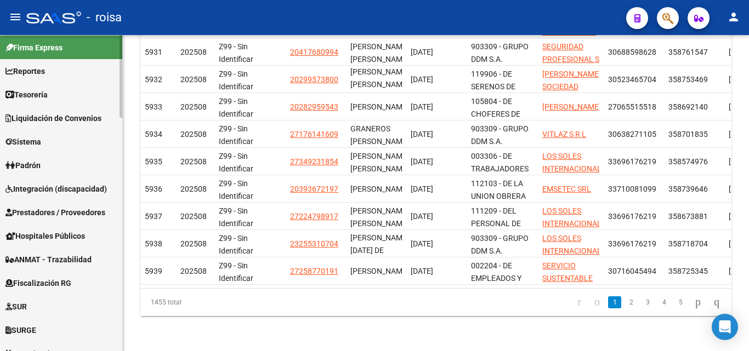
scroll to position [0, 0]
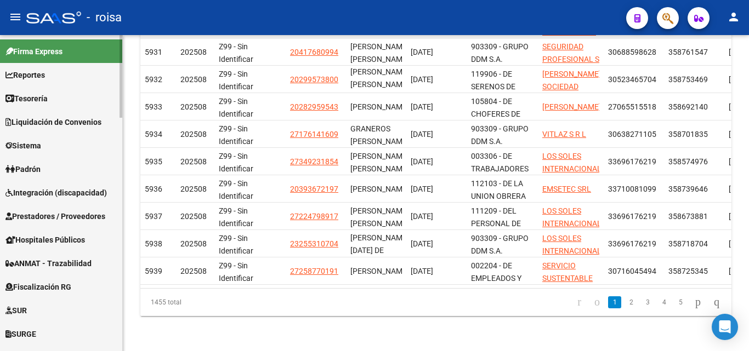
click at [41, 166] on span "Padrón" at bounding box center [22, 169] width 35 height 12
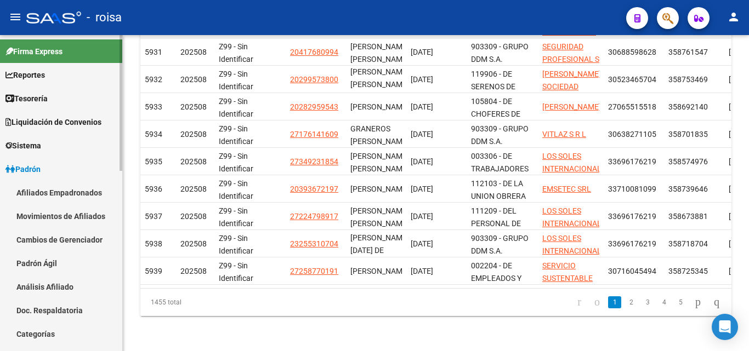
click at [72, 189] on link "Afiliados Empadronados" at bounding box center [61, 193] width 122 height 24
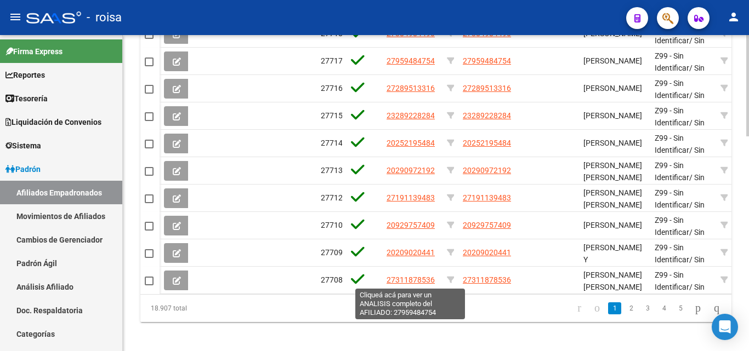
scroll to position [672, 0]
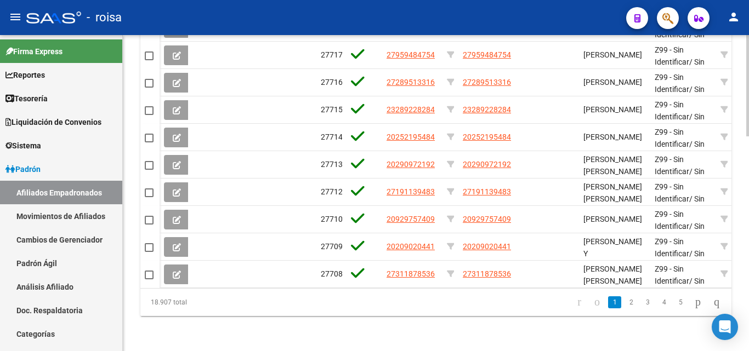
drag, startPoint x: 391, startPoint y: 288, endPoint x: 407, endPoint y: 284, distance: 17.0
click at [429, 291] on div "Etiquetas ID Activo CUIL CUIL Titular Nro Afiliado Nombre Gerenciador Parentesc…" at bounding box center [435, 152] width 591 height 330
click at [748, 286] on div at bounding box center [747, 300] width 3 height 101
click at [489, 307] on datatable-pager "1 2 3 4 5" at bounding box center [494, 302] width 464 height 19
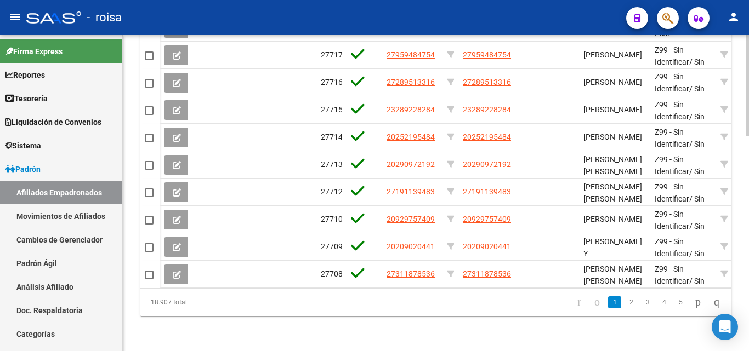
click at [509, 315] on div "18.907 total 1 2 3 4 5" at bounding box center [435, 302] width 591 height 27
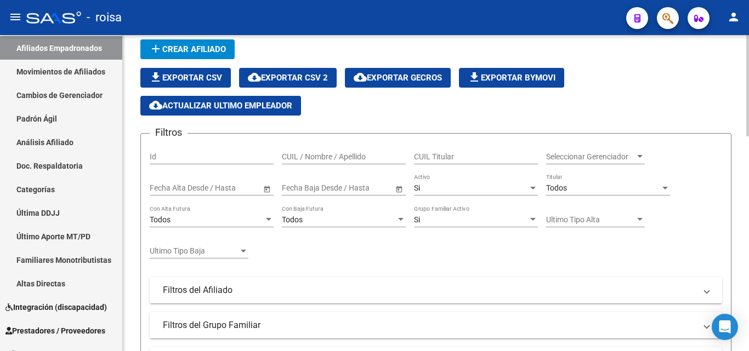
scroll to position [14, 0]
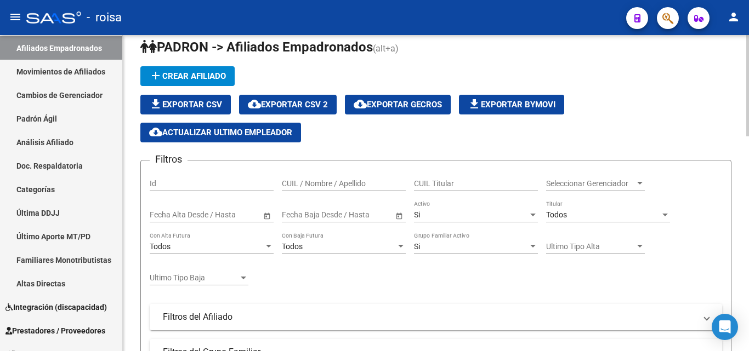
click at [627, 119] on div "file_download Exportar CSV cloud_download Exportar CSV 2 cloud_download Exporta…" at bounding box center [435, 119] width 591 height 48
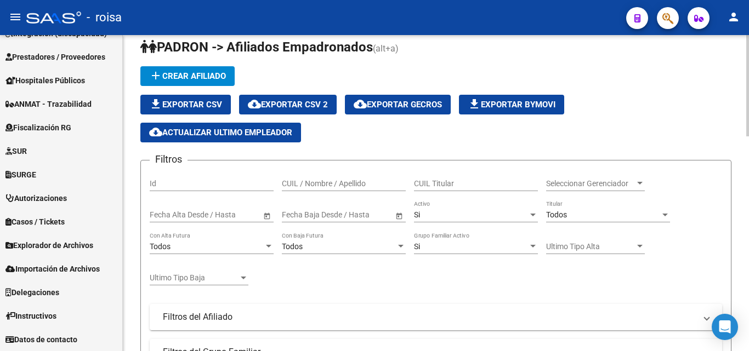
scroll to position [0, 0]
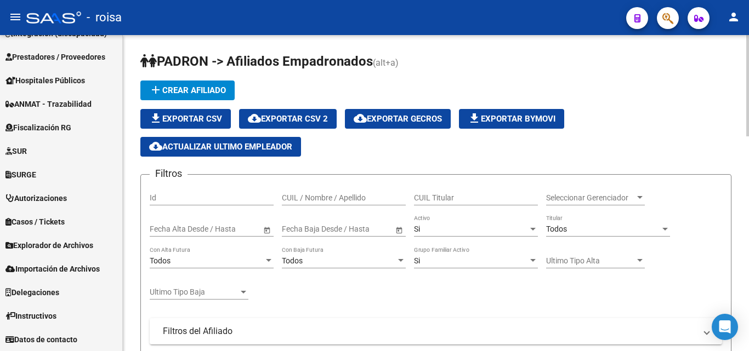
click at [451, 77] on app-list-header "PADRON -> Afiliados Empadronados (alt+a) add Crear Afiliado file_download Expor…" at bounding box center [435, 289] width 591 height 473
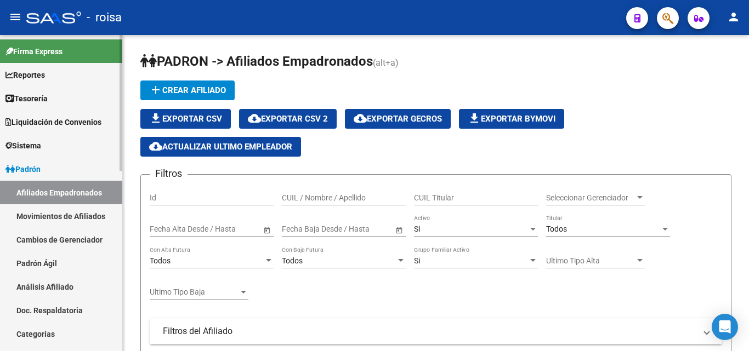
click at [36, 166] on span "Padrón" at bounding box center [22, 169] width 35 height 12
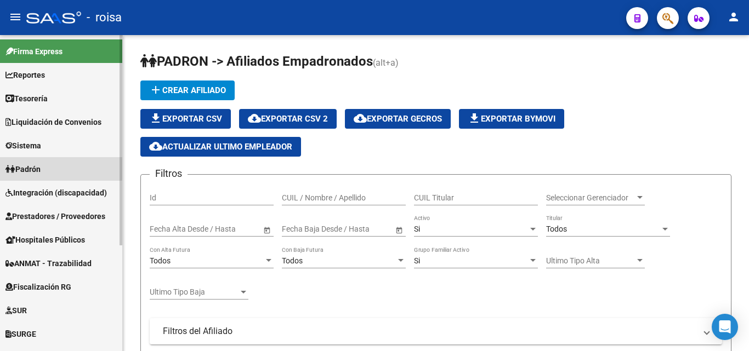
click at [36, 166] on span "Padrón" at bounding box center [22, 169] width 35 height 12
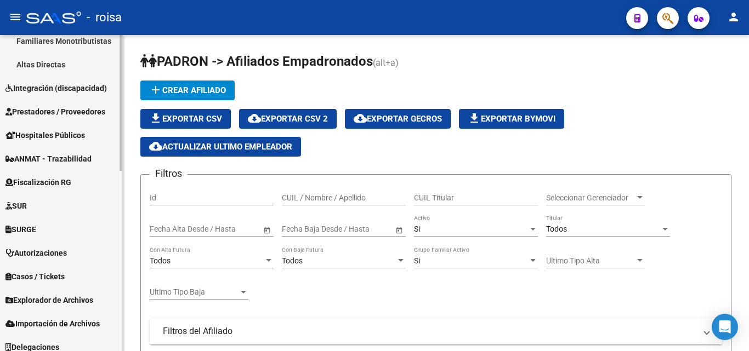
scroll to position [419, 0]
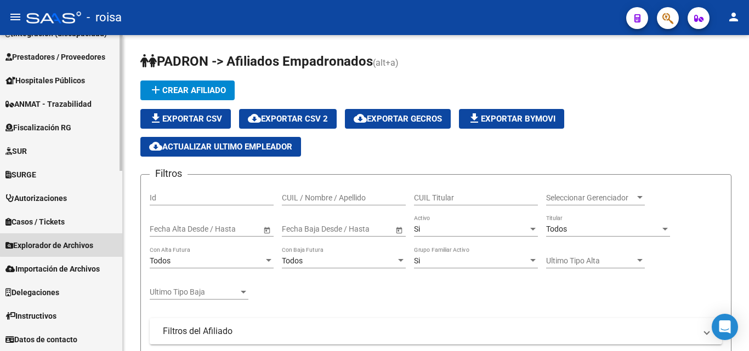
click at [68, 242] on span "Explorador de Archivos" at bounding box center [49, 246] width 88 height 12
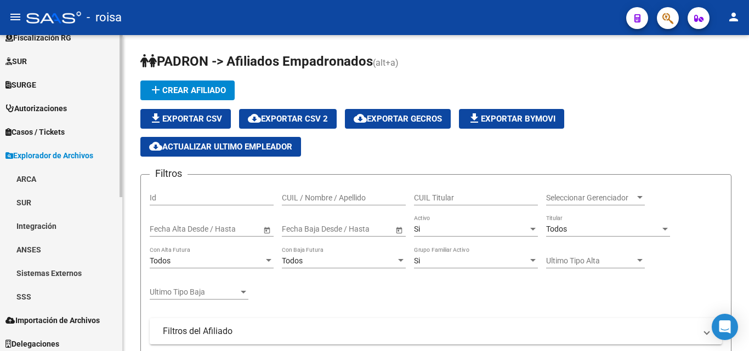
scroll to position [301, 0]
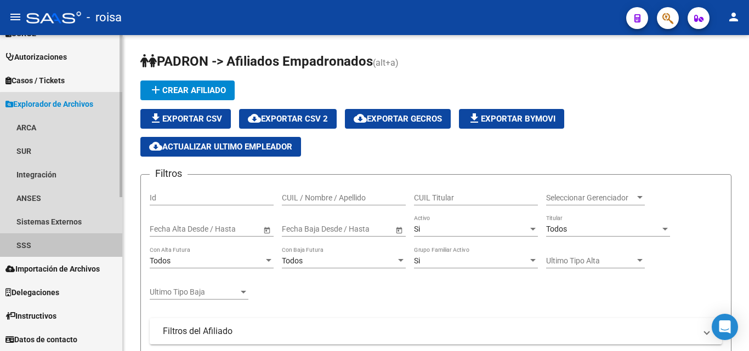
click at [62, 243] on link "SSS" at bounding box center [61, 246] width 122 height 24
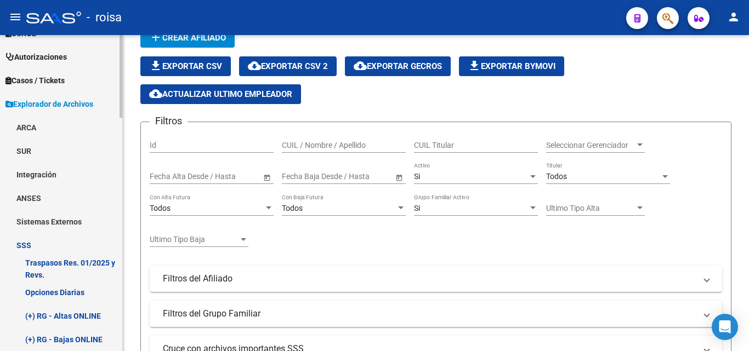
scroll to position [55, 0]
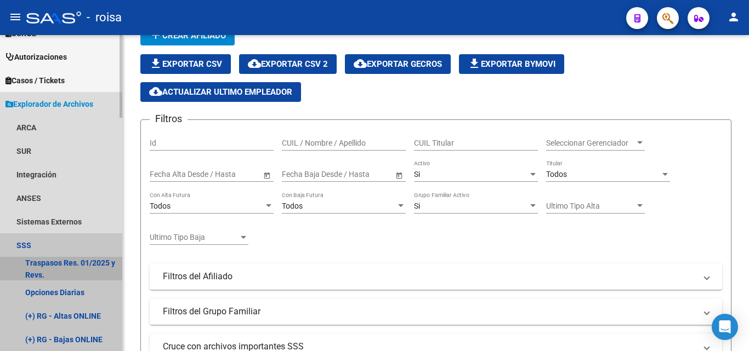
click at [102, 264] on link "Traspasos Res. 01/2025 y Revs." at bounding box center [61, 269] width 122 height 24
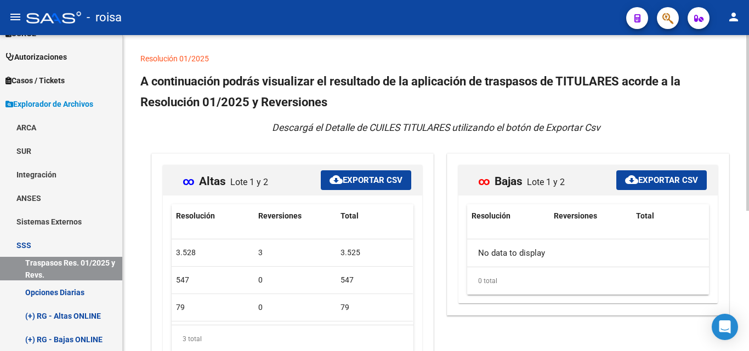
click at [366, 179] on span "cloud_download Exportar CSV" at bounding box center [366, 180] width 73 height 10
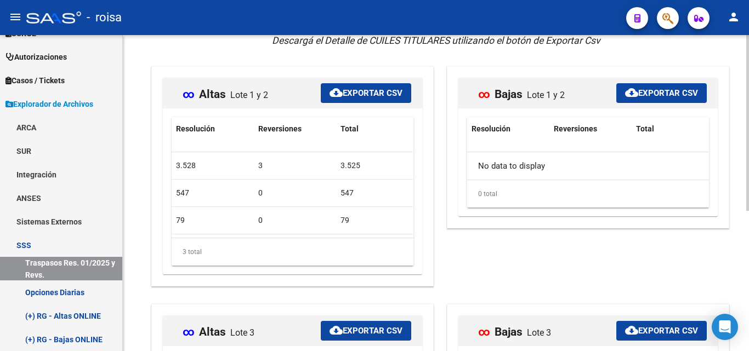
scroll to position [32, 0]
